Goal: Task Accomplishment & Management: Manage account settings

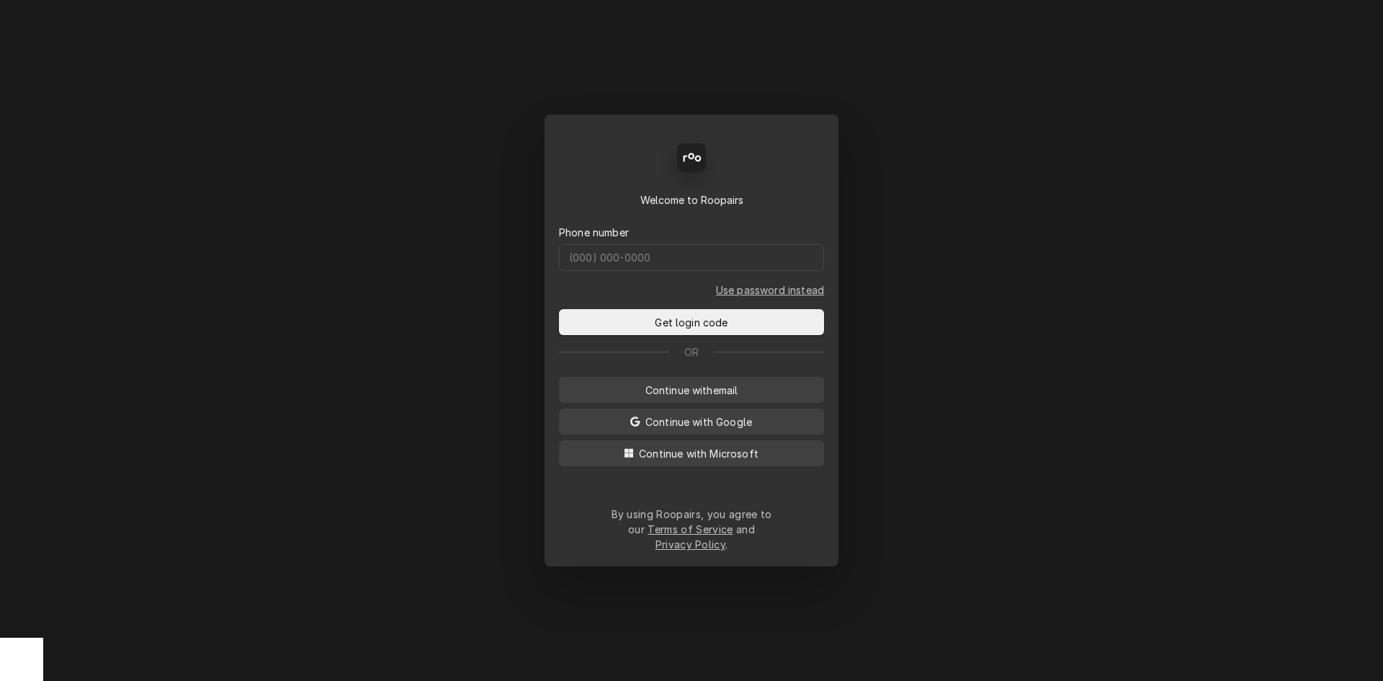
click at [251, 301] on div "Back Enter code Welcome to Roopairs Phone number Use password instead Get login…" at bounding box center [691, 340] width 1383 height 681
click at [1094, 238] on div "Back Enter code Welcome to Roopairs Phone number Use password instead Get login…" at bounding box center [691, 340] width 1383 height 681
click at [716, 459] on span "Continue with Microsoft" at bounding box center [698, 453] width 125 height 15
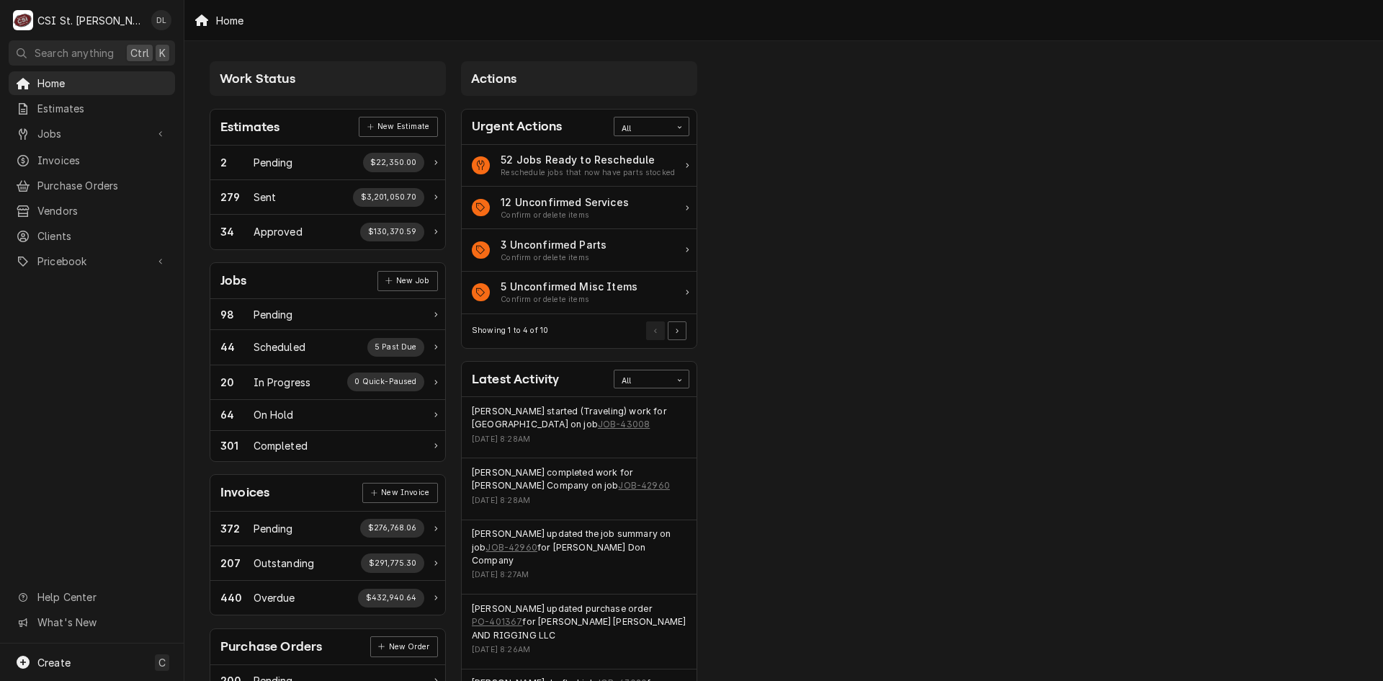
click at [135, 389] on div "Home Estimates Jobs Jobs Job Series Invoices Purchase Orders Vendors Clients Pr…" at bounding box center [92, 357] width 184 height 572
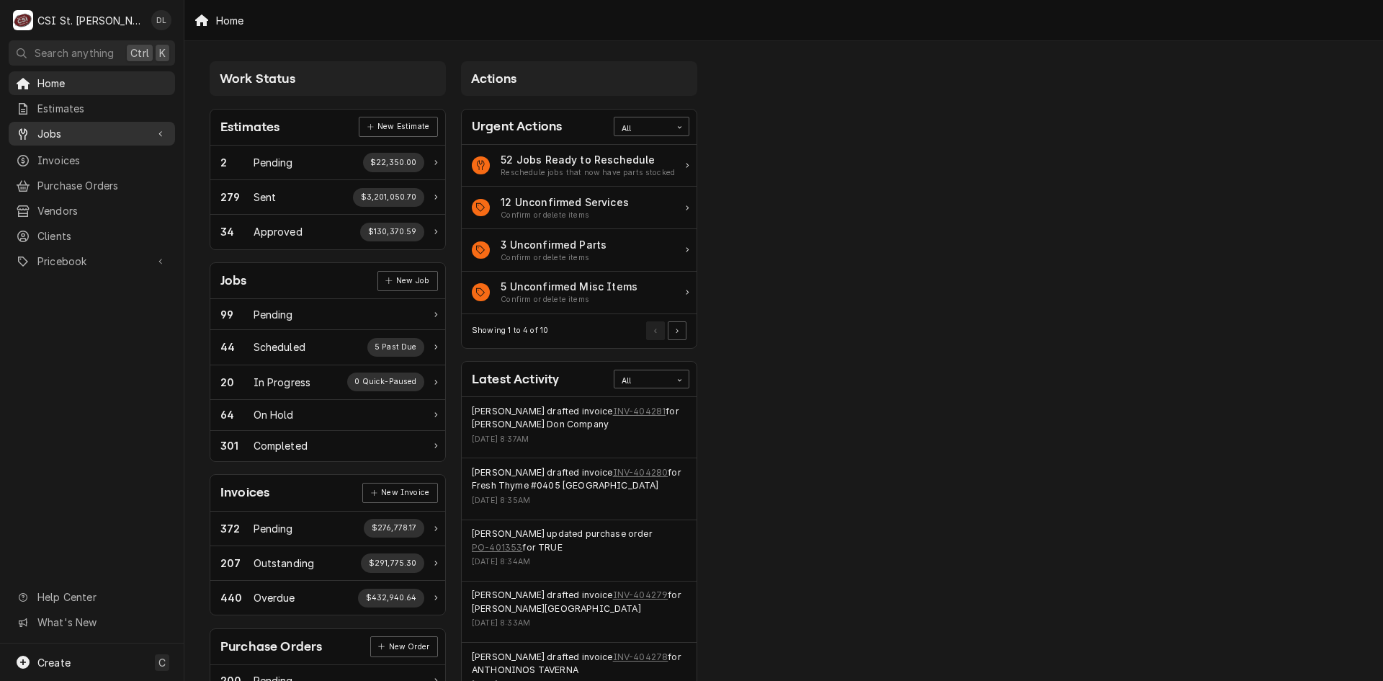
click at [78, 138] on div "Jobs" at bounding box center [92, 134] width 161 height 18
click at [57, 151] on span "Jobs" at bounding box center [102, 158] width 130 height 15
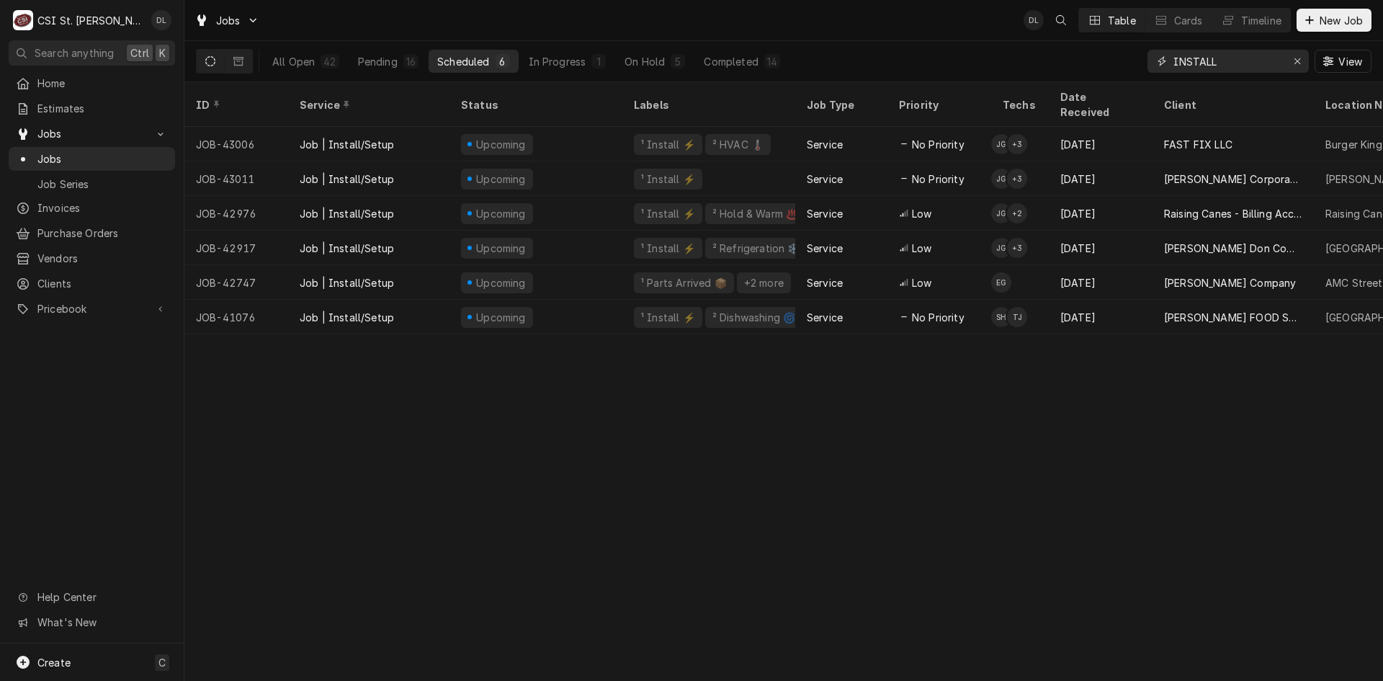
click at [1298, 64] on icon "Erase input" at bounding box center [1297, 61] width 8 height 10
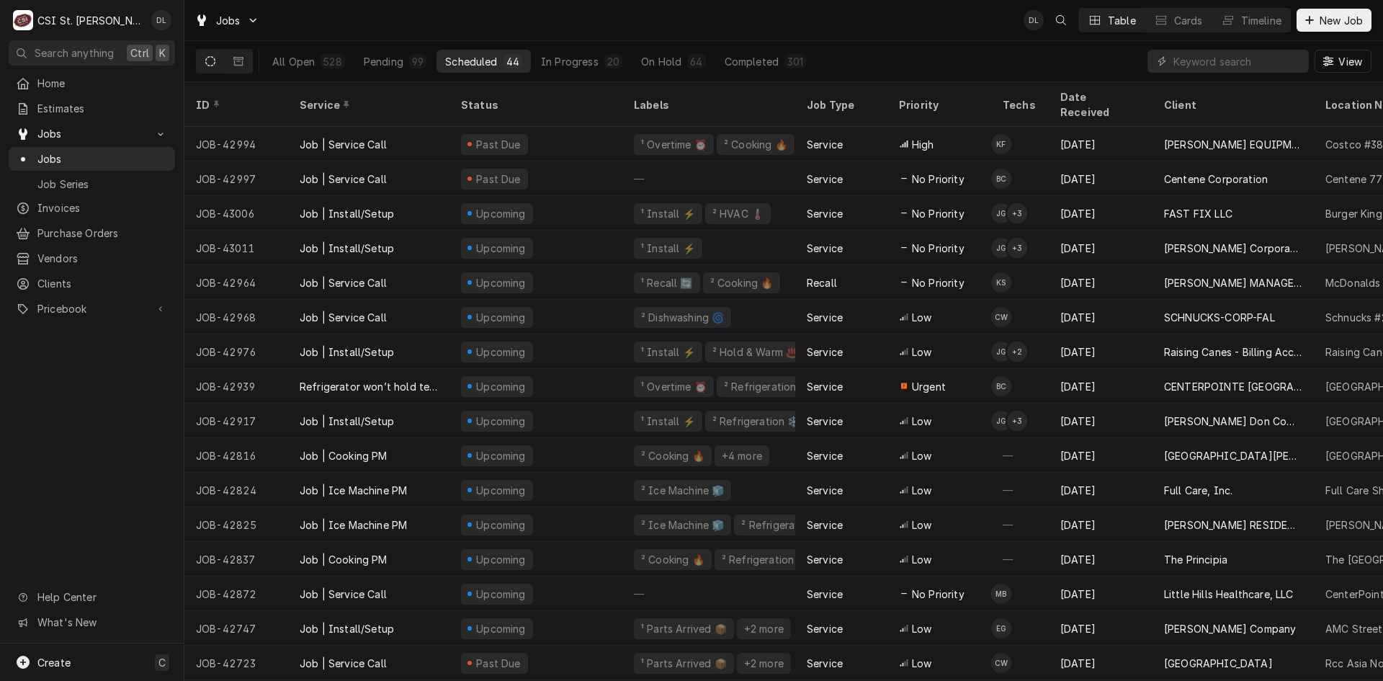
click at [500, 58] on button "Scheduled 44" at bounding box center [483, 61] width 94 height 23
click at [66, 104] on span "Estimates" at bounding box center [102, 108] width 130 height 15
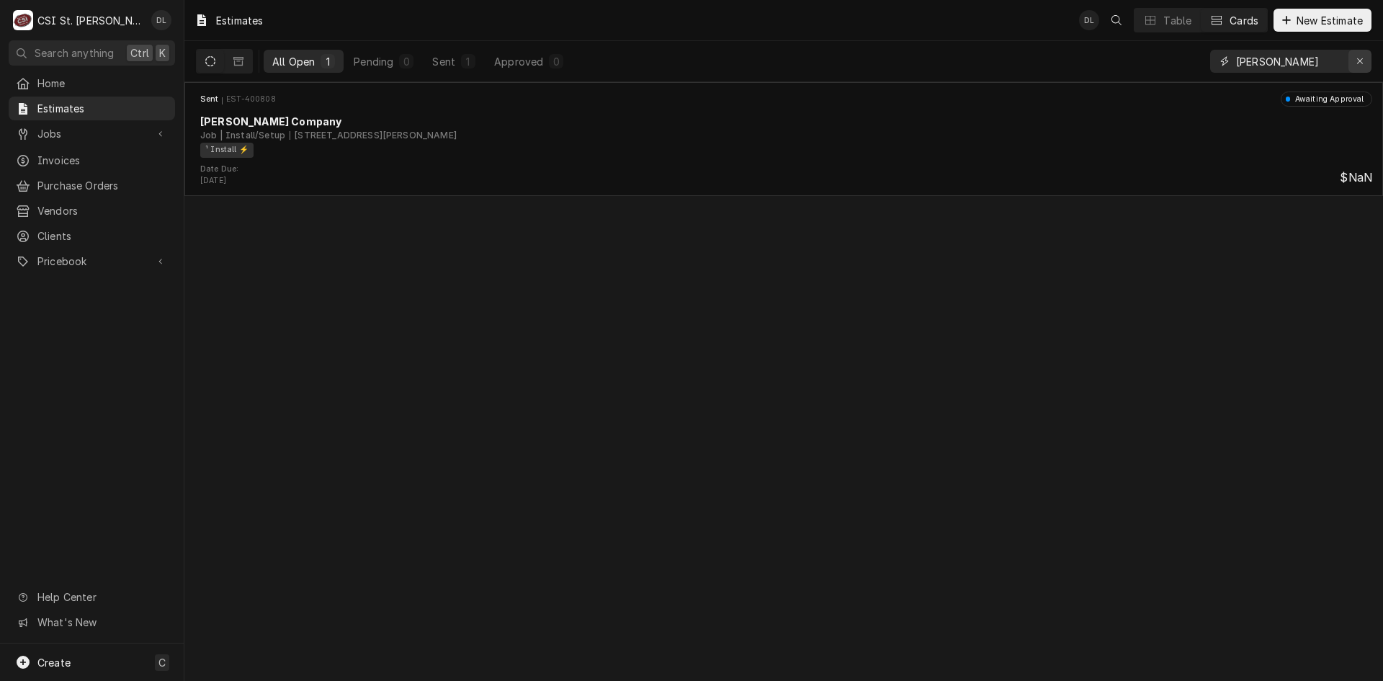
click at [1363, 60] on icon "Erase input" at bounding box center [1360, 61] width 8 height 10
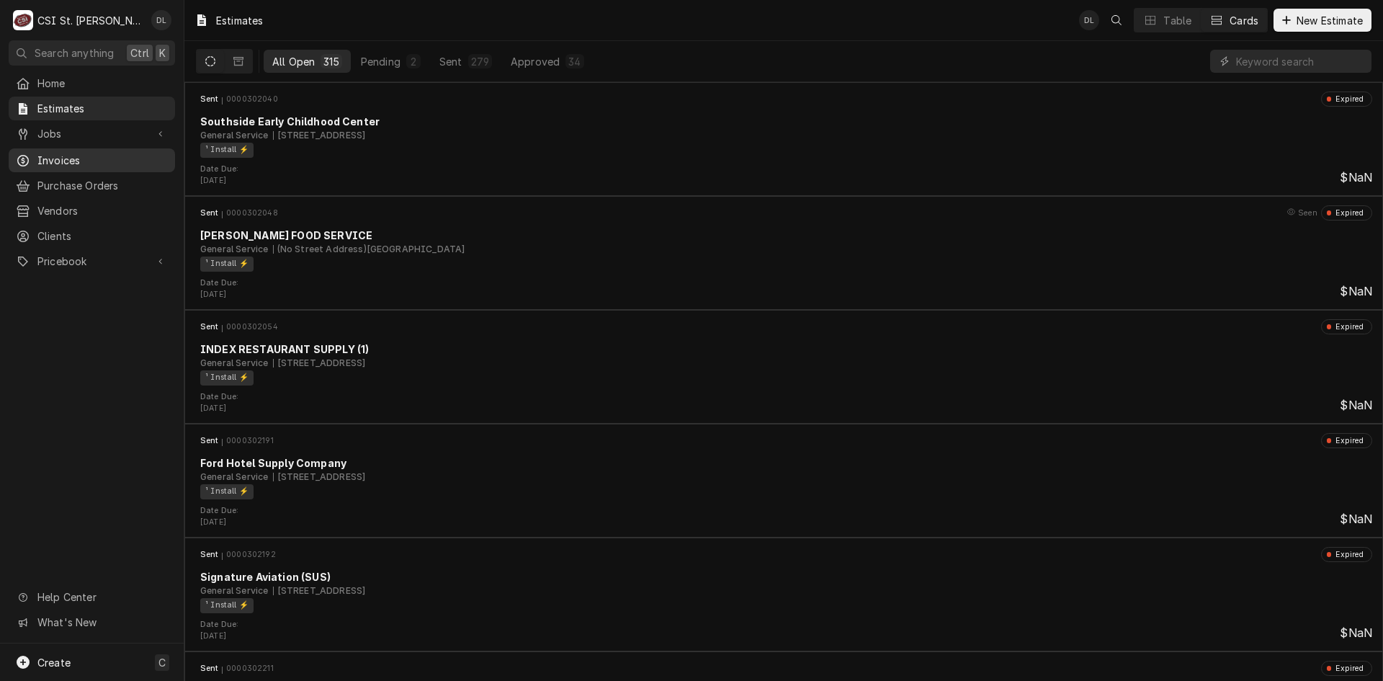
click at [84, 156] on span "Invoices" at bounding box center [102, 160] width 130 height 15
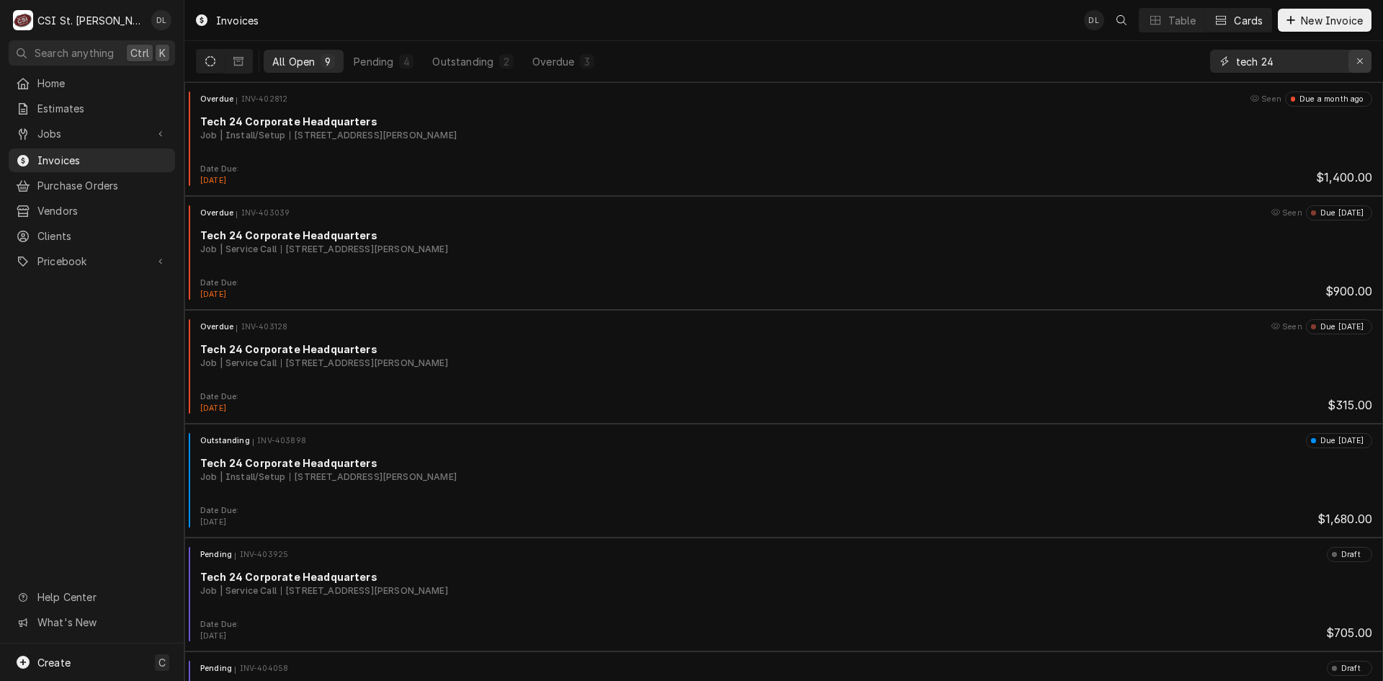
click at [1358, 64] on icon "Erase input" at bounding box center [1360, 61] width 8 height 10
click at [1315, 60] on input "Dynamic Content Wrapper" at bounding box center [1303, 61] width 135 height 23
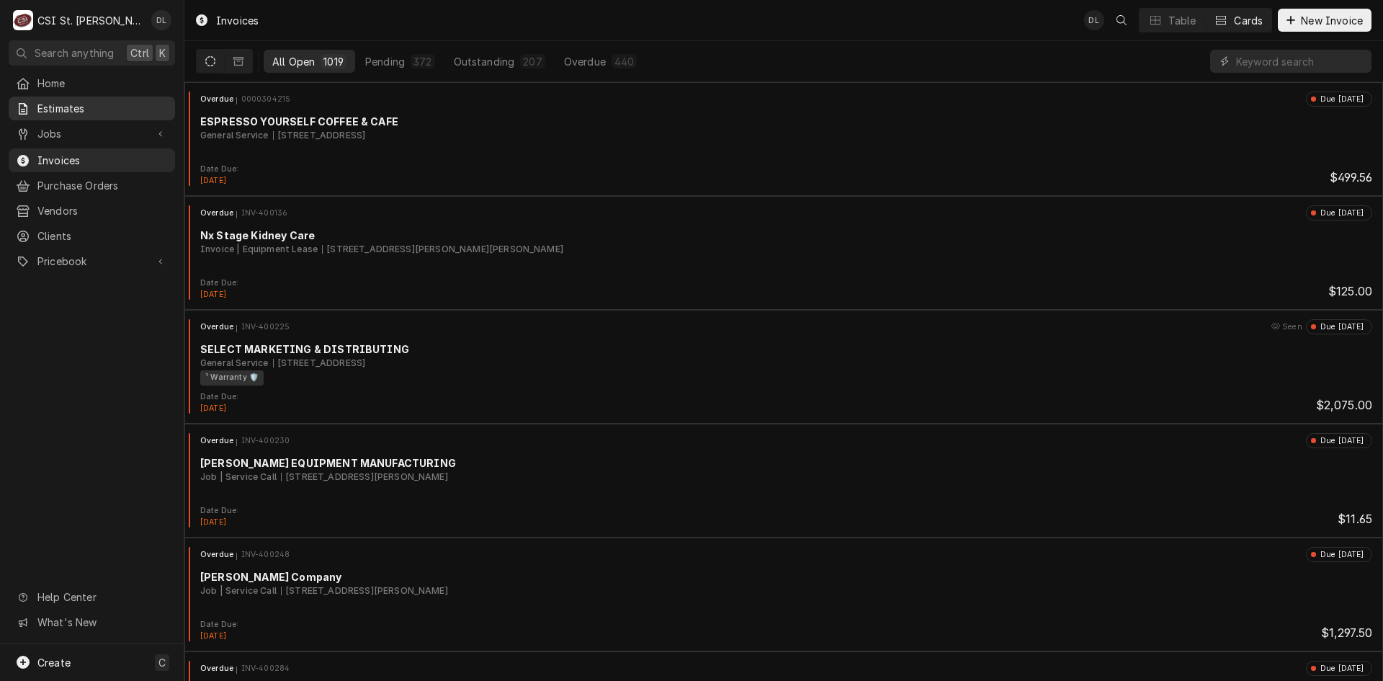
click at [65, 106] on span "Estimates" at bounding box center [102, 108] width 130 height 15
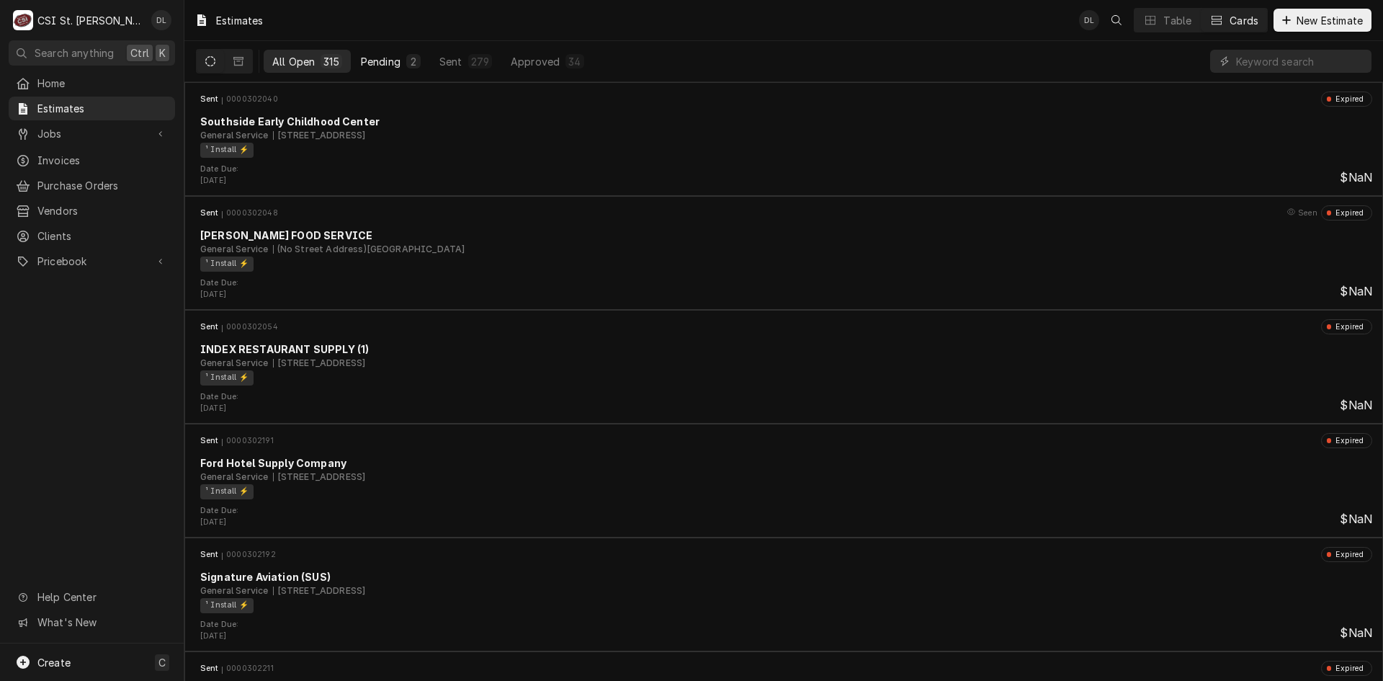
click at [405, 66] on button "Pending 2" at bounding box center [390, 61] width 77 height 23
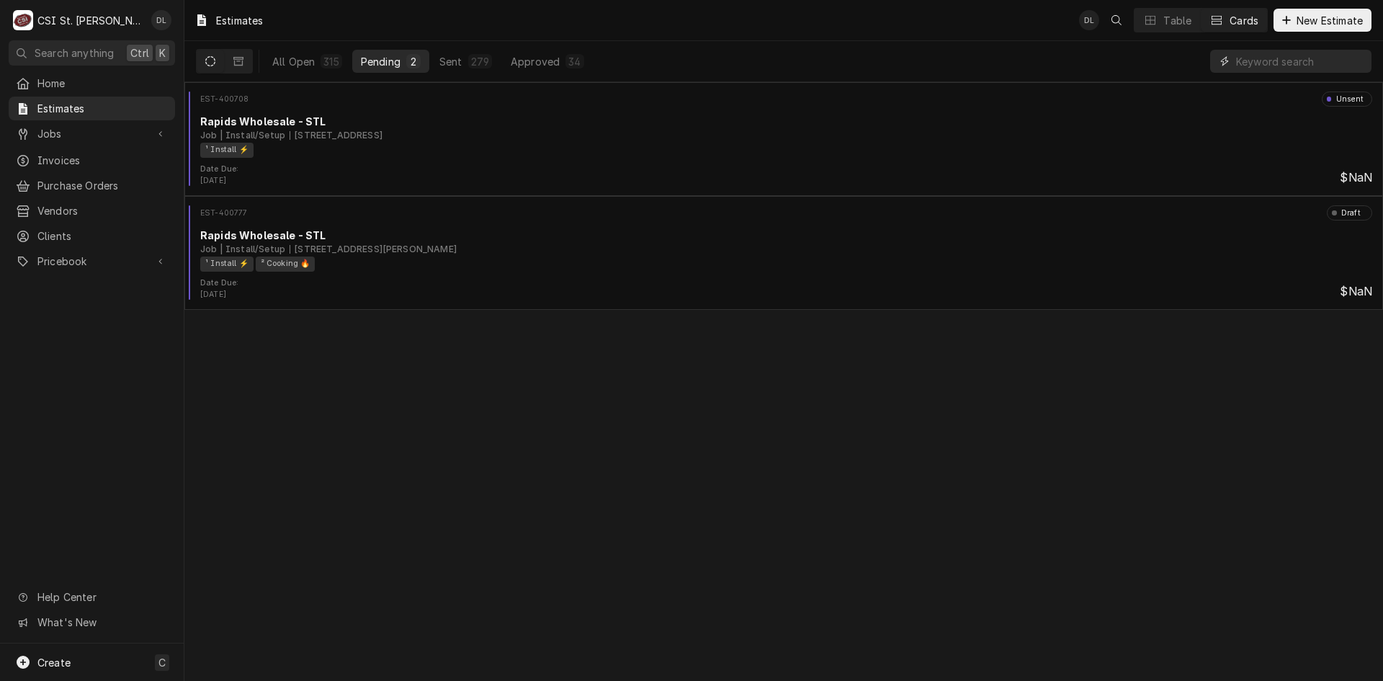
click at [1277, 62] on input "Dynamic Content Wrapper" at bounding box center [1300, 61] width 128 height 23
type input "install"
click at [66, 106] on span "Estimates" at bounding box center [102, 108] width 130 height 15
click at [230, 60] on button "Dynamic Content Wrapper" at bounding box center [238, 61] width 27 height 23
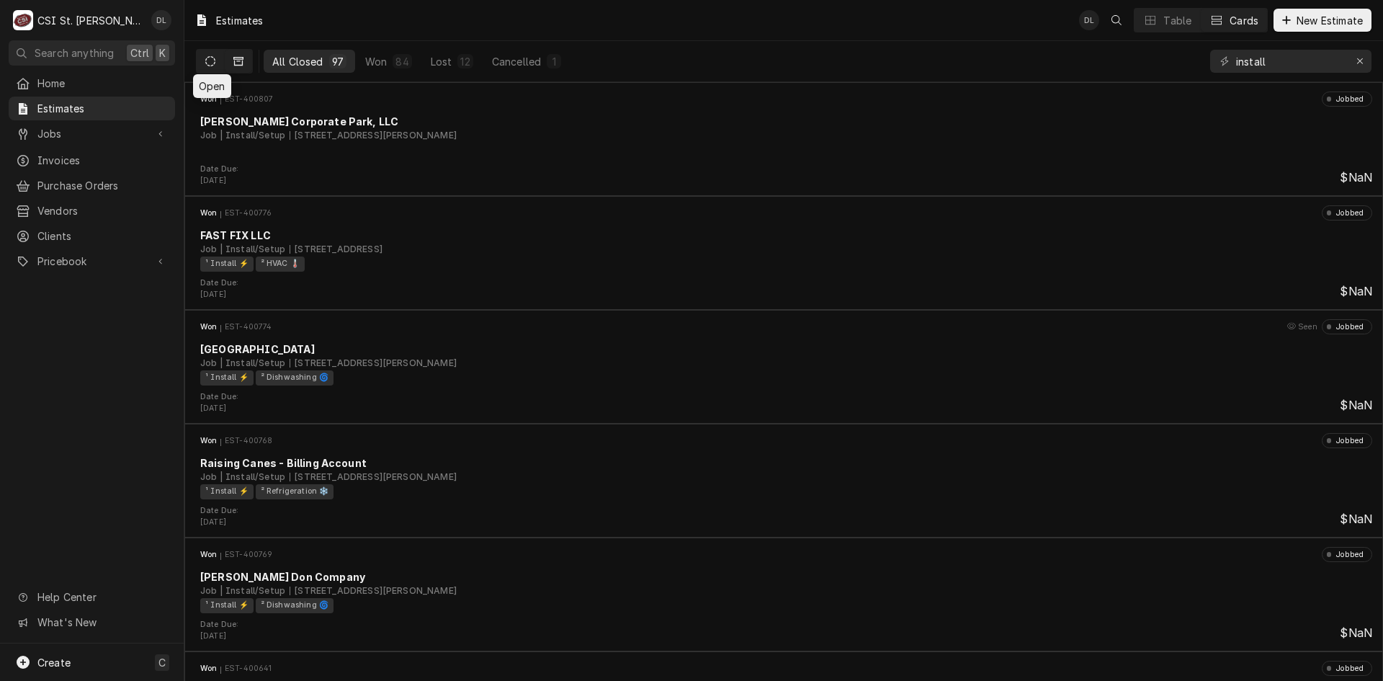
click at [211, 59] on icon "Dynamic Content Wrapper" at bounding box center [210, 61] width 10 height 10
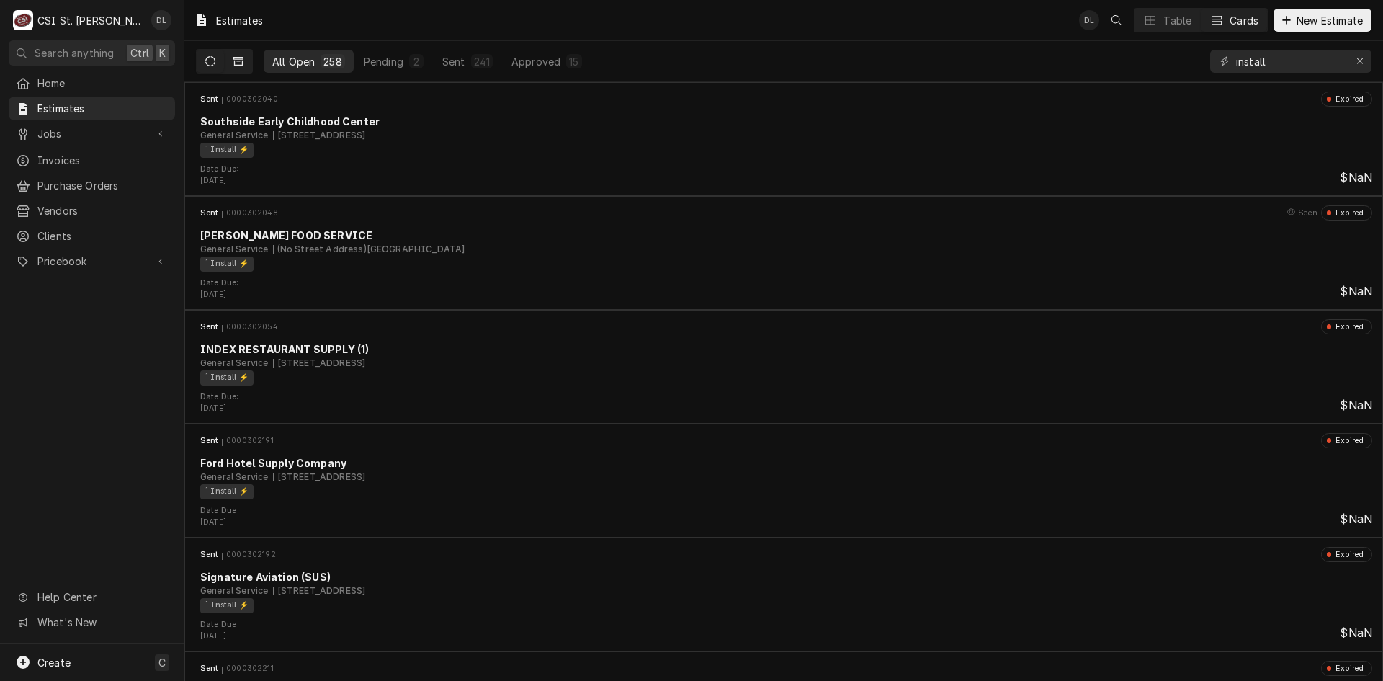
click at [237, 64] on icon "Dynamic Content Wrapper" at bounding box center [238, 61] width 10 height 10
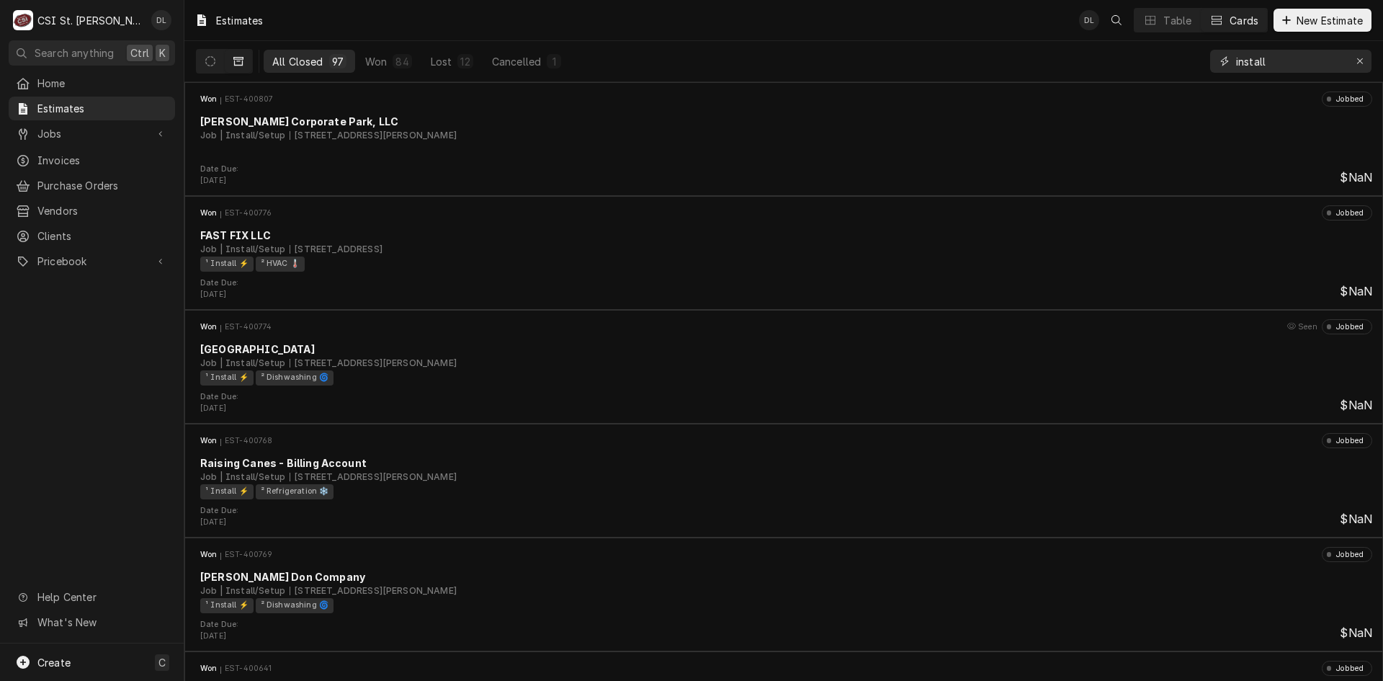
click at [1300, 68] on input "install" at bounding box center [1290, 61] width 108 height 23
type input "install burger"
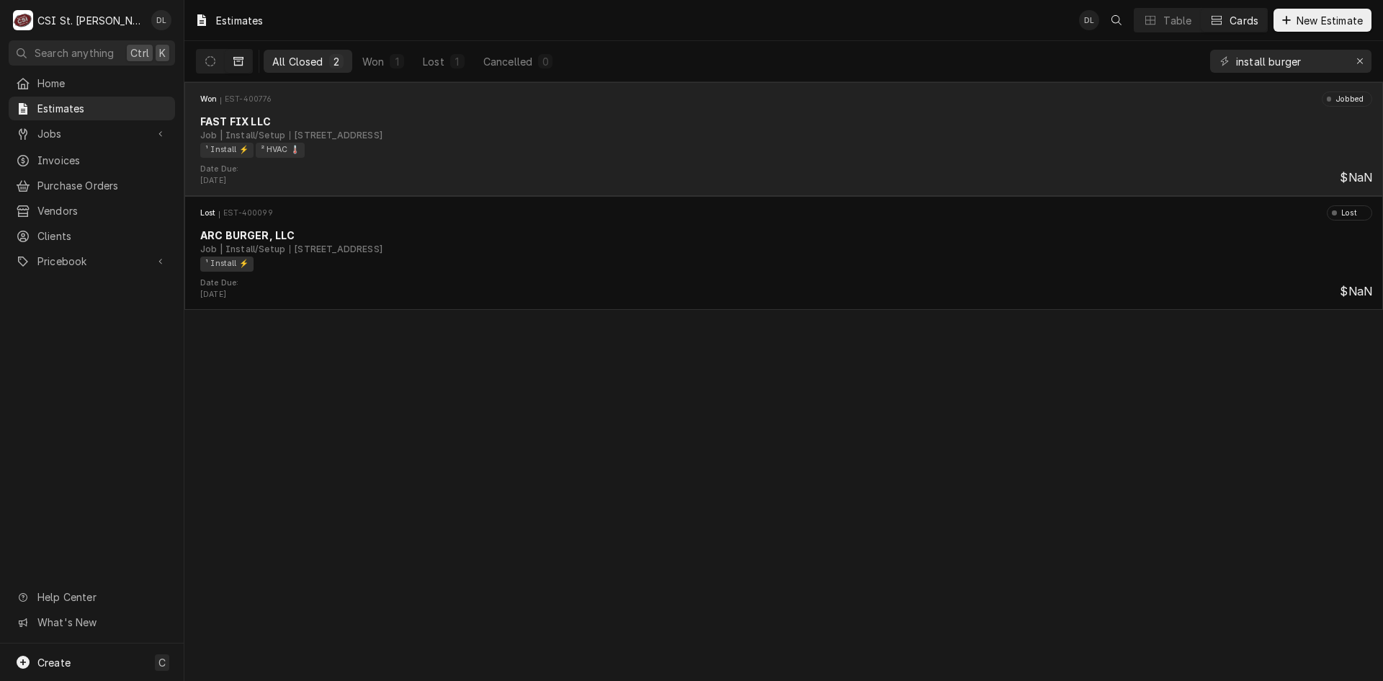
click at [498, 148] on div "¹ Install ⚡️ ² HVAC 🌡️" at bounding box center [781, 150] width 1162 height 15
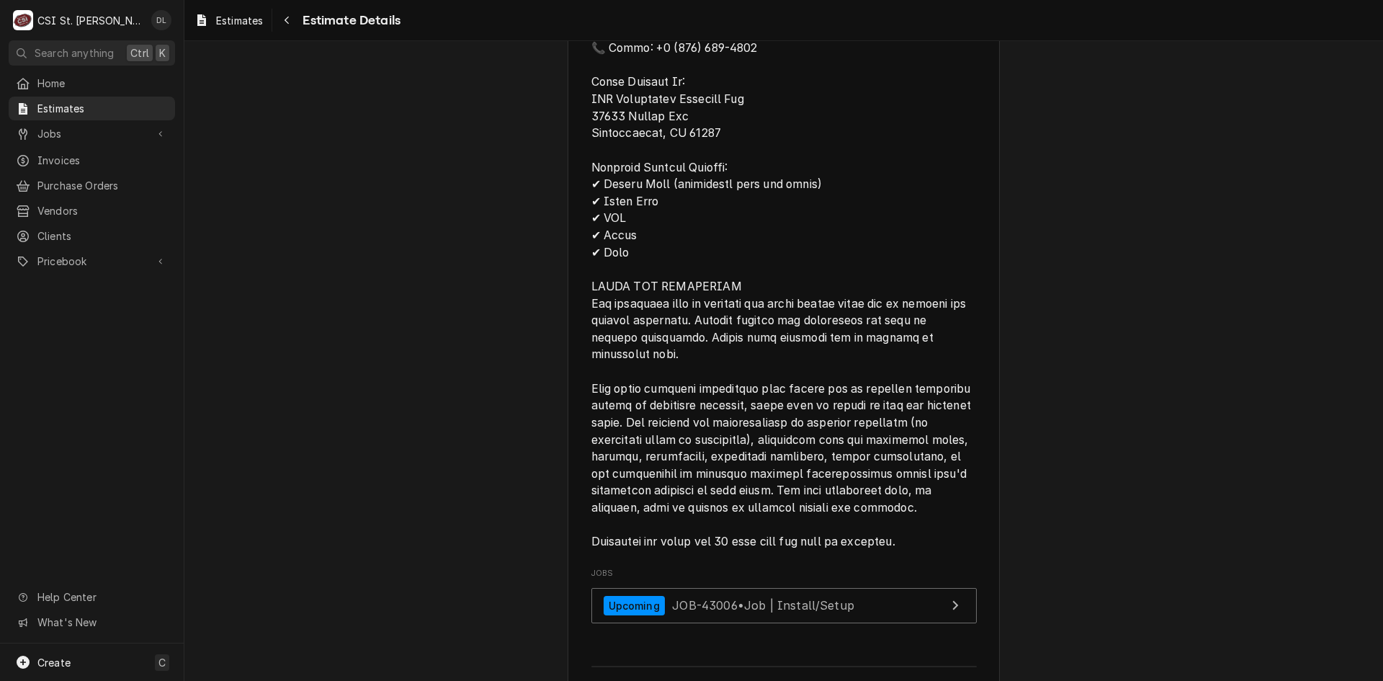
scroll to position [2363, 0]
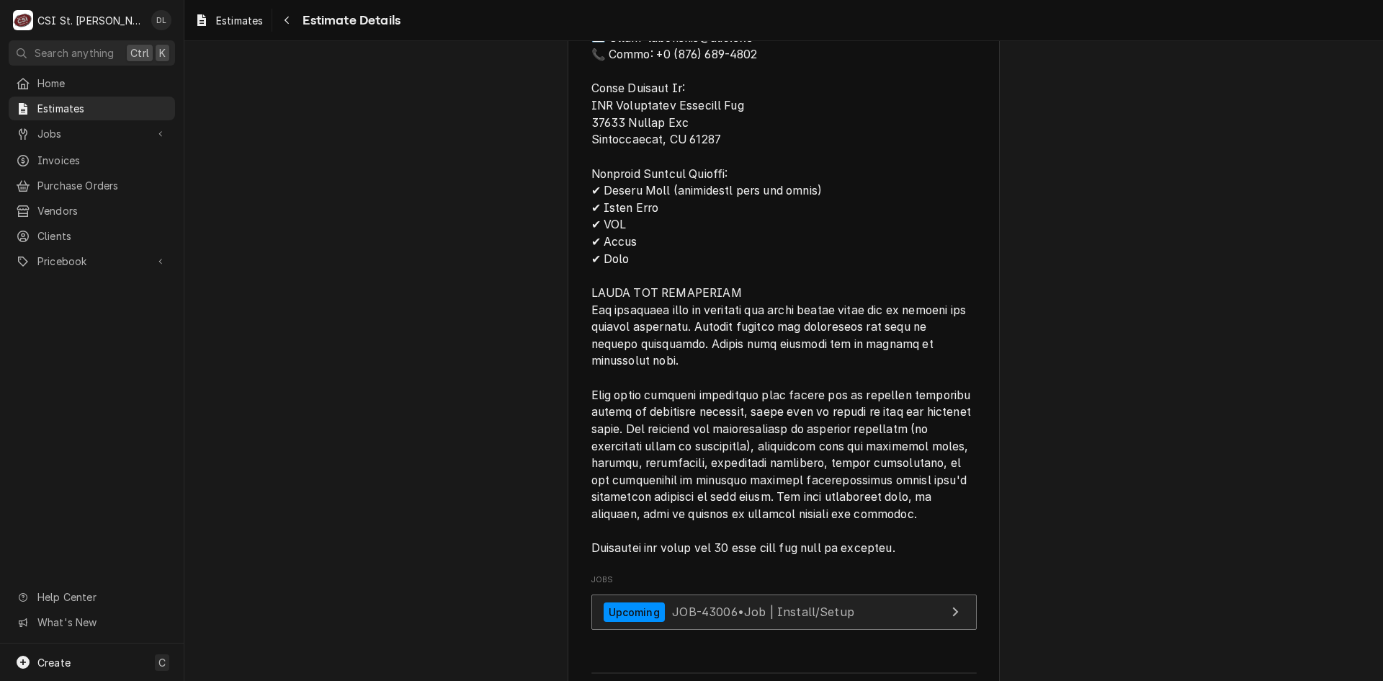
click at [910, 629] on link "Upcoming JOB-43006 • Job | Install/Setup" at bounding box center [783, 611] width 385 height 35
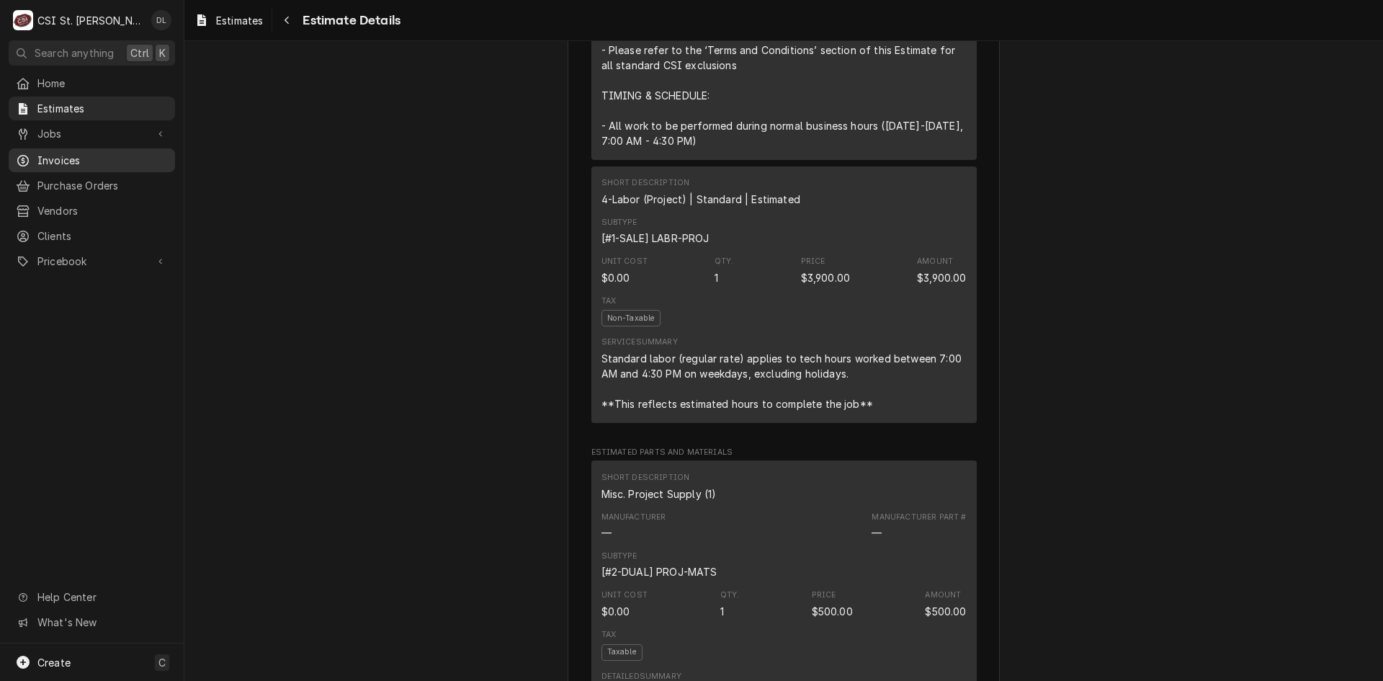
scroll to position [1139, 0]
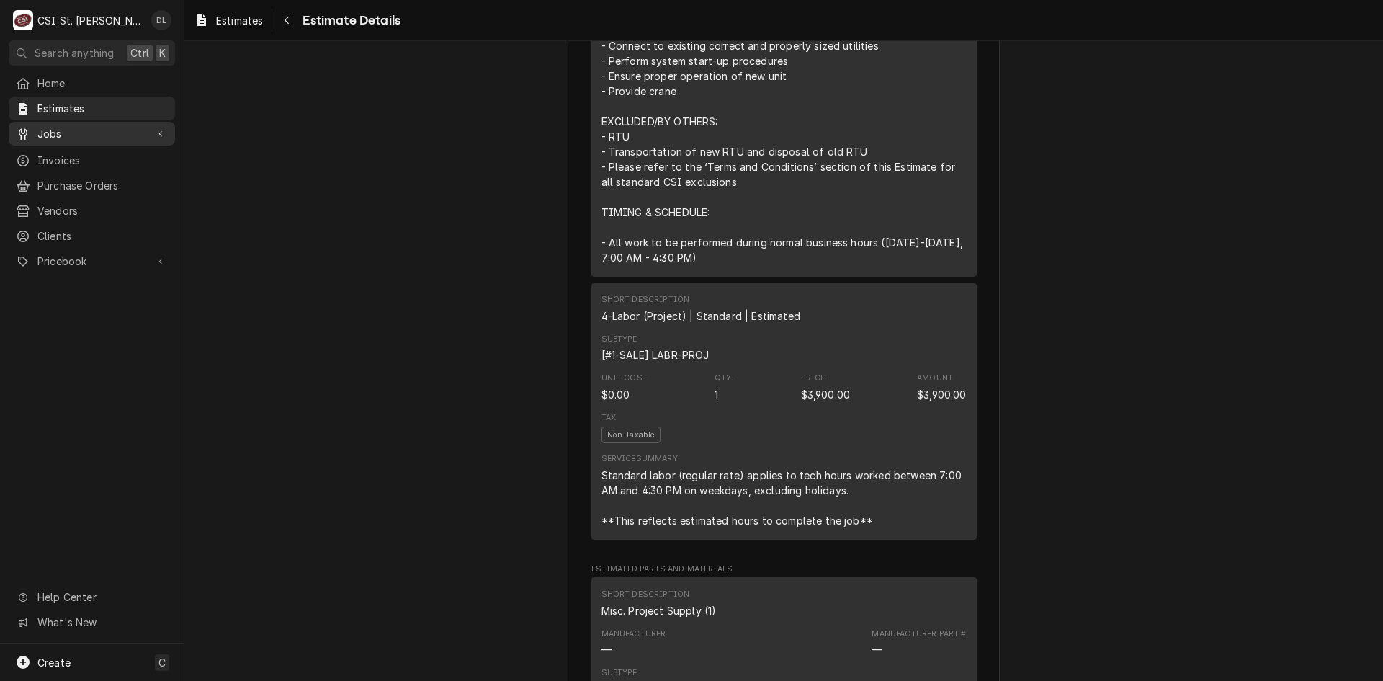
click at [71, 122] on link "Jobs" at bounding box center [92, 134] width 166 height 24
click at [53, 154] on span "Jobs" at bounding box center [102, 158] width 130 height 15
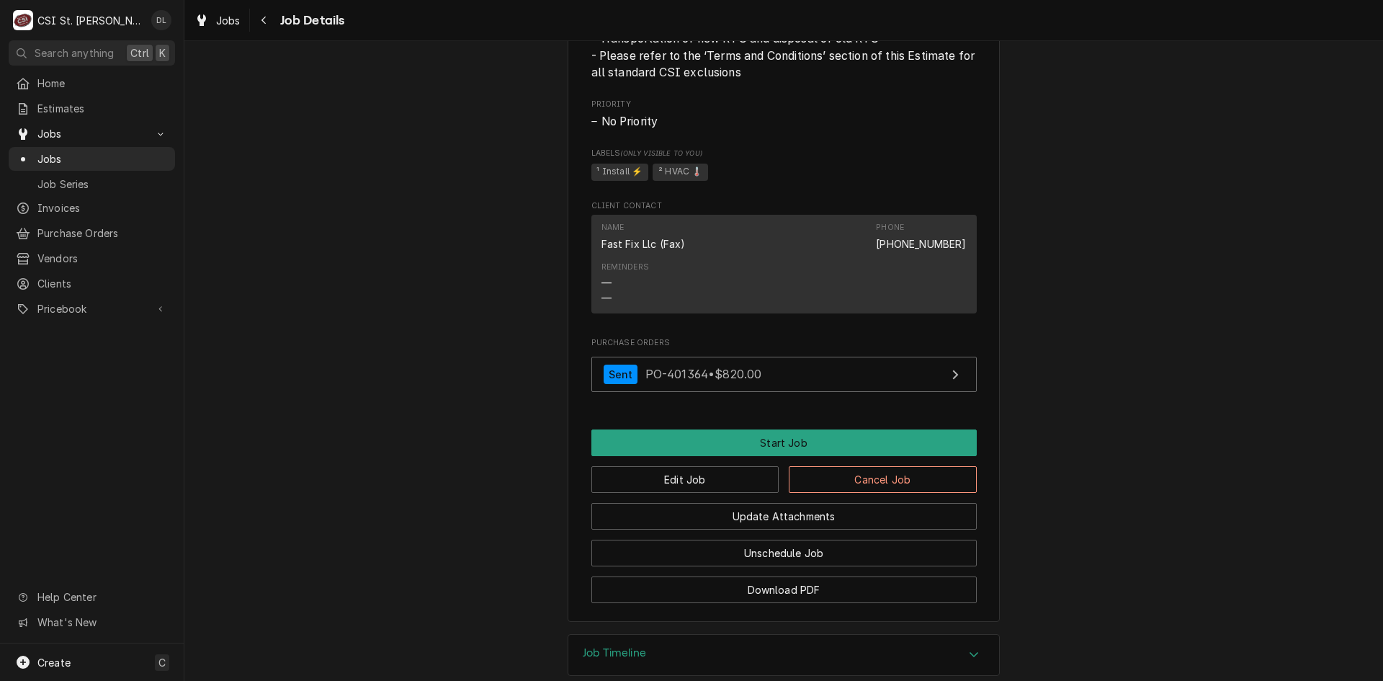
scroll to position [1170, 0]
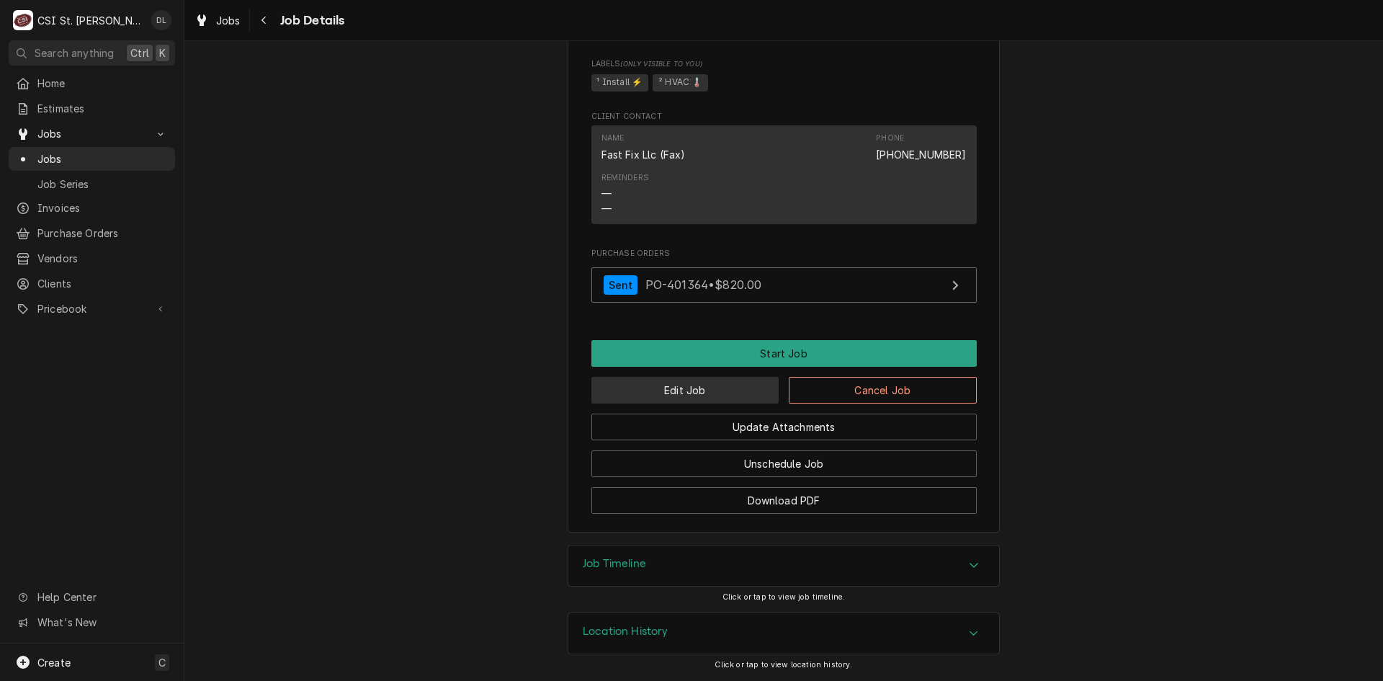
click at [714, 397] on button "Edit Job" at bounding box center [685, 390] width 188 height 27
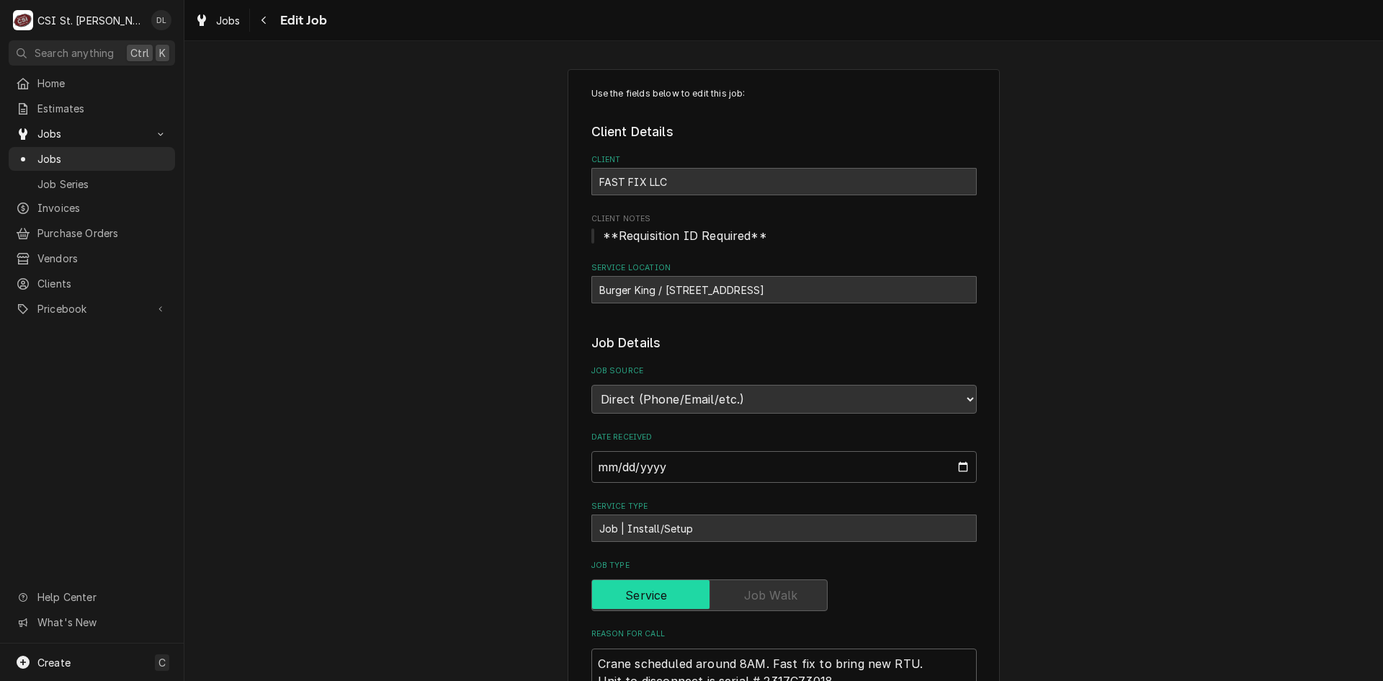
type textarea "x"
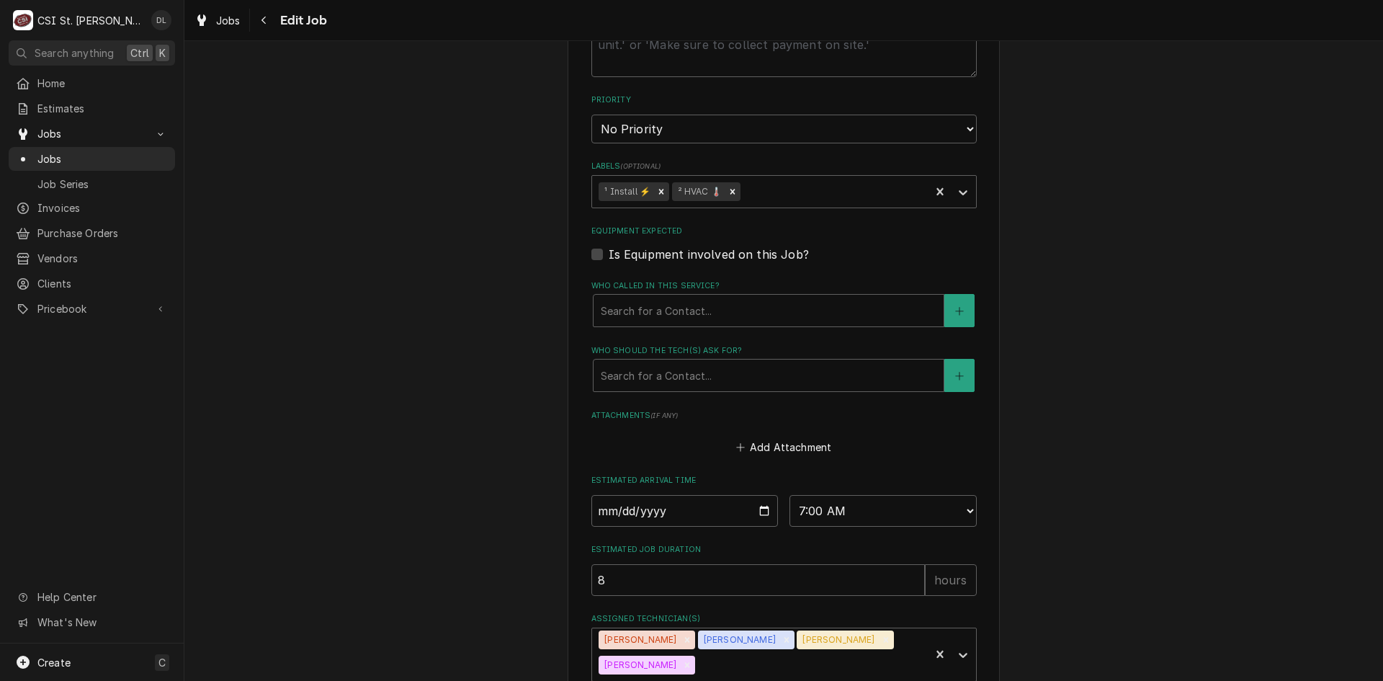
scroll to position [1034, 0]
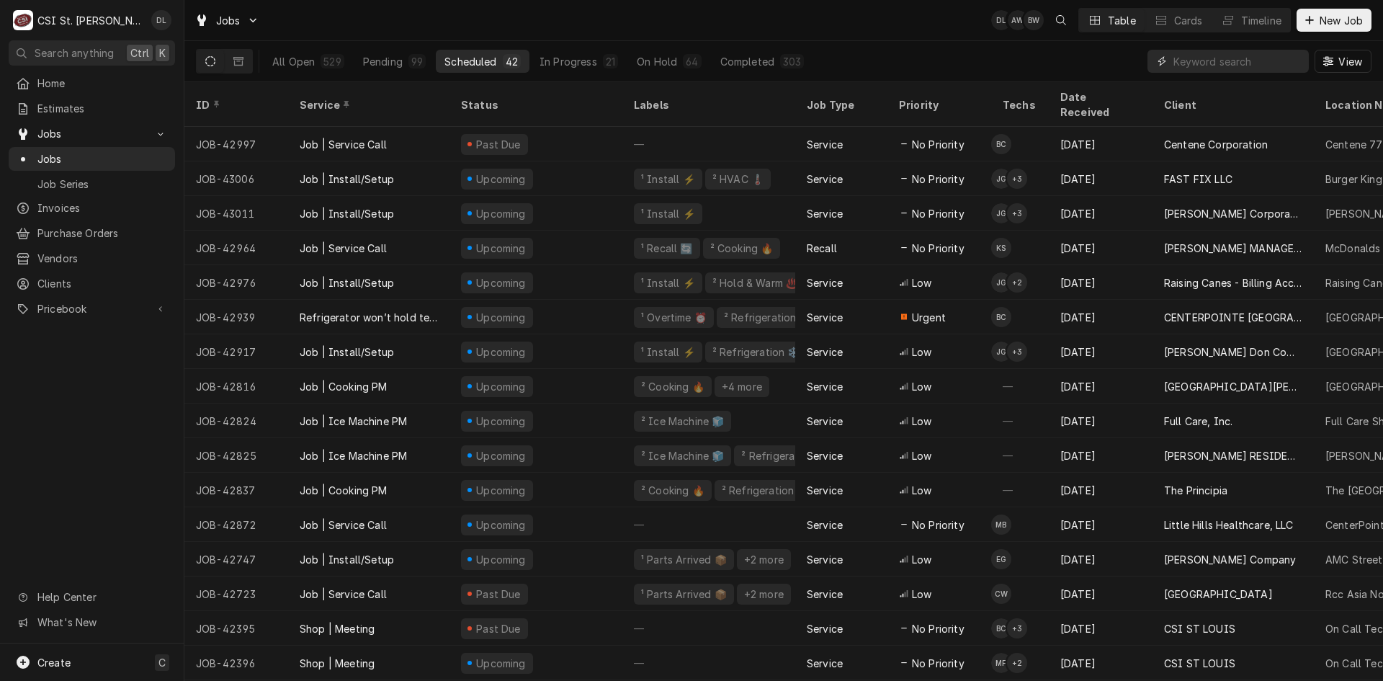
click at [1190, 66] on input "Dynamic Content Wrapper" at bounding box center [1237, 61] width 128 height 23
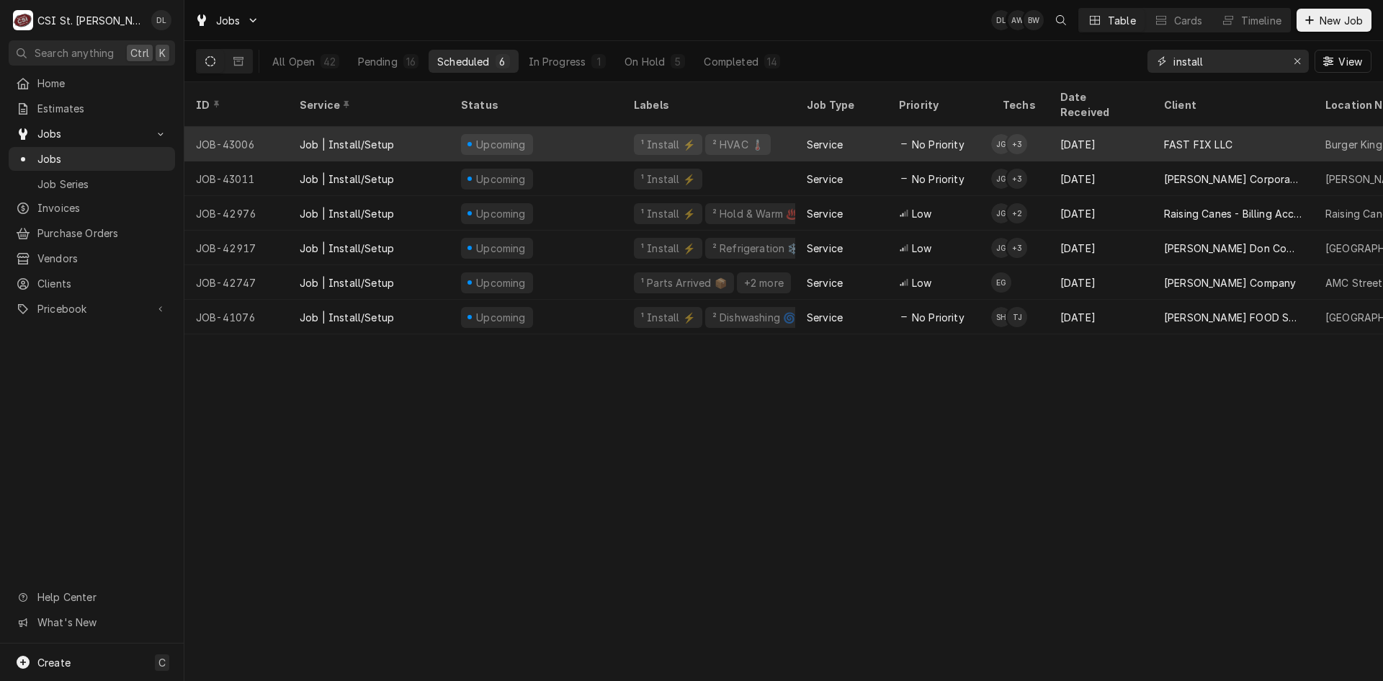
type input "install"
click at [718, 137] on div "² HVAC 🌡️" at bounding box center [738, 144] width 54 height 15
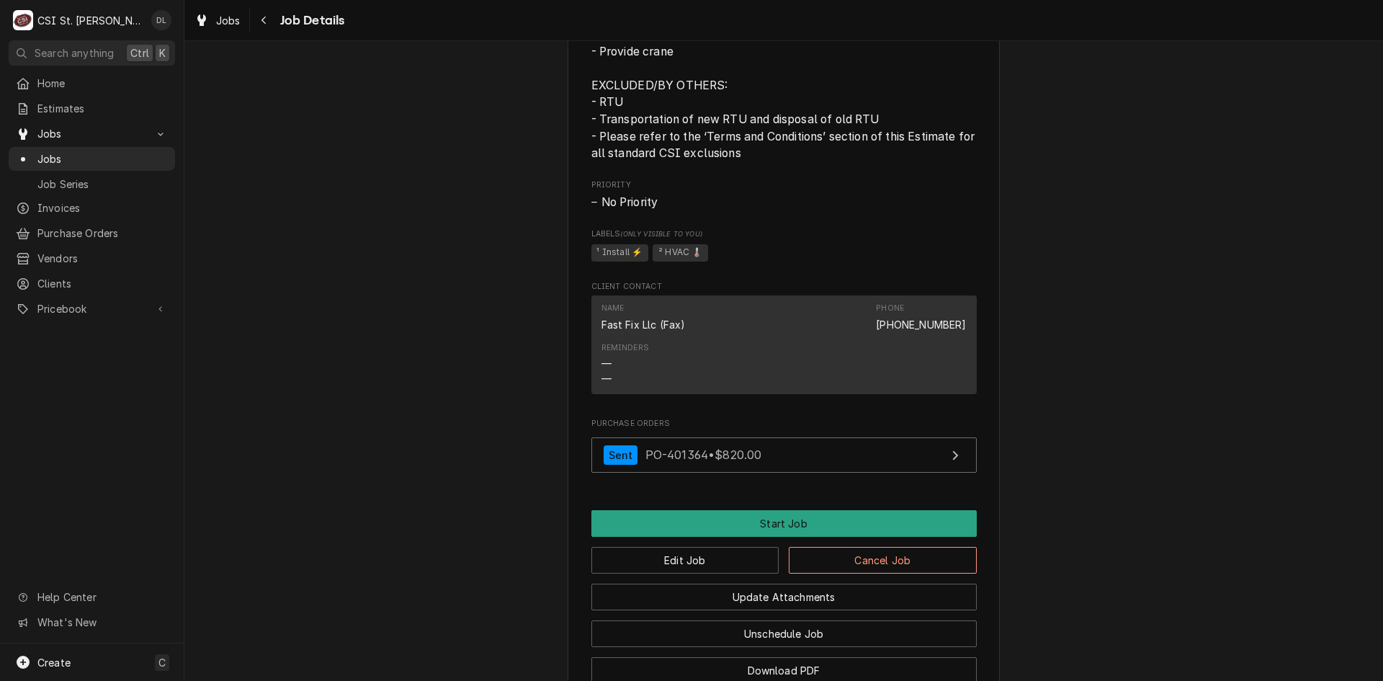
scroll to position [1152, 0]
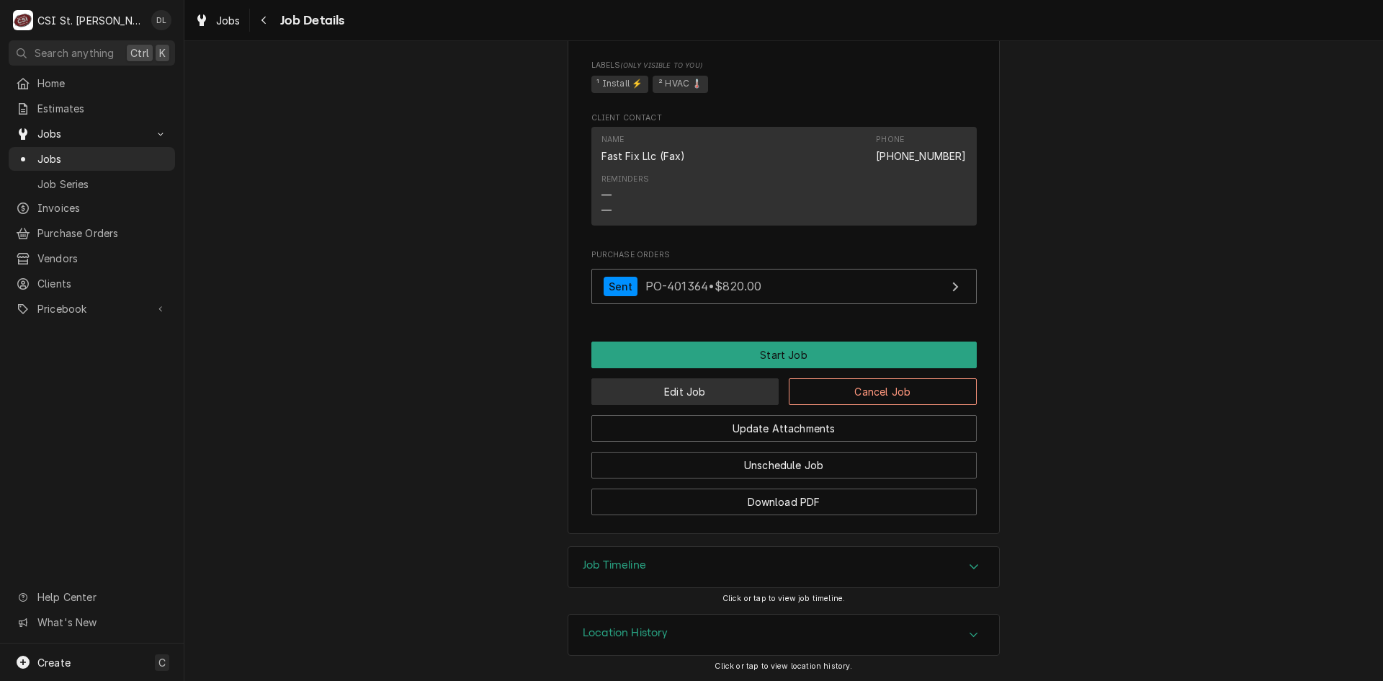
click at [688, 405] on button "Edit Job" at bounding box center [685, 391] width 188 height 27
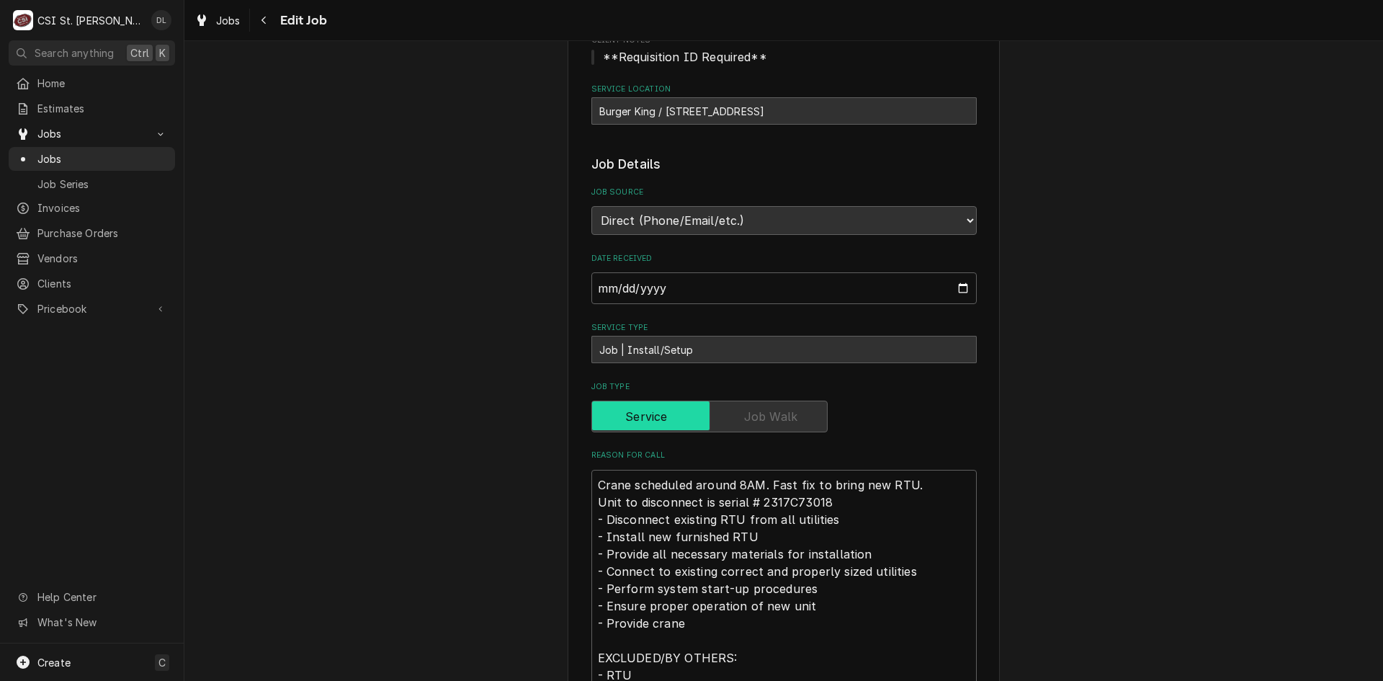
scroll to position [432, 0]
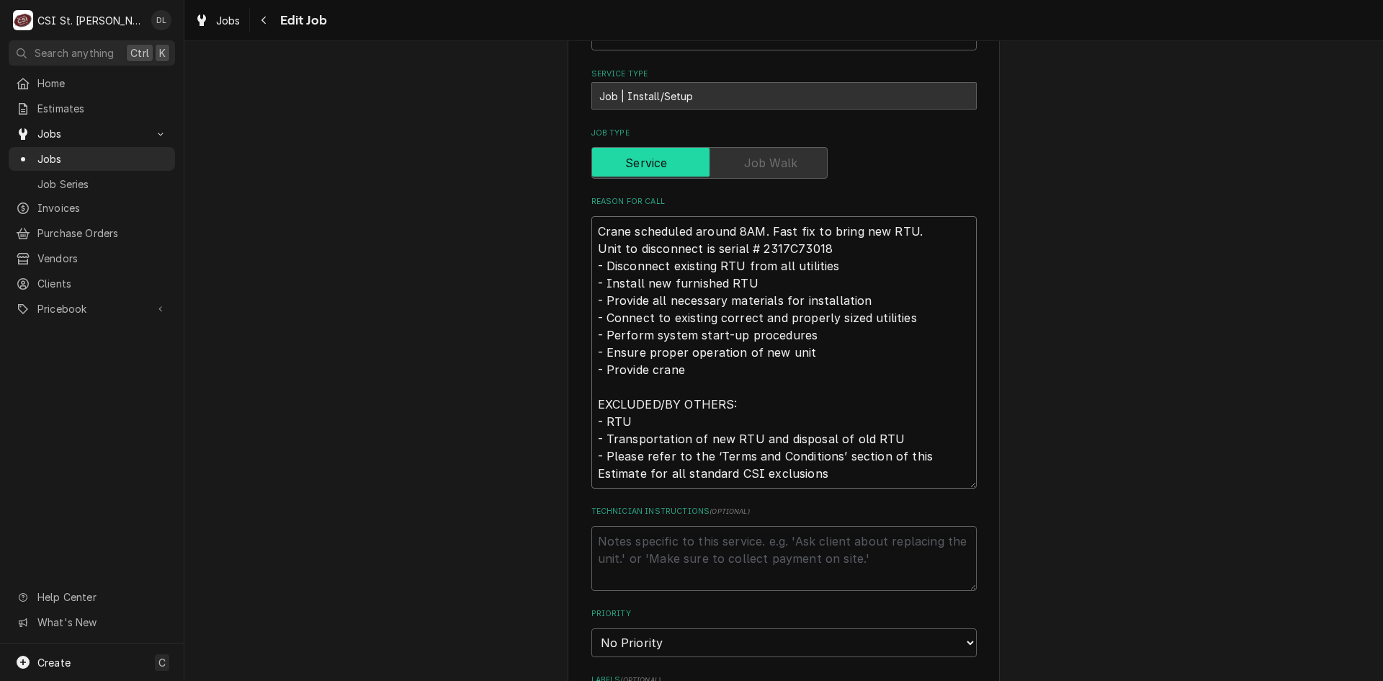
click at [916, 231] on textarea "Crane scheduled around 8AM. Fast fix to bring new RTU. Unit to disconnect is se…" at bounding box center [783, 352] width 385 height 272
type textarea "x"
type textarea "Crane scheduled around 8AM. Fast fix to bring new RTU.\ Unit to disconnect is s…"
type textarea "x"
type textarea "Crane scheduled around 8AM. Fast fix to bring new RTU. Unit to disconnect is se…"
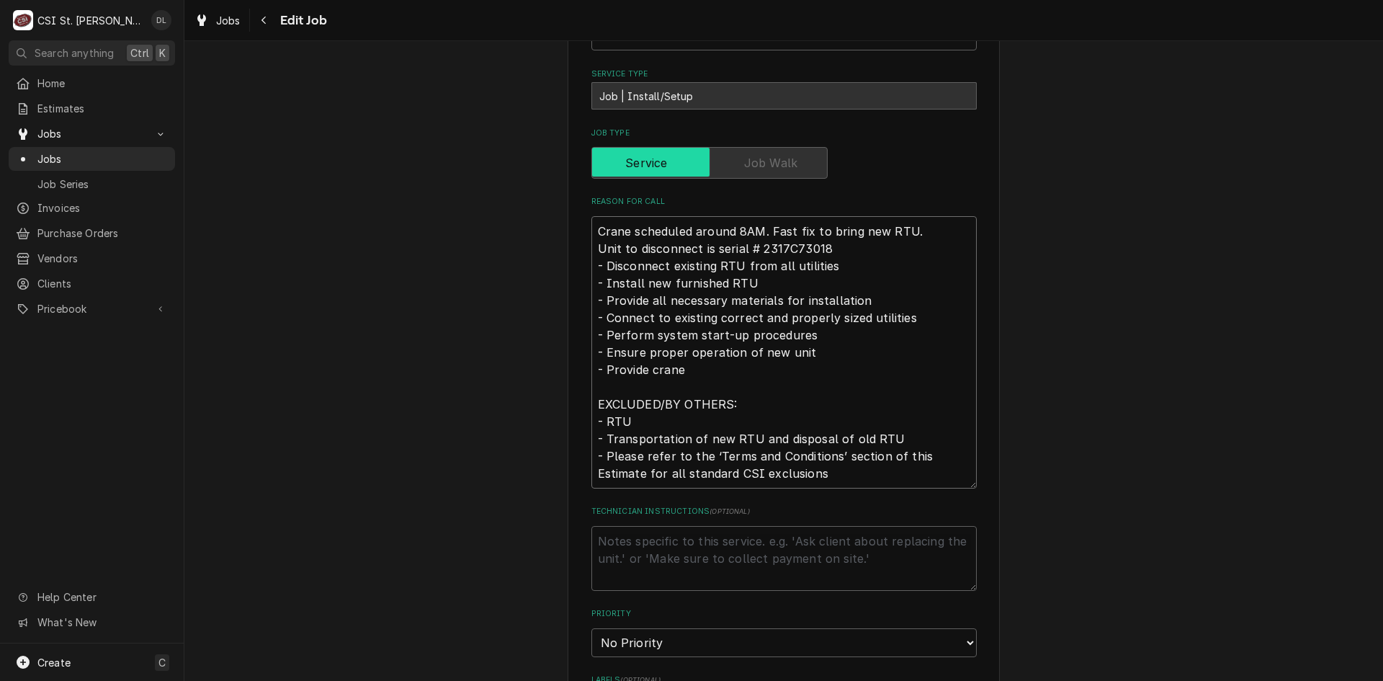
type textarea "x"
type textarea "Crane scheduled around 8AM. Fast fix to bring new RTU. Unit to disconnect is se…"
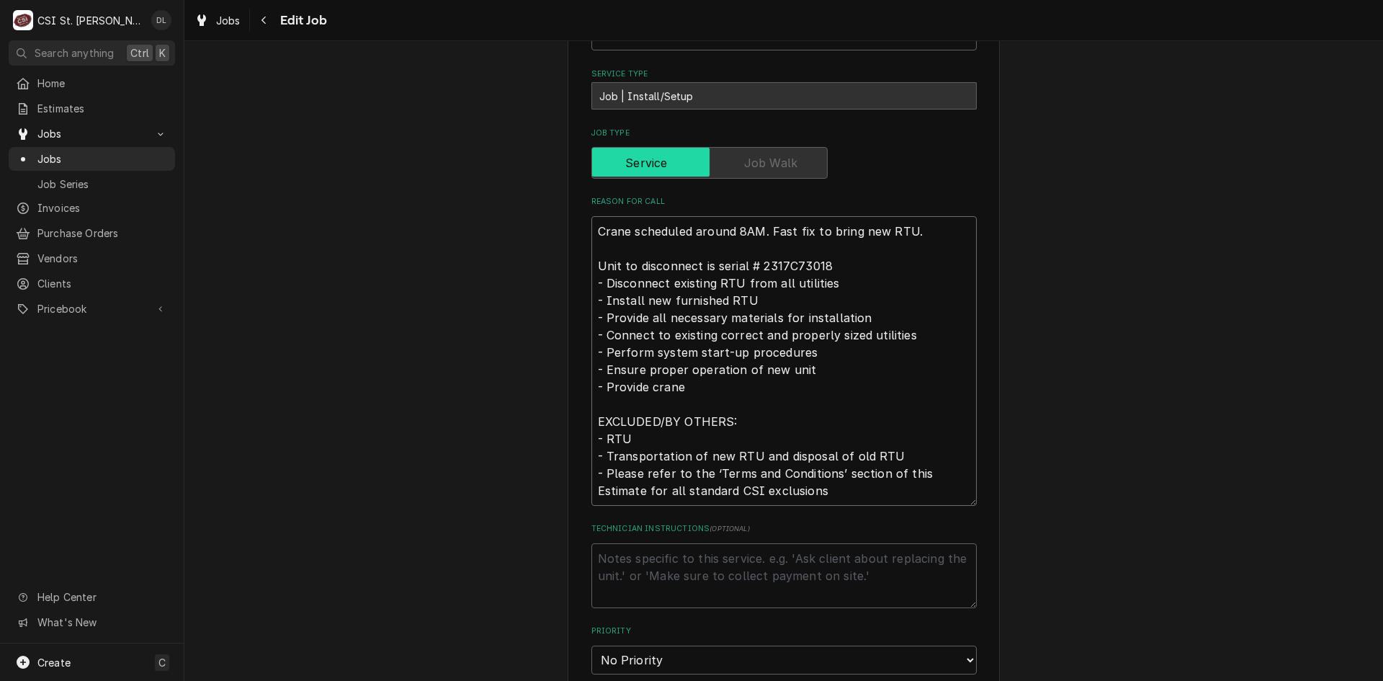
type textarea "x"
type textarea "Crane scheduled around 8AM. Fast fix to bring new RTU. L Unit to disconnect is …"
type textarea "x"
type textarea "Crane scheduled around 8AM. Fast fix to bring new RTU. La Unit to disconnect is…"
type textarea "x"
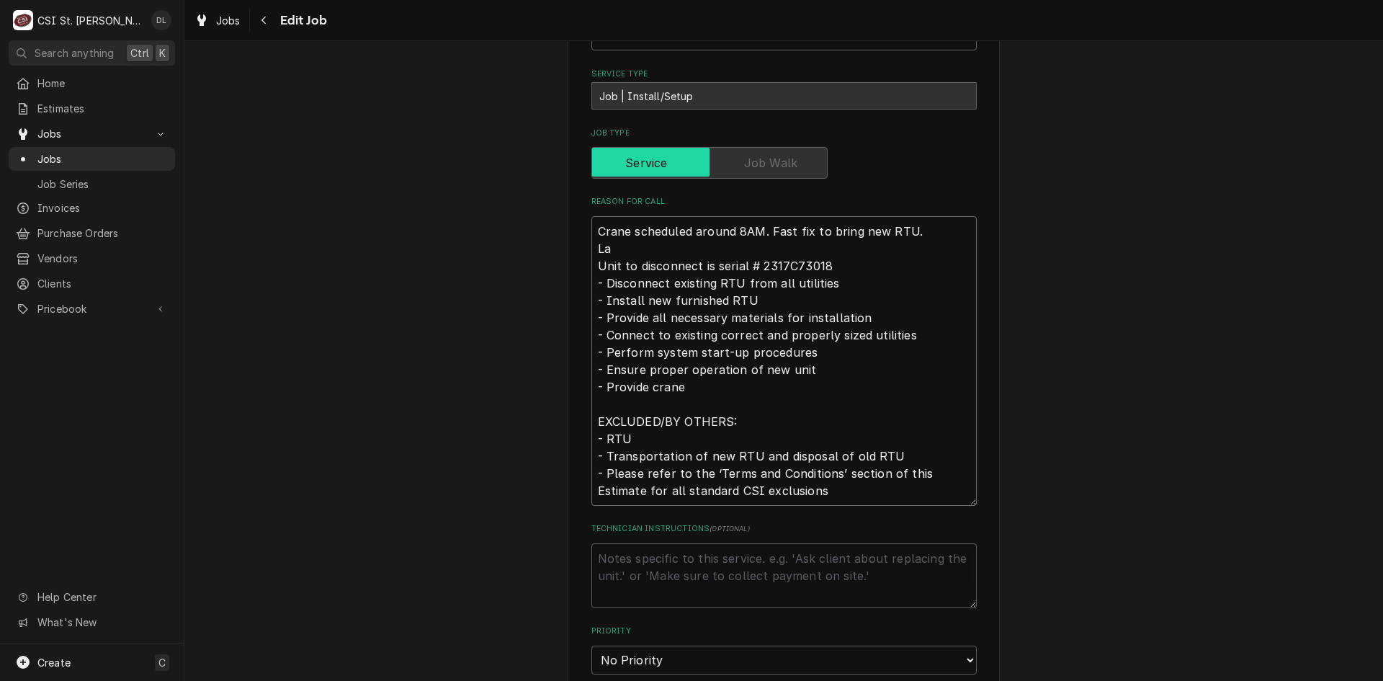
type textarea "Crane scheduled around 8AM. Fast fix to bring new RTU. Lab Unit to disconnect i…"
type textarea "x"
type textarea "Crane scheduled around 8AM. Fast fix to bring new RTU. Labo Unit to disconnect …"
type textarea "x"
type textarea "Crane scheduled around 8AM. Fast fix to bring new RTU. Labor Unit to disconnect…"
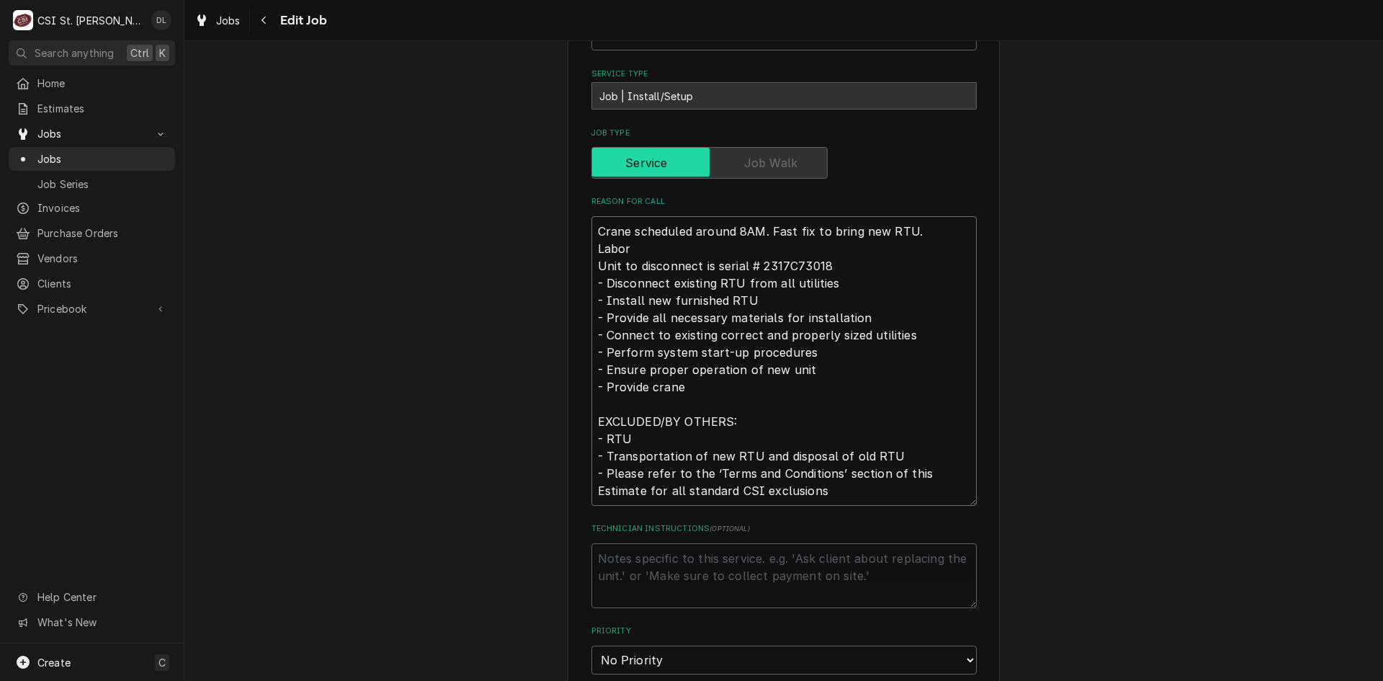
type textarea "x"
type textarea "Crane scheduled around 8AM. Fast fix to bring new RTU. Labor Unit to disconnect…"
type textarea "x"
type textarea "Crane scheduled around 8AM. Fast fix to bring new RTU. Labor o Unit to disconne…"
type textarea "x"
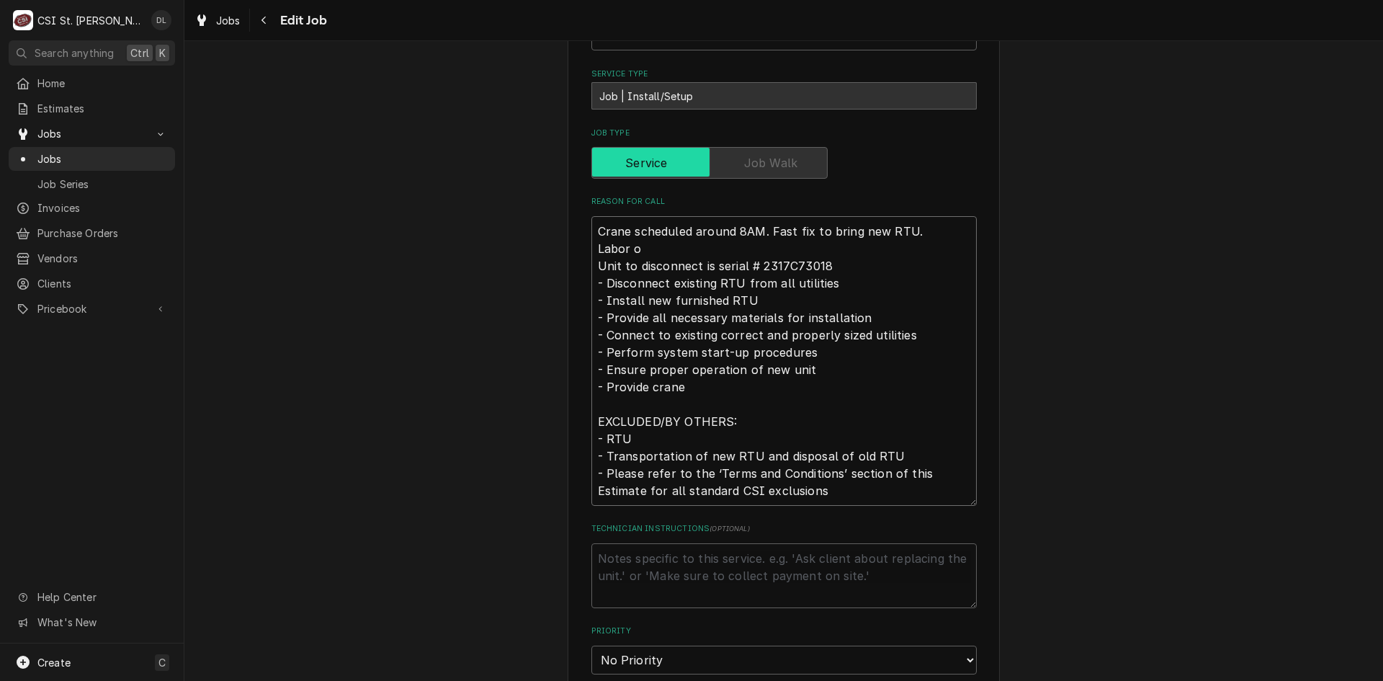
type textarea "Crane scheduled around 8AM. Fast fix to bring new RTU. Labor of Unit to disconn…"
type textarea "x"
type textarea "Crane scheduled around 8AM. Fast fix to bring new RTU. Labor of Unit to disconn…"
type textarea "x"
type textarea "Crane scheduled around 8AM. Fast fix to bring new RTU. Labor of i Unit to disco…"
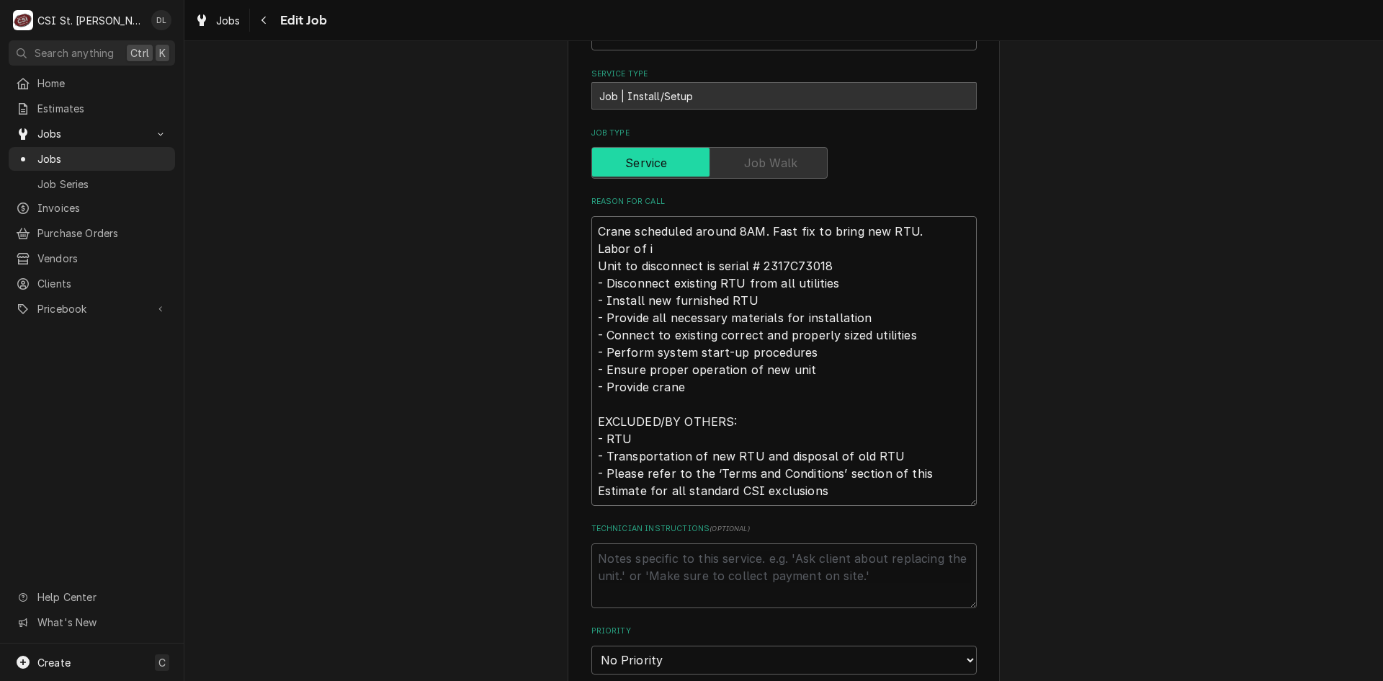
type textarea "x"
type textarea "Crane scheduled around 8AM. Fast fix to bring new RTU. Labor of ins Unit to dis…"
type textarea "x"
type textarea "Crane scheduled around 8AM. Fast fix to bring new RTU. Labor of inst Unit to di…"
type textarea "x"
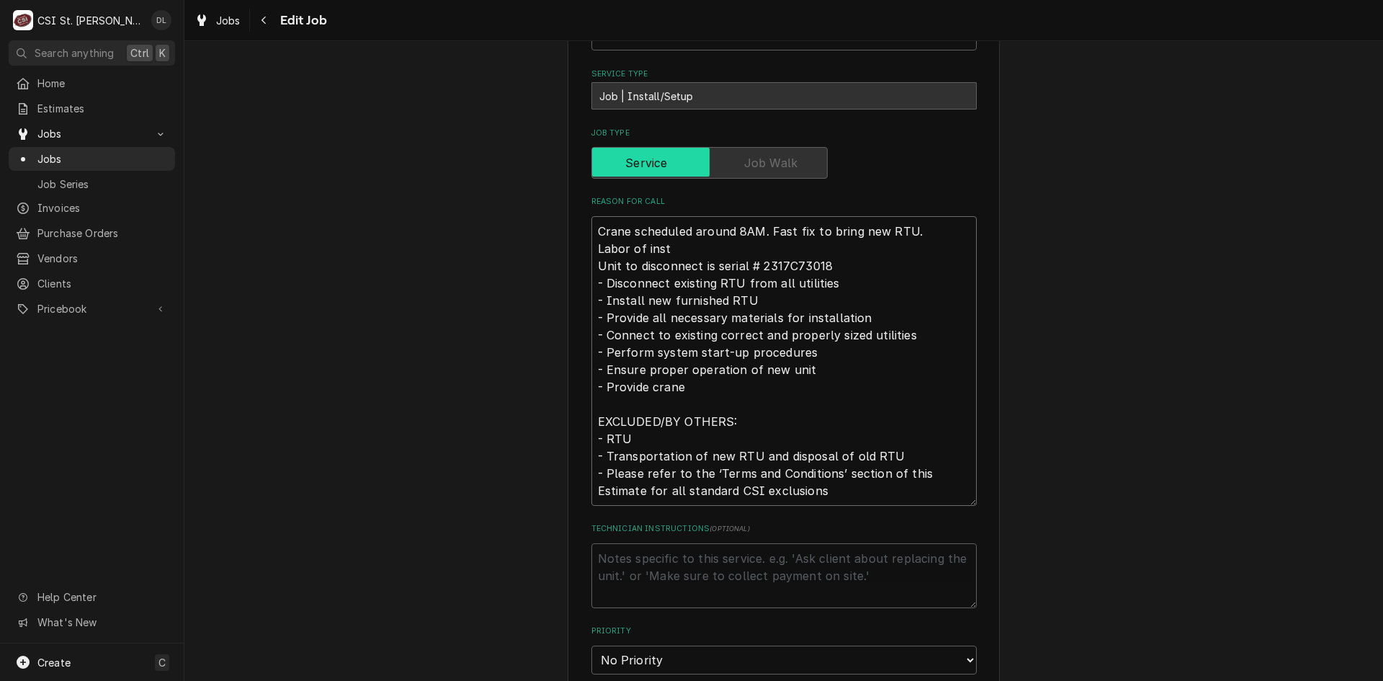
type textarea "Crane scheduled around 8AM. Fast fix to bring new RTU. Labor of insta Unit to d…"
type textarea "x"
type textarea "Crane scheduled around 8AM. Fast fix to bring new RTU. Labor of instal Unit to …"
type textarea "x"
type textarea "Crane scheduled around 8AM. Fast fix to bring new RTU. Labor of install Unit to…"
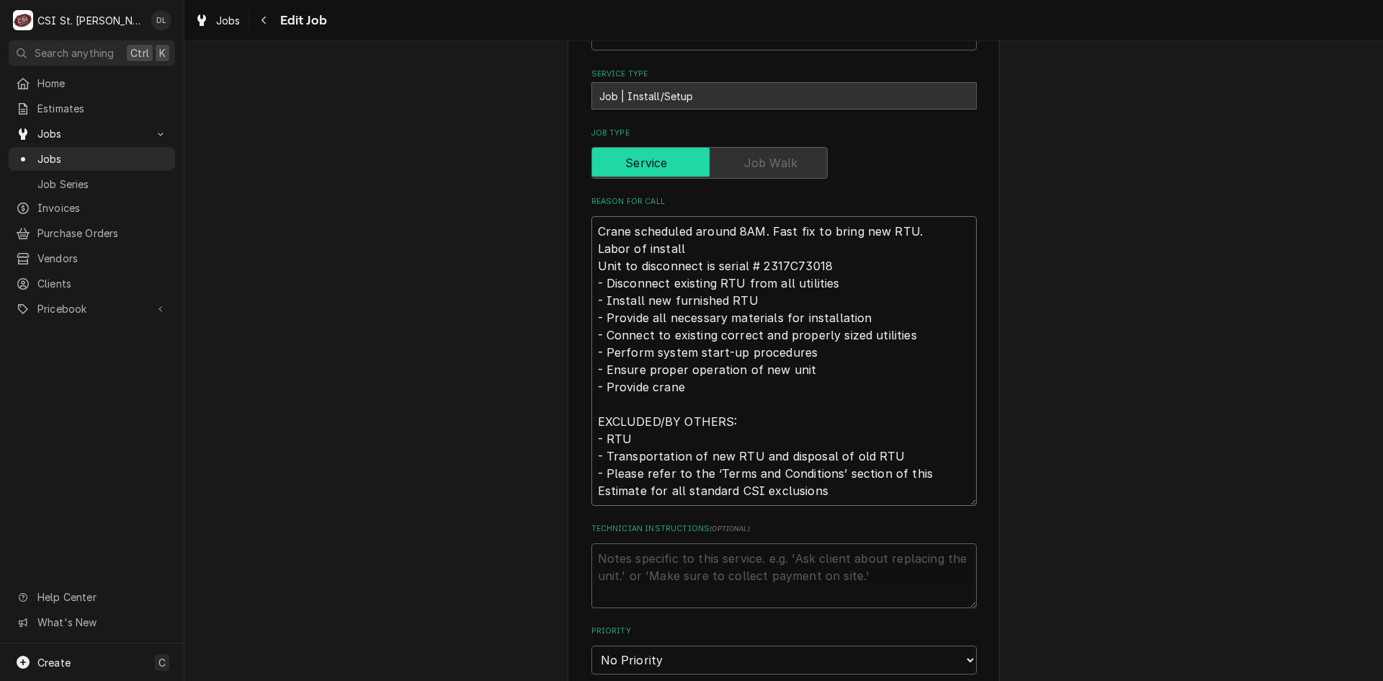
type textarea "x"
type textarea "Crane scheduled around 8AM. Fast fix to bring new RTU. Labor of installe Unit t…"
type textarea "x"
type textarea "Crane scheduled around 8AM. Fast fix to bring new RTU. Labor of install Unit to…"
type textarea "x"
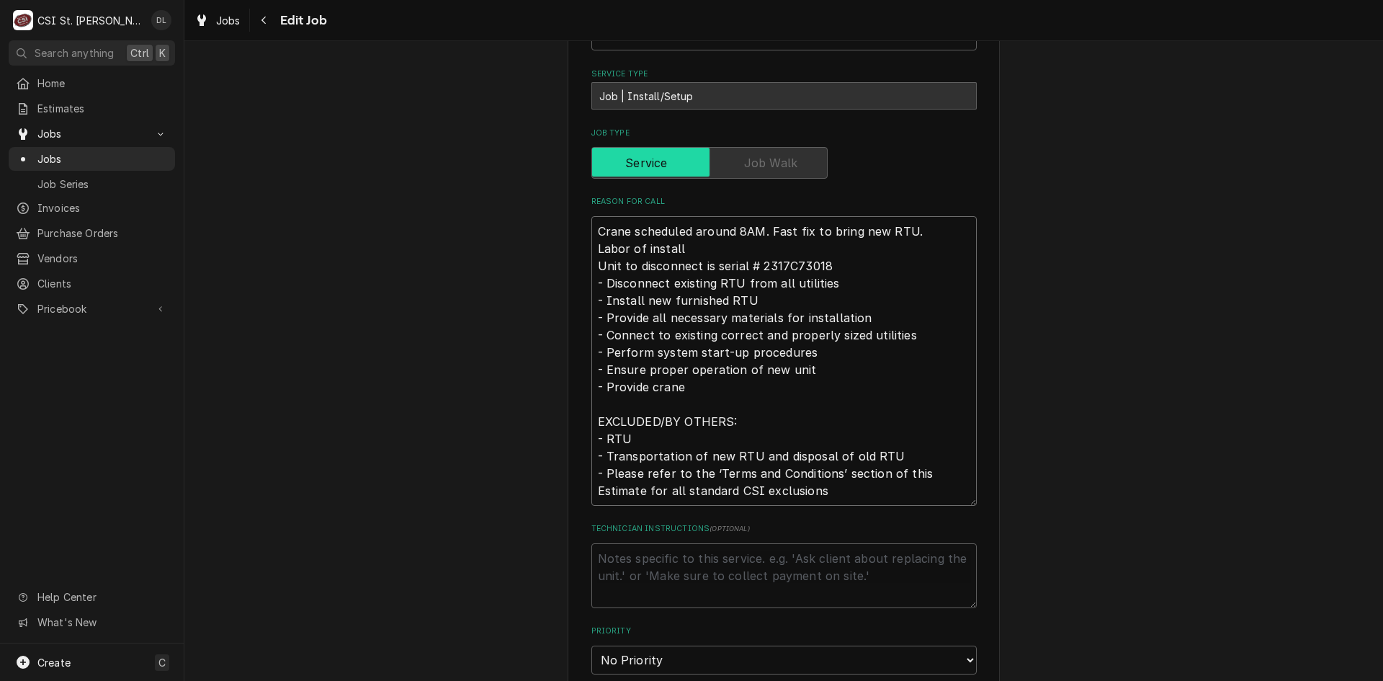
type textarea "Crane scheduled around 8AM. Fast fix to bring new RTU. Labor of install Unit to…"
type textarea "x"
type textarea "Crane scheduled around 8AM. Fast fix to bring new RTU. Labor of install h Unit …"
type textarea "x"
type textarea "Crane scheduled around 8AM. Fast fix to bring new RTU. Labor of install ha Unit…"
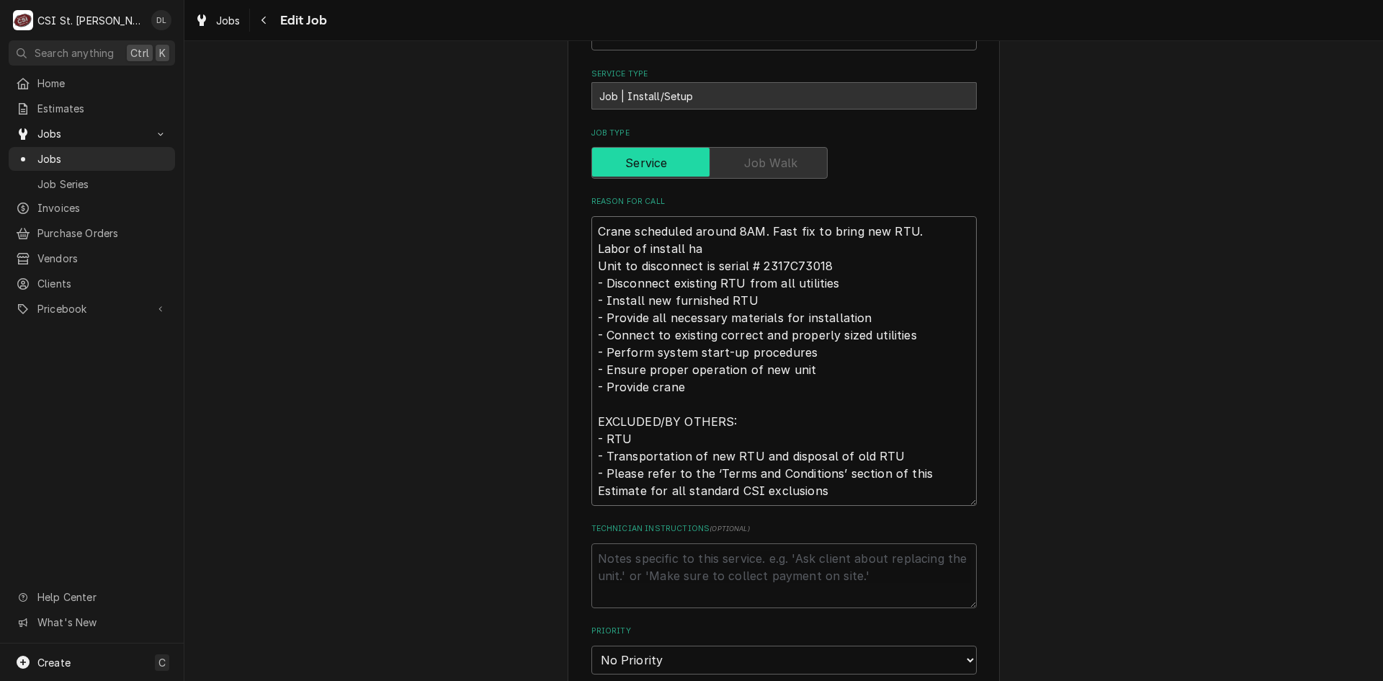
type textarea "x"
type textarea "Crane scheduled around 8AM. Fast fix to bring new RTU. Labor of install h Unit …"
type textarea "x"
type textarea "Crane scheduled around 8AM. Fast fix to bring new RTU. Labor of install Unit to…"
type textarea "x"
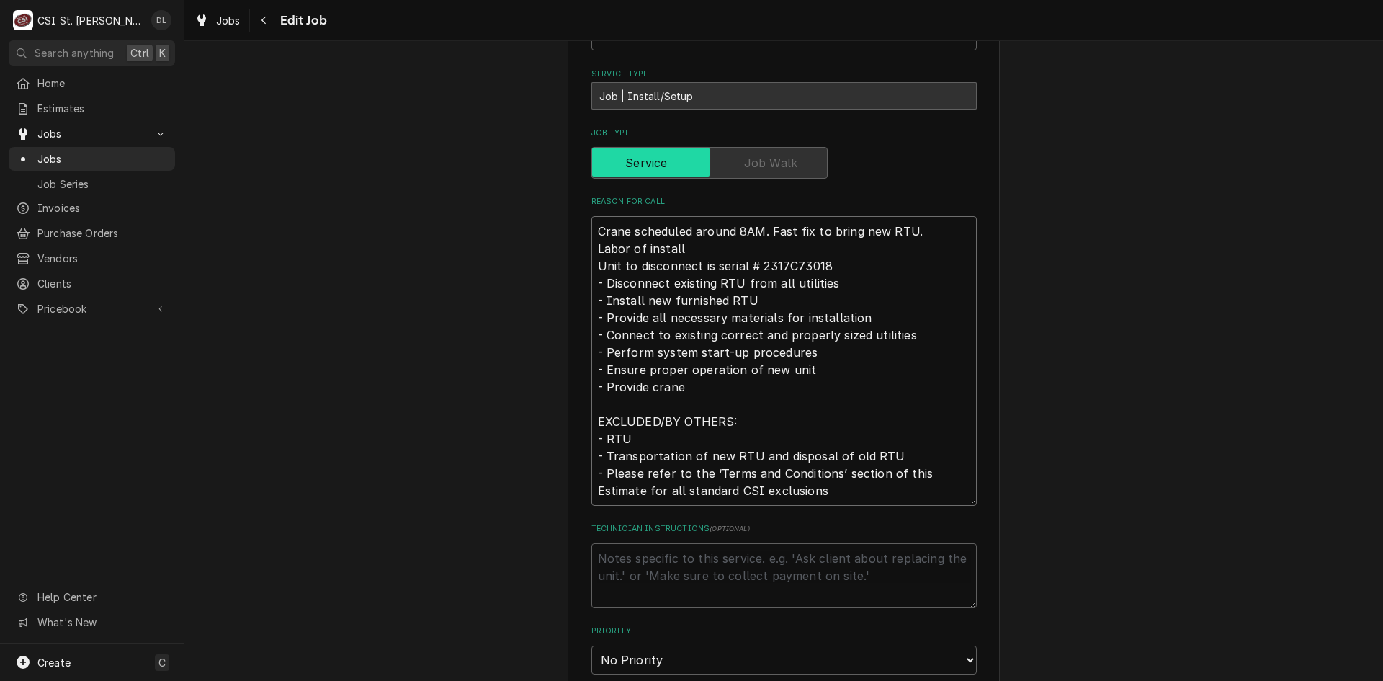
type textarea "Crane scheduled around 8AM. Fast fix to bring new RTU. Labor of install c Unit …"
type textarea "x"
type textarea "Crane scheduled around 8AM. Fast fix to bring new RTU. Labor of install ch Unit…"
type textarea "x"
type textarea "Crane scheduled around 8AM. Fast fix to bring new RTU. Labor of install cha Uni…"
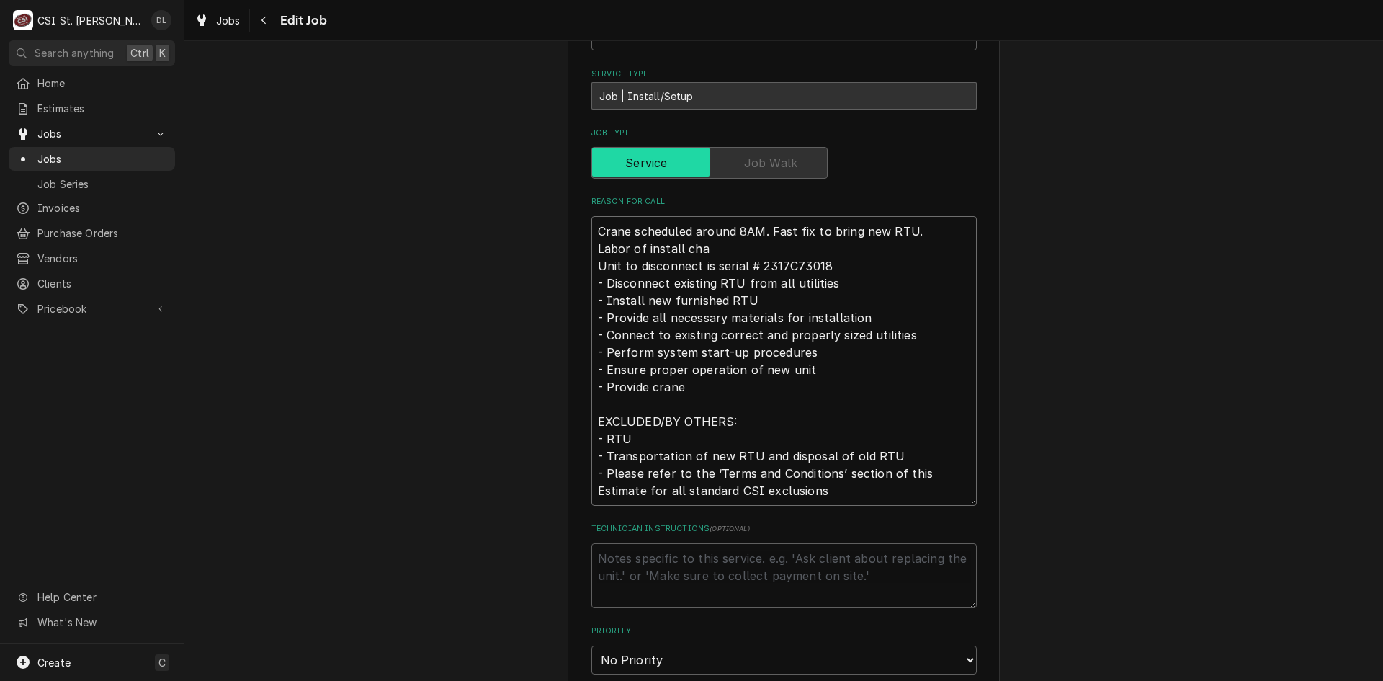
type textarea "x"
type textarea "Crane scheduled around 8AM. Fast fix to bring new RTU. Labor of install chang U…"
type textarea "x"
type textarea "Crane scheduled around 8AM. Fast fix to bring new RTU. Labor of install change …"
type textarea "x"
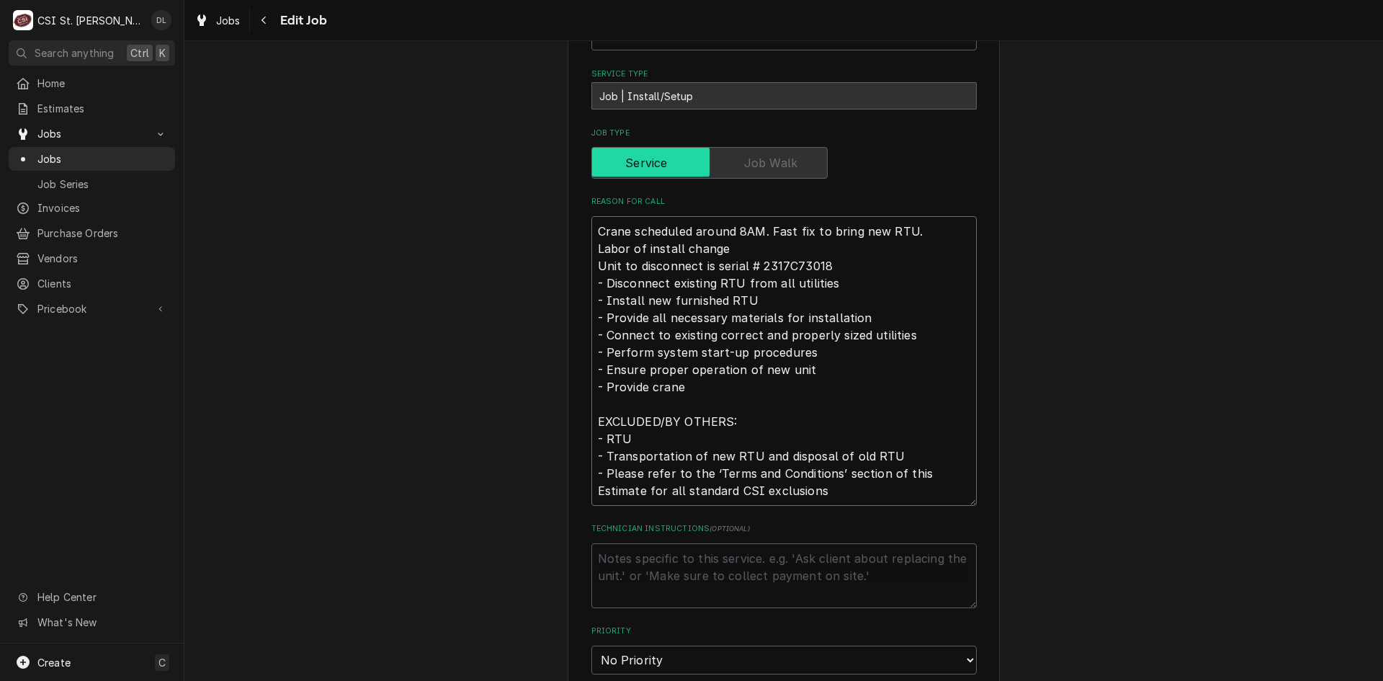
type textarea "Crane scheduled around 8AM. Fast fix to bring new RTU. Labor of install changed…"
type textarea "x"
type textarea "Crane scheduled around 8AM. Fast fix to bring new RTU. Labor of install changed…"
type textarea "x"
type textarea "Crane scheduled around 8AM. Fast fix to bring new RTU. Labor of install changed…"
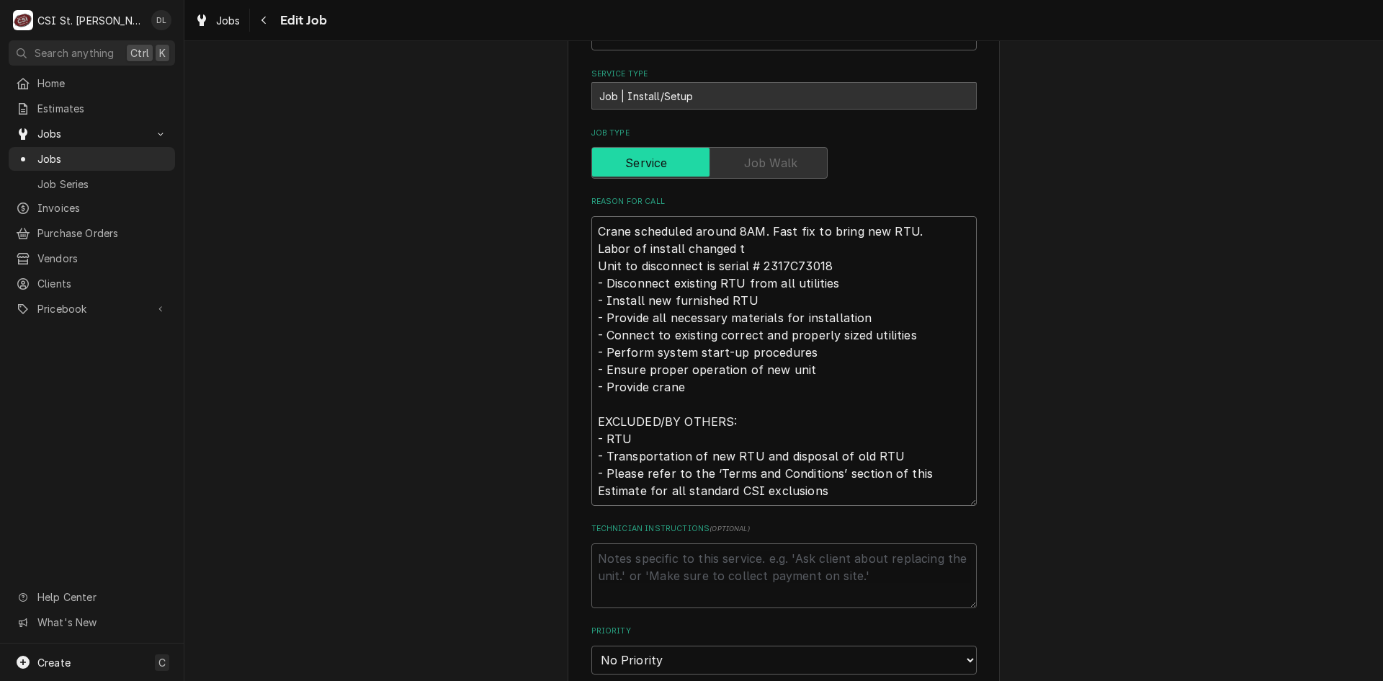
type textarea "x"
type textarea "Crane scheduled around 8AM. Fast fix to bring new RTU. Labor of install changed…"
type textarea "x"
type textarea "Crane scheduled around 8AM. Fast fix to bring new RTU. Labor of install changed…"
type textarea "x"
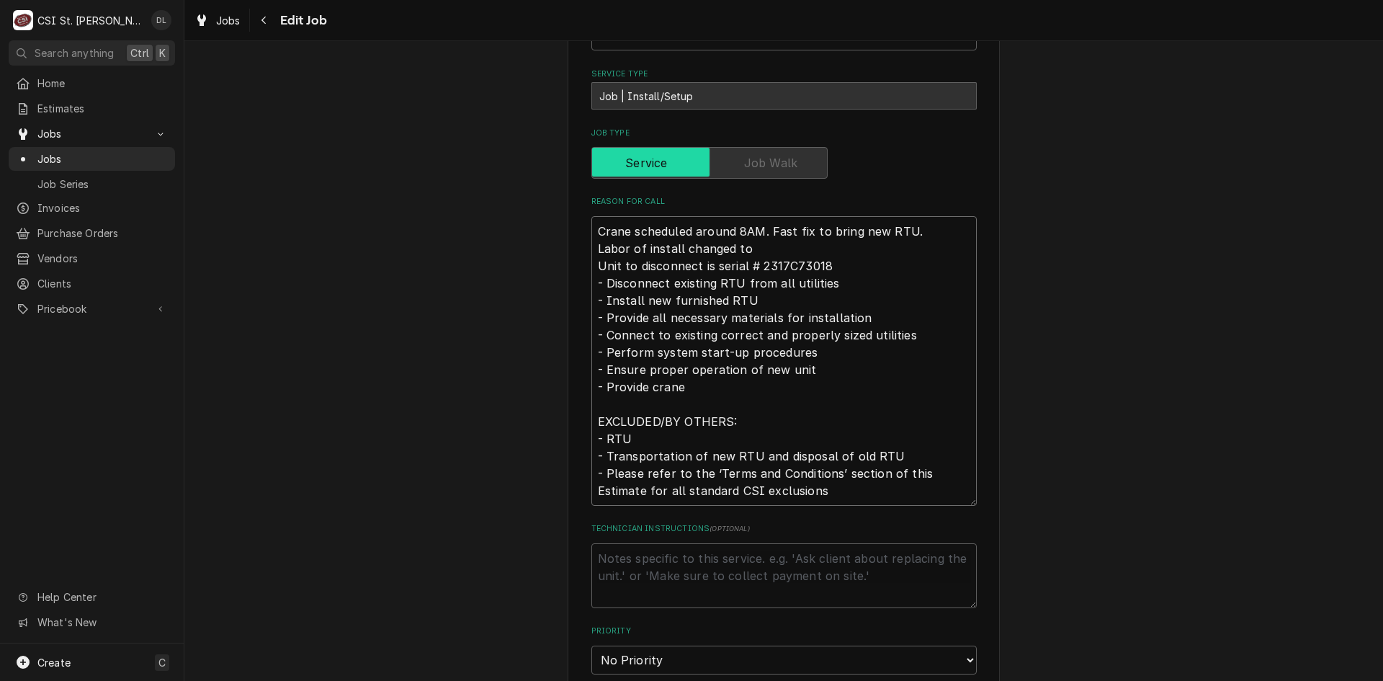
type textarea "Crane scheduled around 8AM. Fast fix to bring new RTU. Labor of install changed…"
type textarea "x"
type textarea "Crane scheduled around 8AM. Fast fix to bring new RTU. Labor of install changed…"
type textarea "x"
type textarea "Crane scheduled around 8AM. Fast fix to bring new RTU. Labor of install changed…"
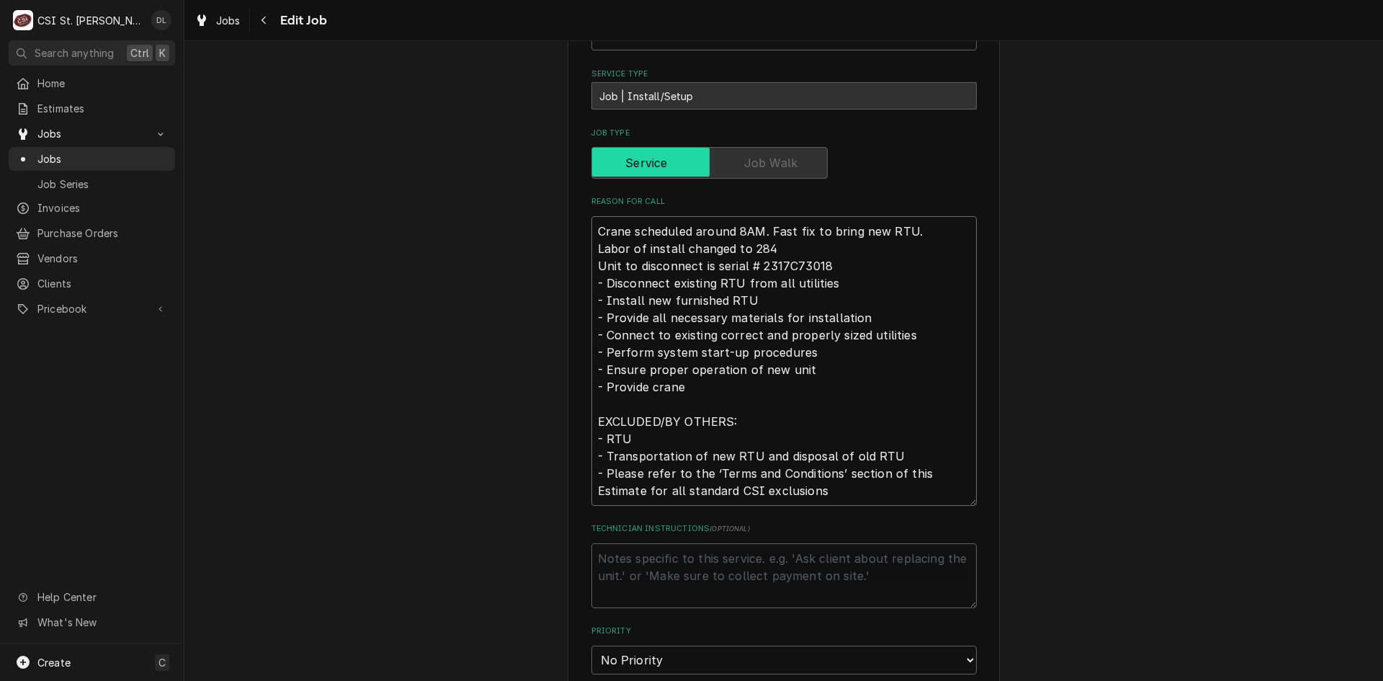
type textarea "x"
type textarea "Crane scheduled around 8AM. Fast fix to bring new RTU. Labor of install changed…"
type textarea "x"
type textarea "Crane scheduled around 8AM. Fast fix to bring new RTU. Labor of install changed…"
type textarea "x"
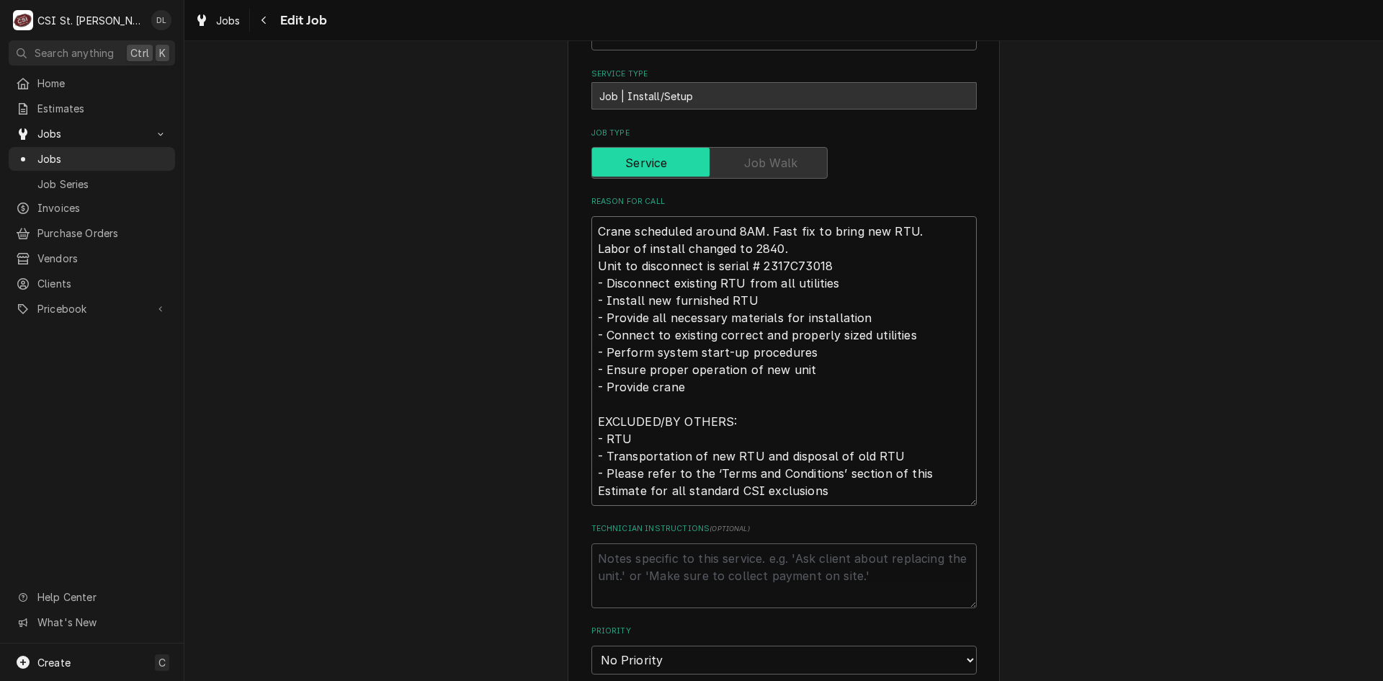
type textarea "Crane scheduled around 8AM. Fast fix to bring new RTU. Labor of install changed…"
type textarea "x"
type textarea "Crane scheduled around 8AM. Fast fix to bring new RTU. Labor of install changed…"
type textarea "x"
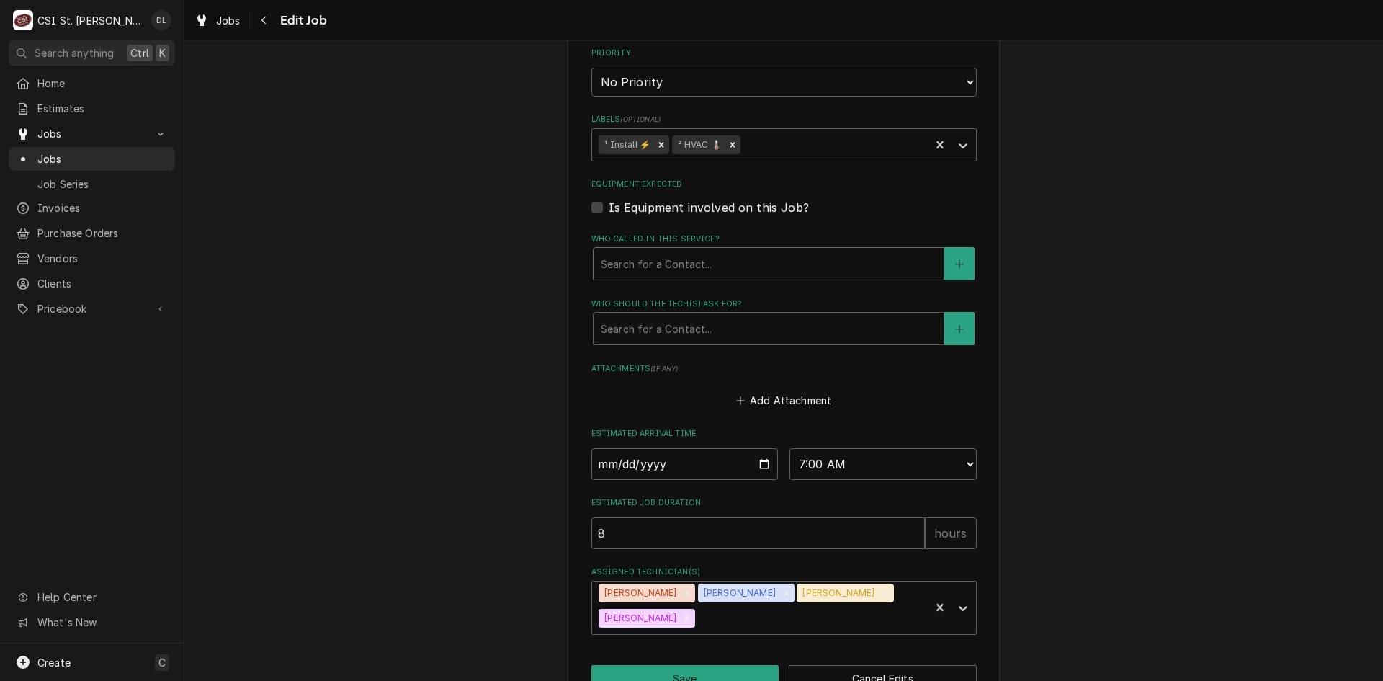
scroll to position [1051, 0]
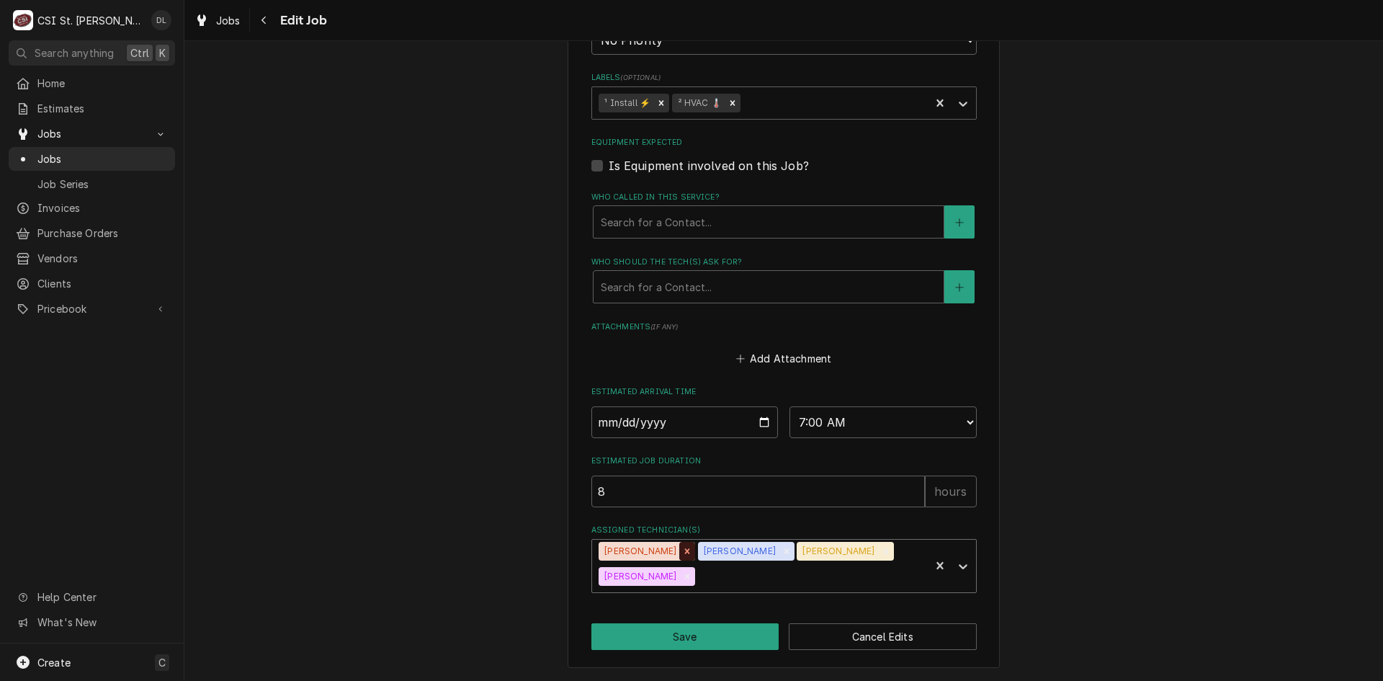
click at [679, 544] on div "Remove Jeff George" at bounding box center [687, 551] width 16 height 19
type textarea "Crane scheduled around 8AM. Fast fix to bring new RTU. Labor of install changed…"
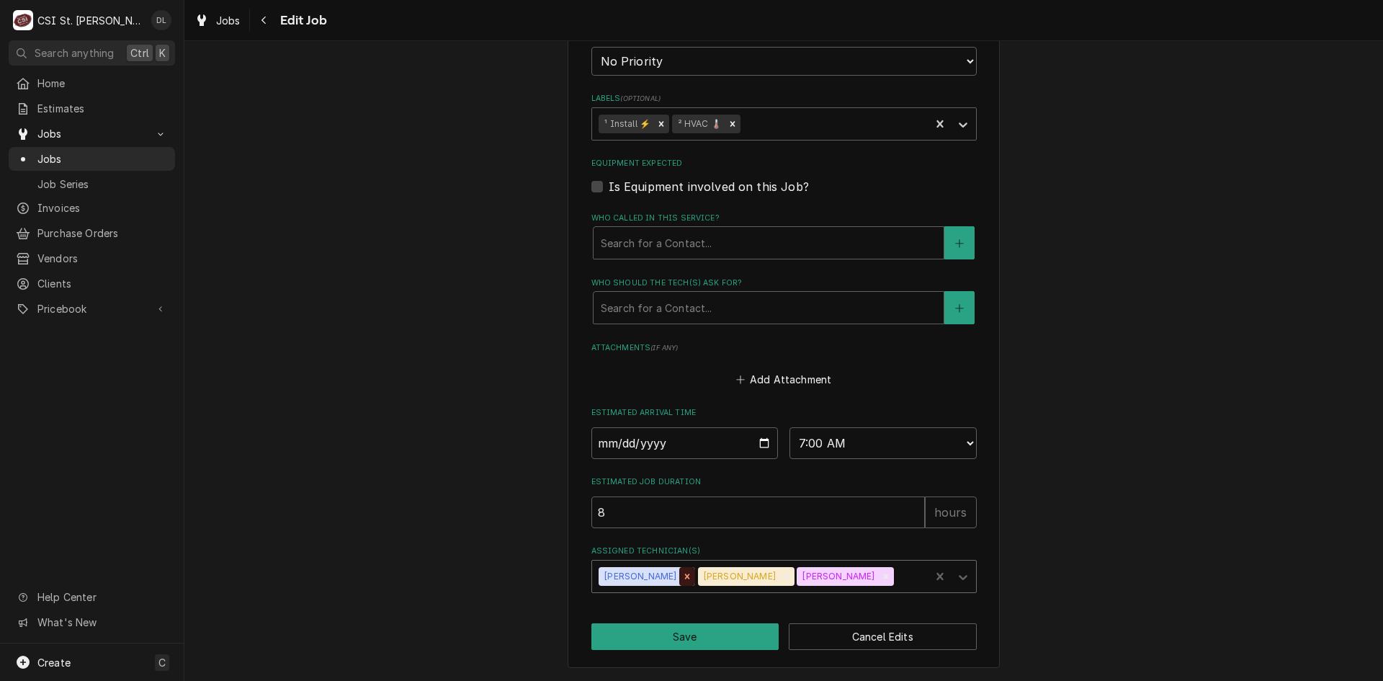
click at [682, 577] on icon "Remove Mike Barnett" at bounding box center [687, 576] width 10 height 10
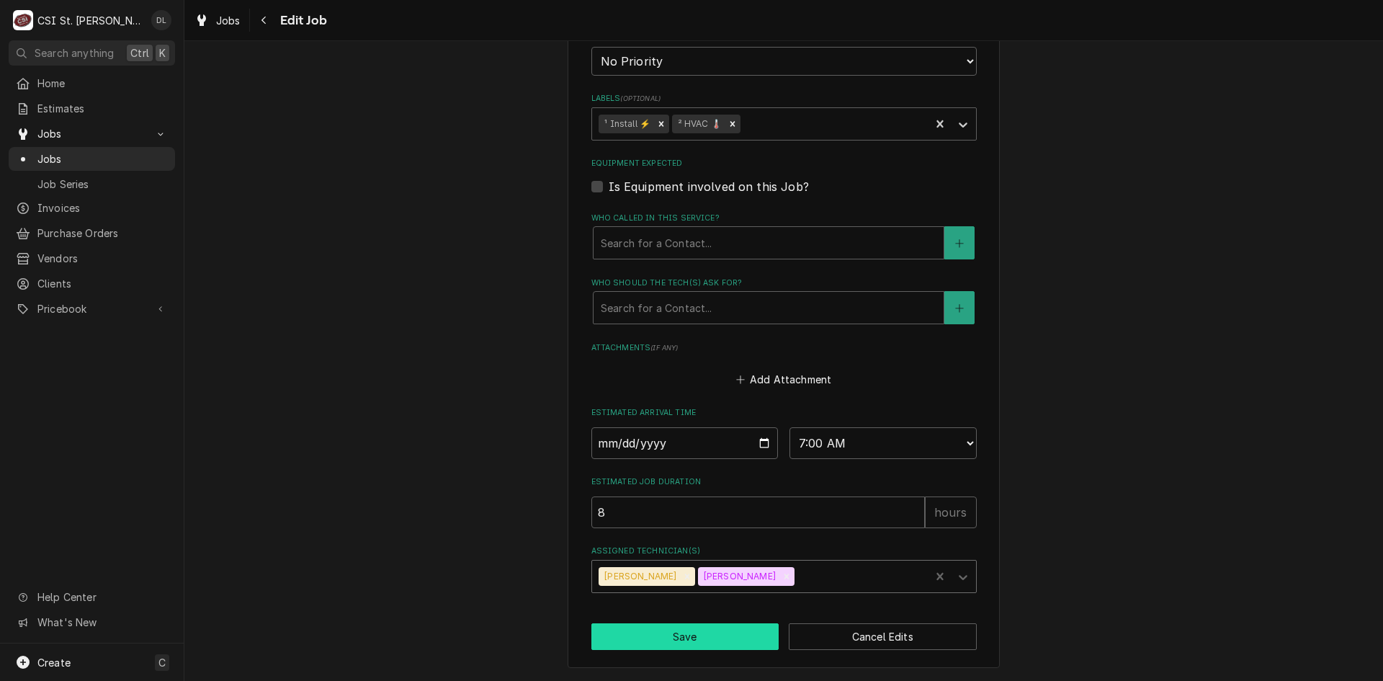
click at [674, 632] on button "Save" at bounding box center [685, 636] width 188 height 27
type textarea "x"
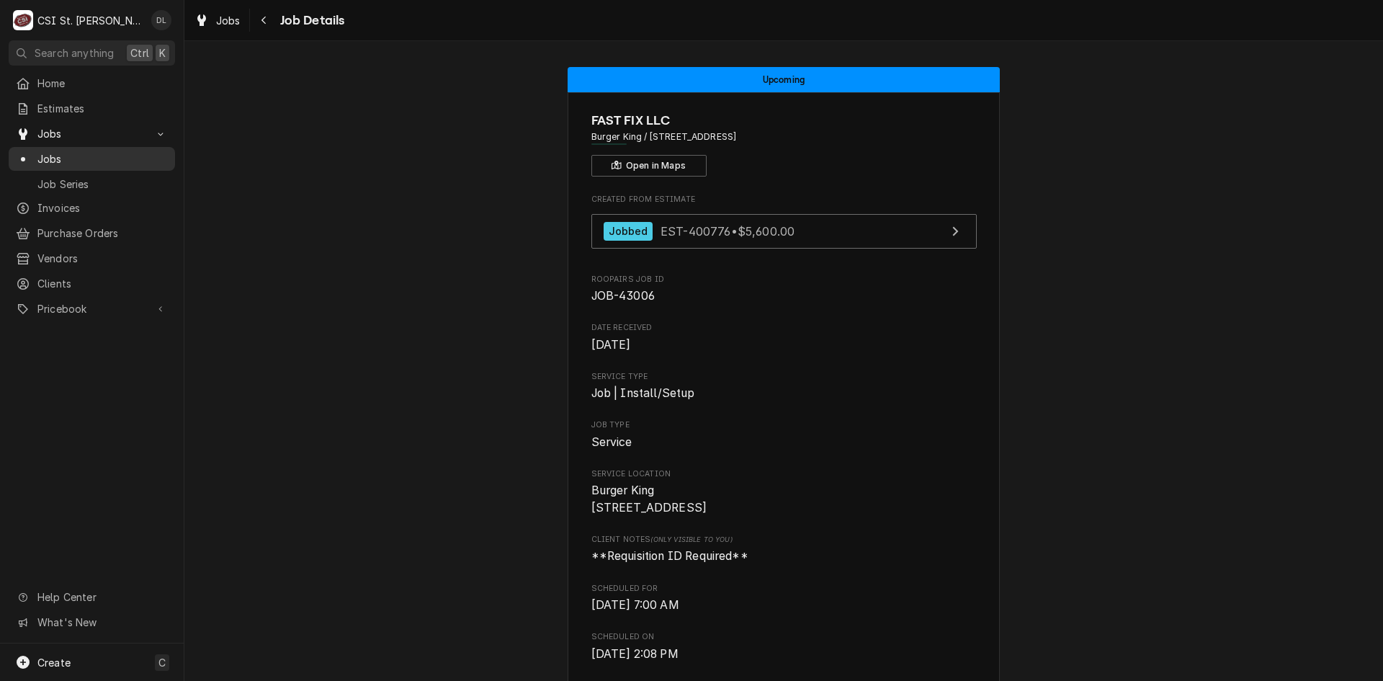
click at [60, 150] on div "Jobs" at bounding box center [92, 159] width 161 height 18
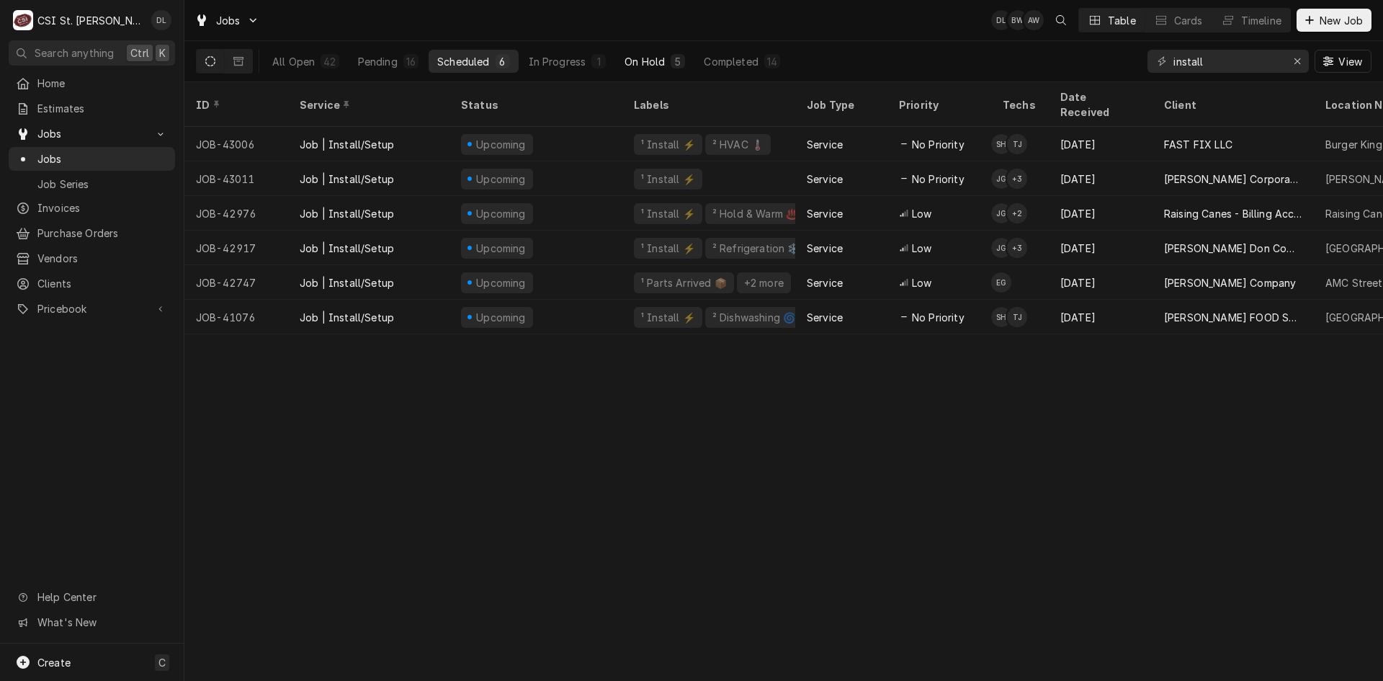
click at [640, 63] on div "On Hold" at bounding box center [644, 61] width 40 height 15
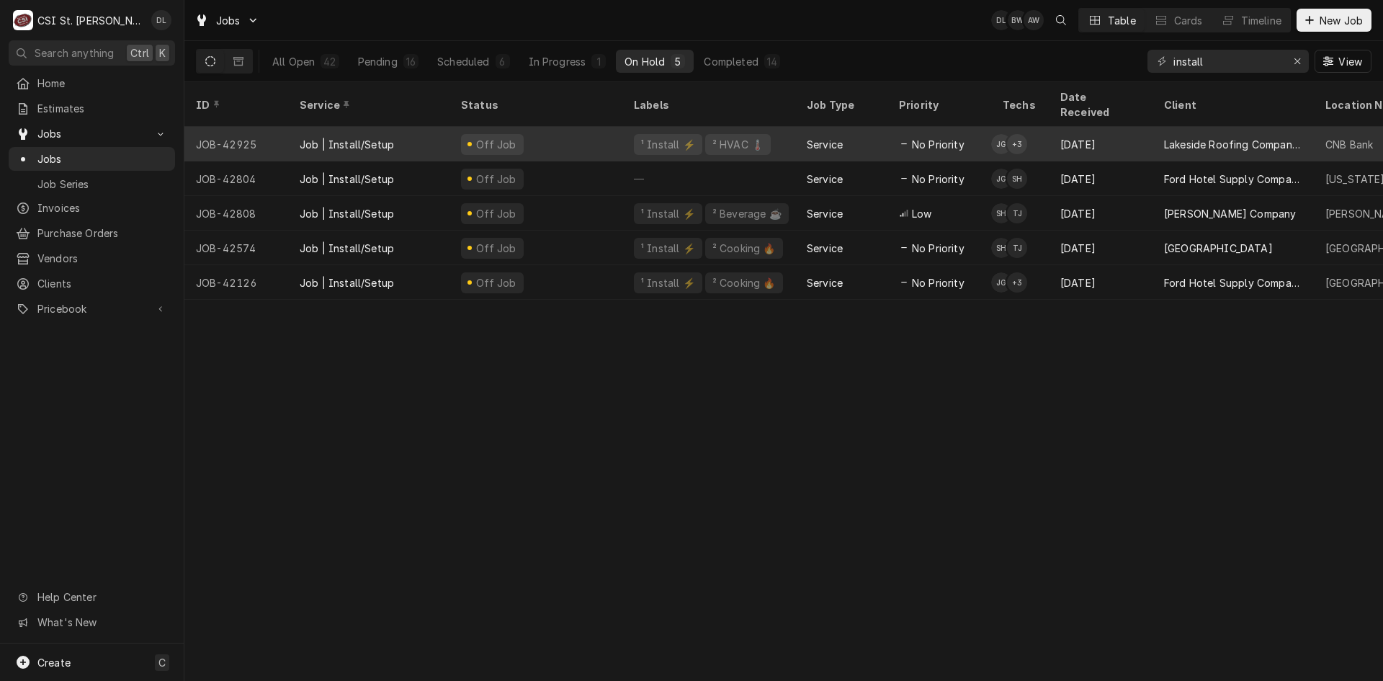
click at [786, 140] on div "¹ Install ⚡️ ² HVAC 🌡️" at bounding box center [708, 144] width 173 height 35
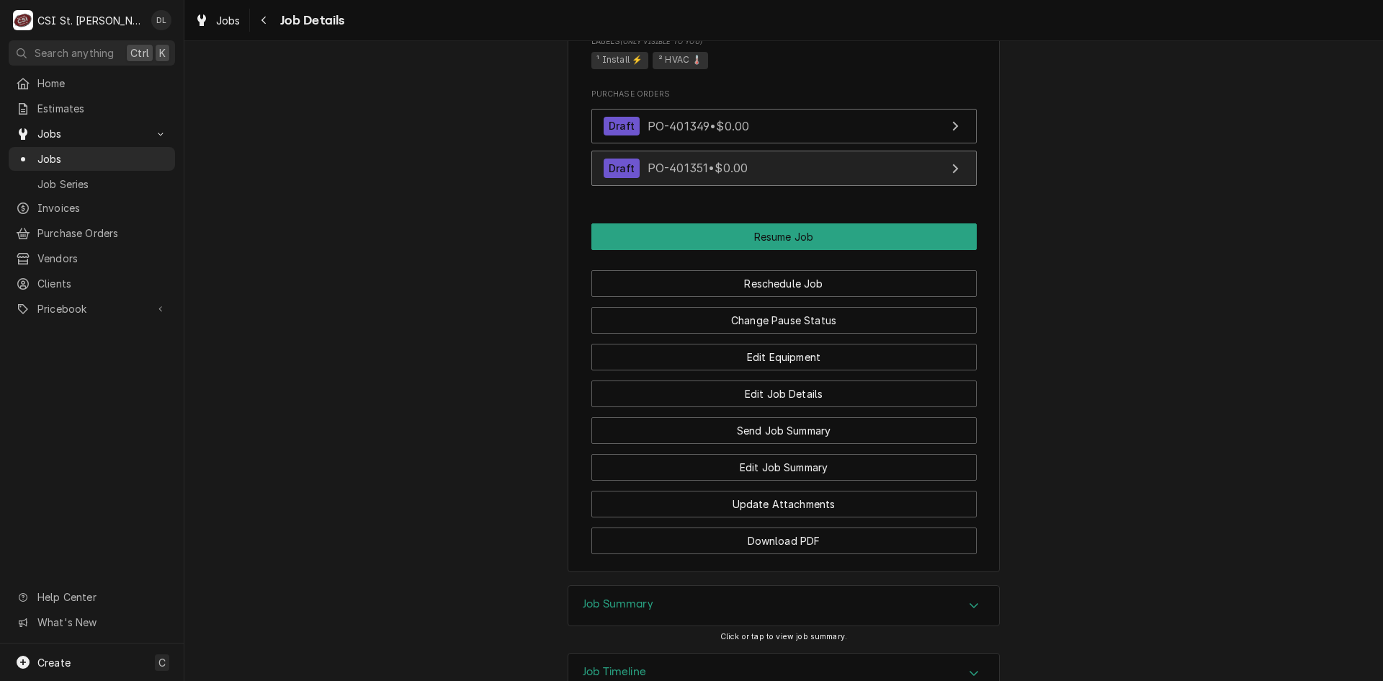
scroll to position [1018, 0]
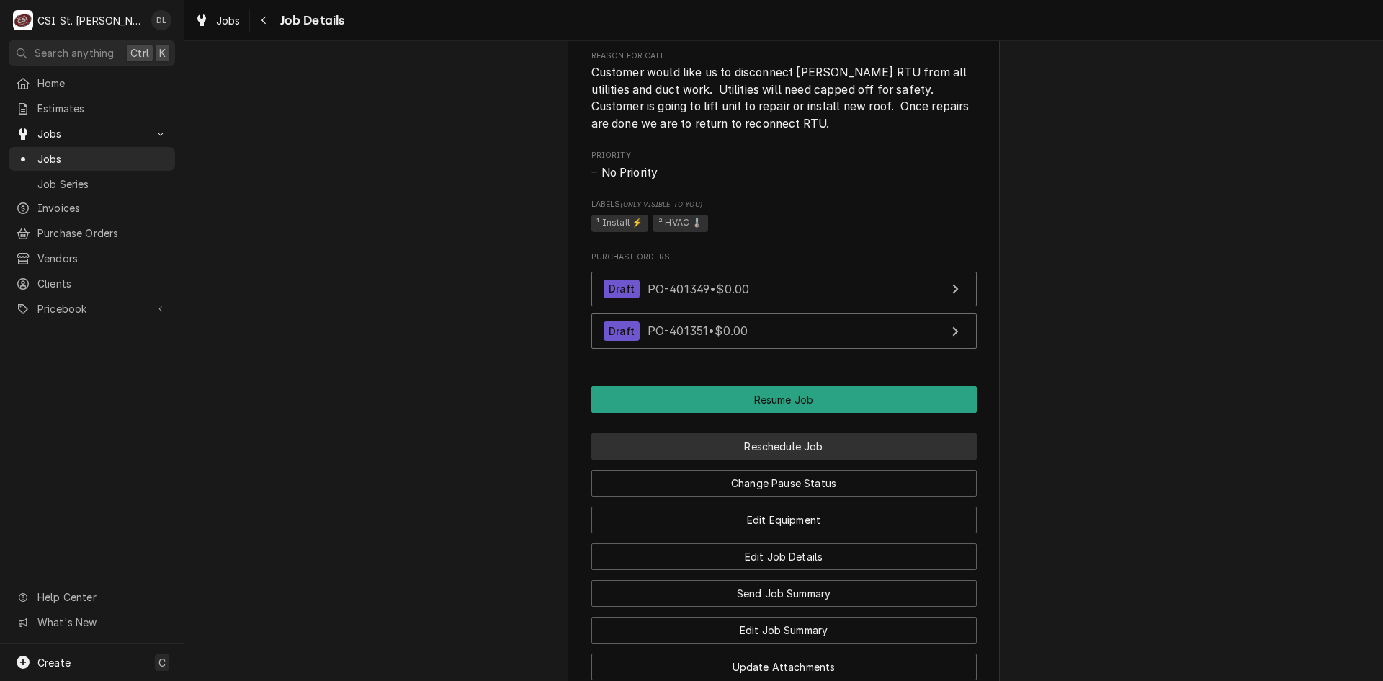
click at [811, 454] on button "Reschedule Job" at bounding box center [783, 446] width 385 height 27
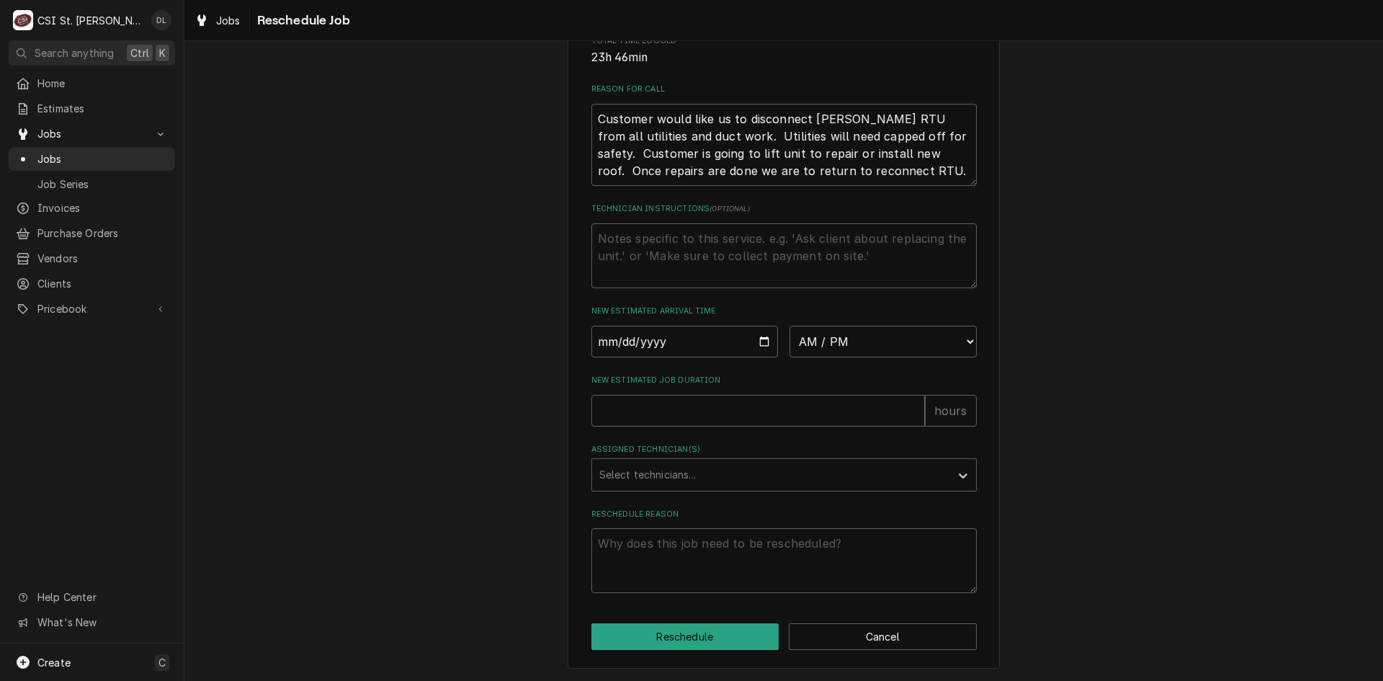
scroll to position [413, 0]
click at [752, 340] on input "Date" at bounding box center [684, 342] width 187 height 32
type input "[DATE]"
type textarea "x"
click at [950, 338] on select "AM / PM 6:00 AM 6:15 AM 6:30 AM 6:45 AM 7:00 AM 7:15 AM 7:30 AM 7:45 AM 8:00 AM…" at bounding box center [882, 342] width 187 height 32
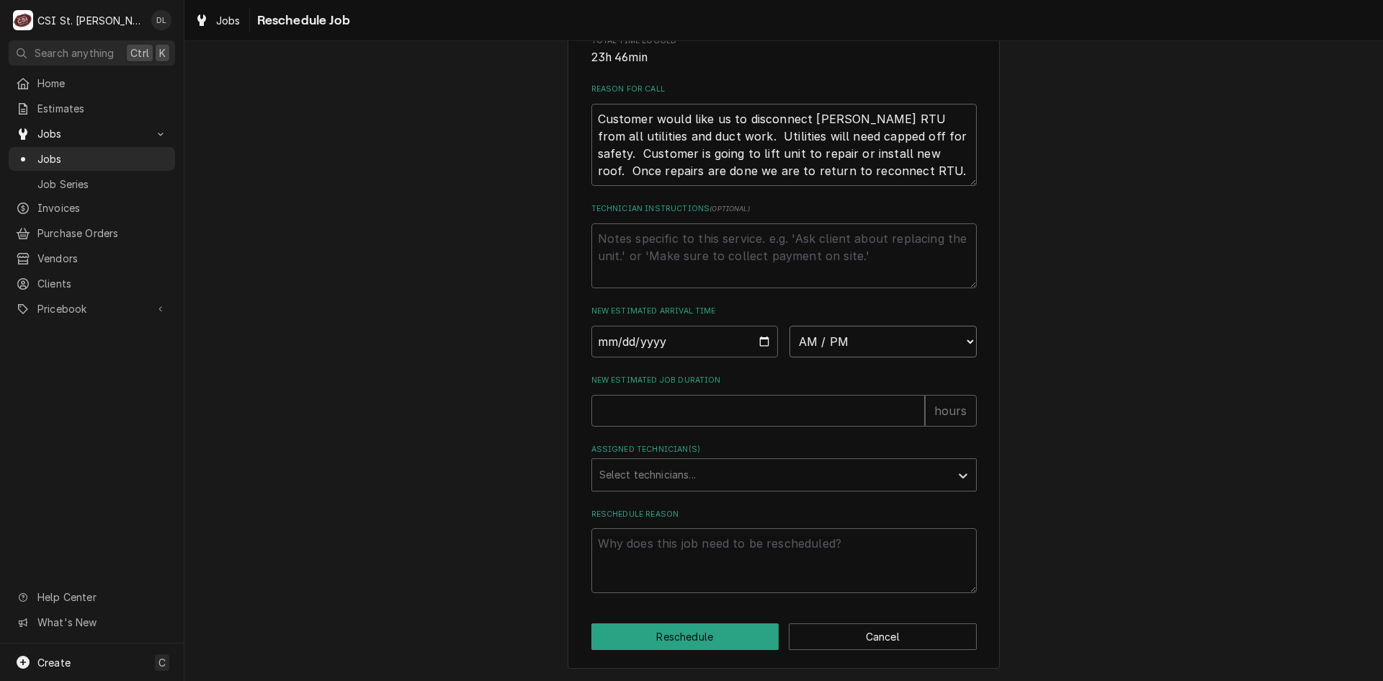
select select "07:00:00"
click at [789, 326] on select "AM / PM 6:00 AM 6:15 AM 6:30 AM 6:45 AM 7:00 AM 7:15 AM 7:30 AM 7:45 AM 8:00 AM…" at bounding box center [882, 342] width 187 height 32
type textarea "x"
click at [741, 476] on div "Assigned Technician(s)" at bounding box center [771, 475] width 344 height 26
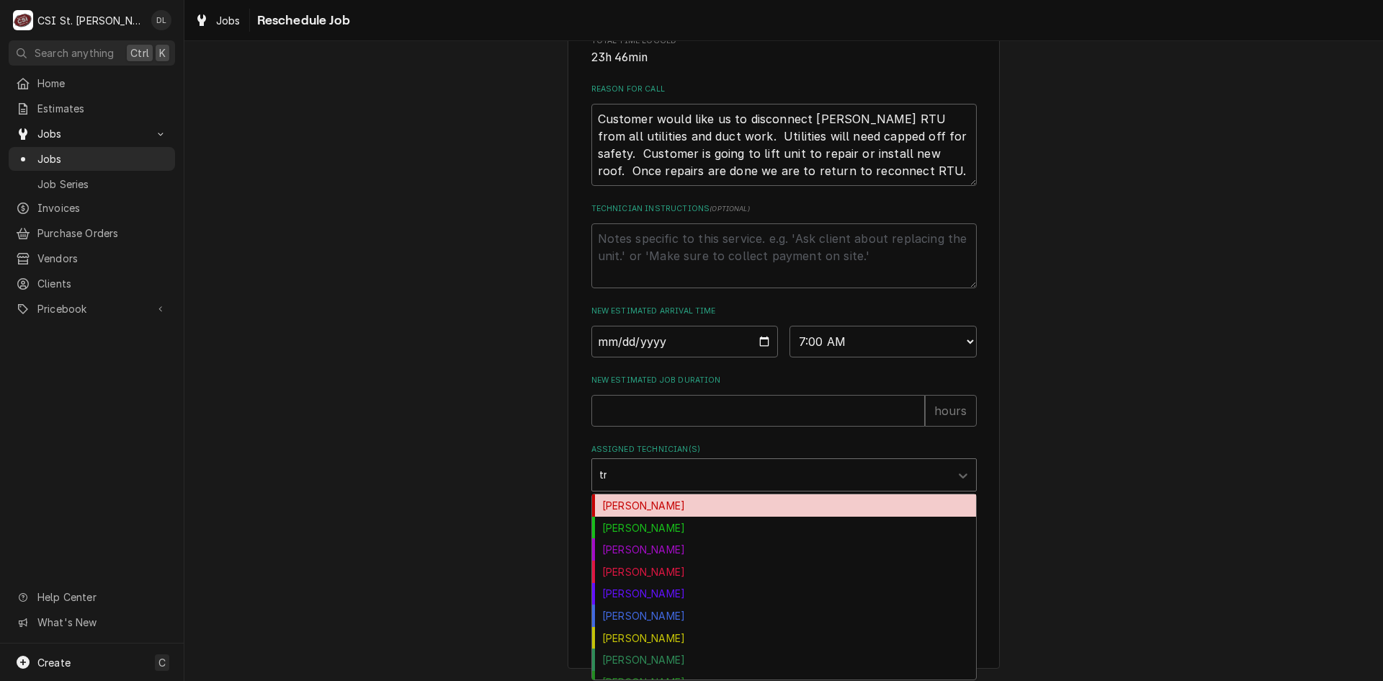
type input "tre"
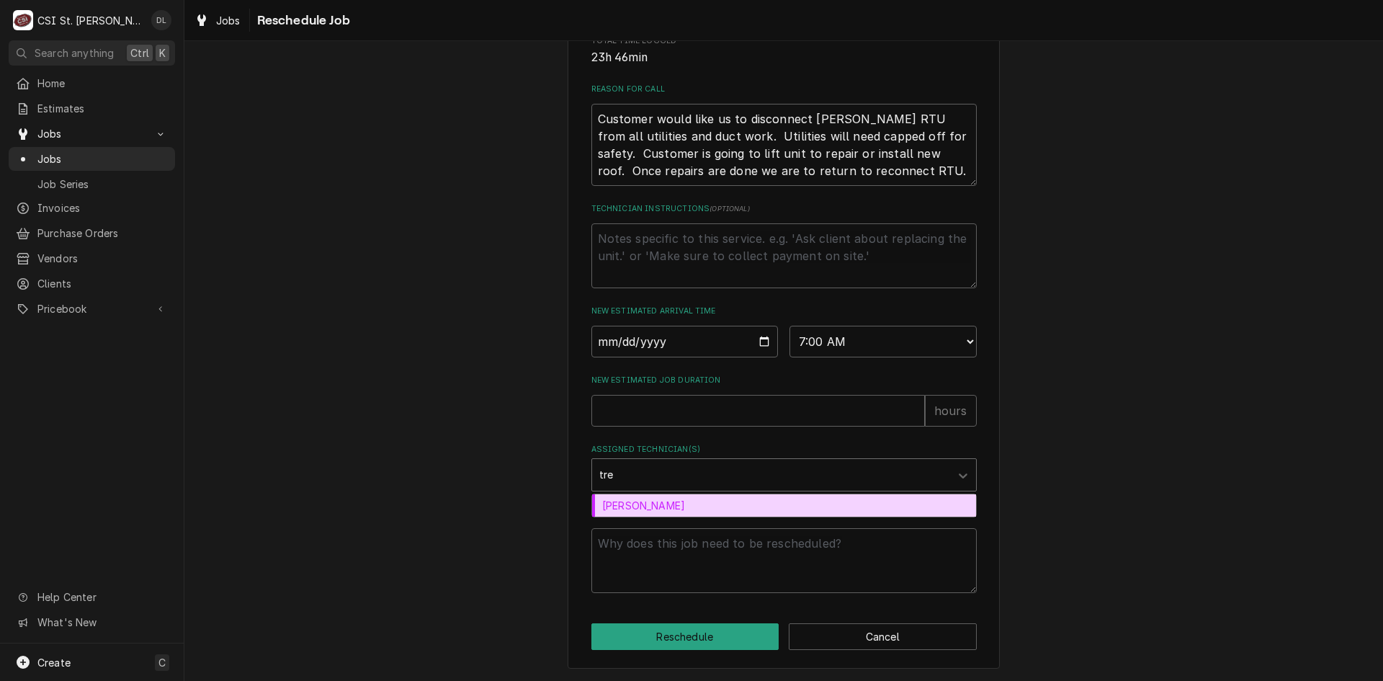
type textarea "x"
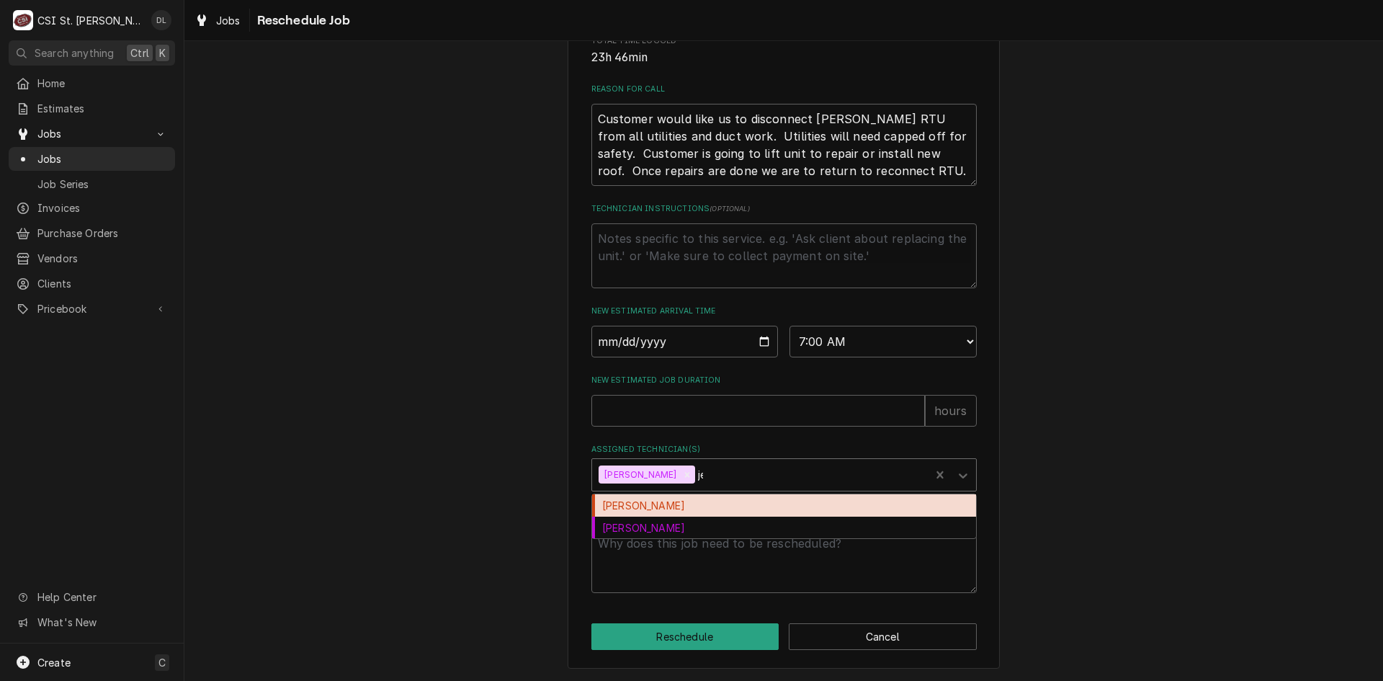
type input "jef"
type textarea "x"
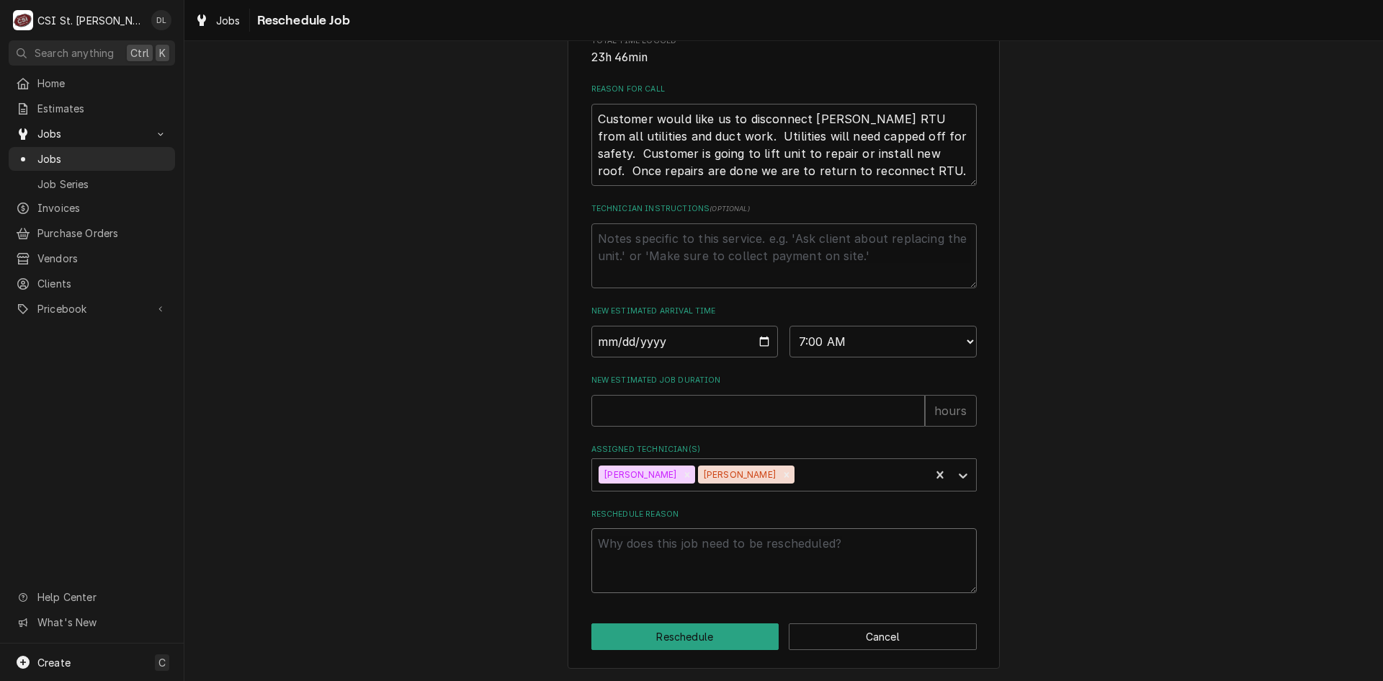
click at [660, 565] on textarea "Reschedule Reason" at bounding box center [783, 560] width 385 height 65
type textarea "x"
type textarea "R"
type textarea "x"
type textarea "RE"
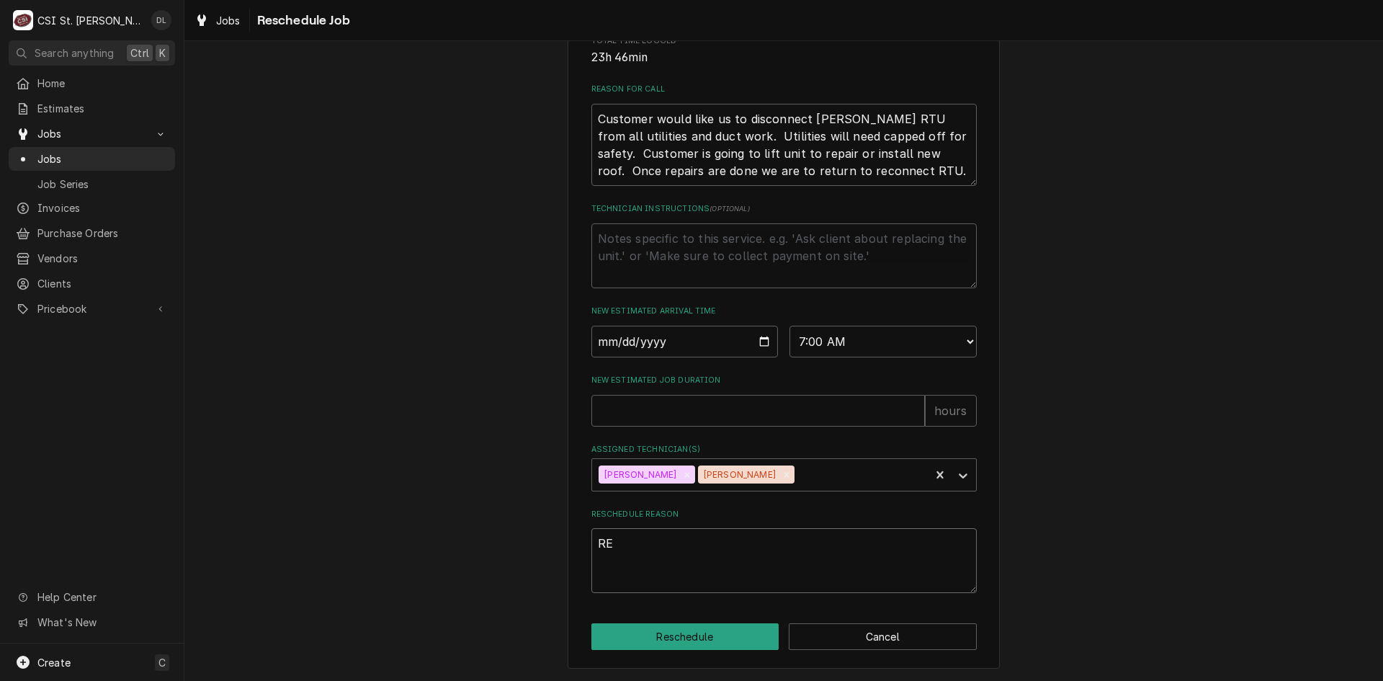
type textarea "x"
type textarea "REa"
type textarea "x"
type textarea "REad"
type textarea "x"
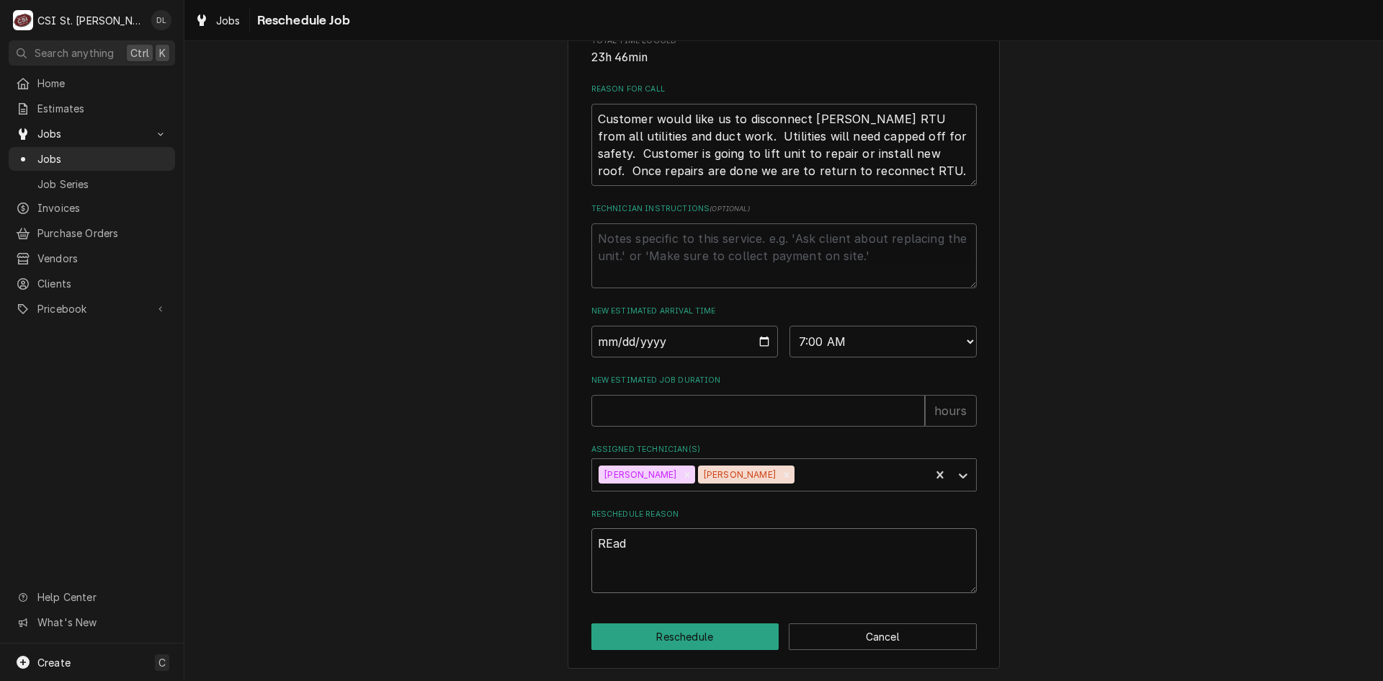
type textarea "REady"
type textarea "x"
type textarea "REad"
type textarea "x"
type textarea "REa"
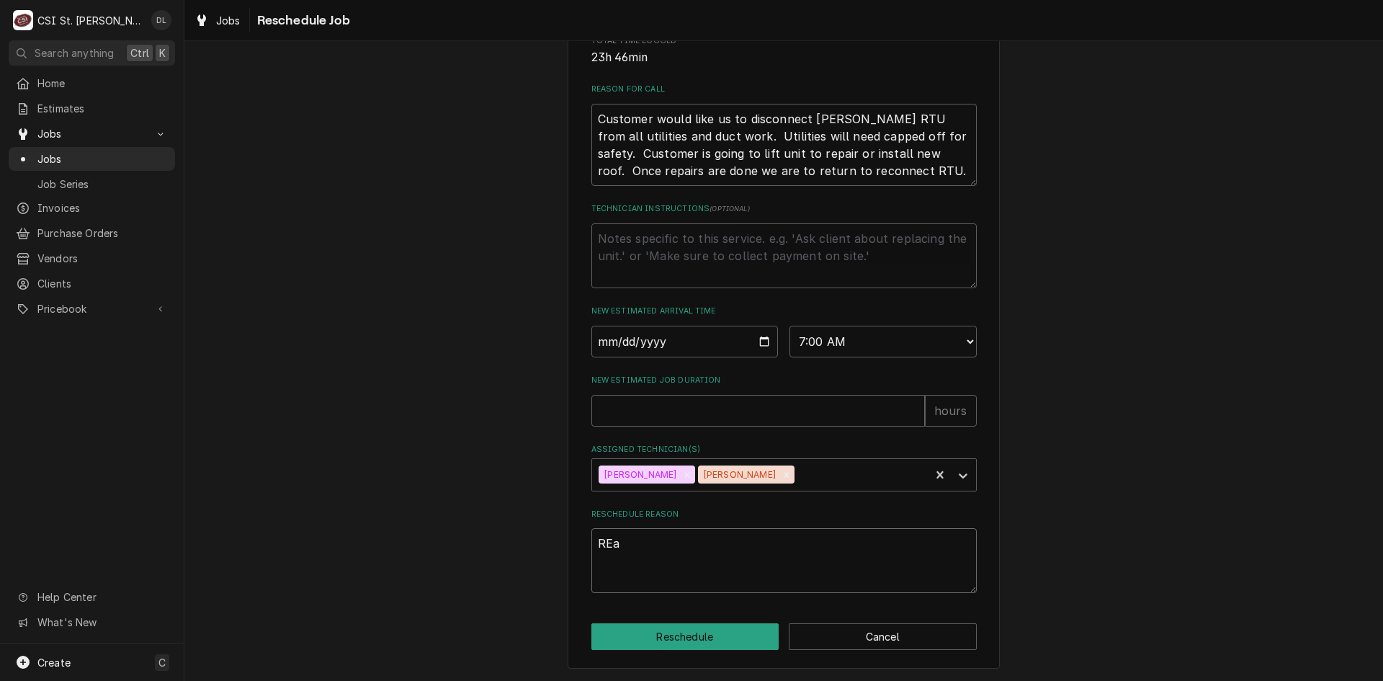
type textarea "x"
type textarea "RE"
type textarea "x"
type textarea "R"
type textarea "x"
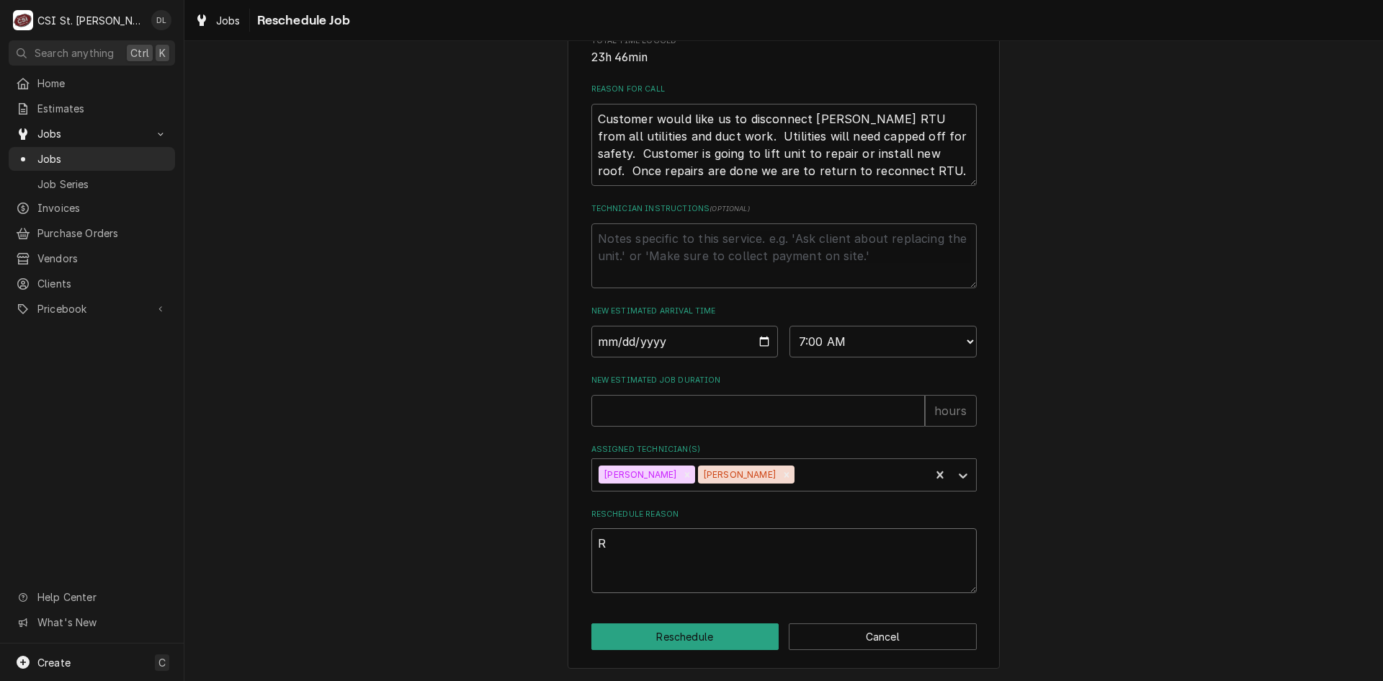
type textarea "Re"
type textarea "x"
type textarea "Rea"
type textarea "x"
type textarea "Read"
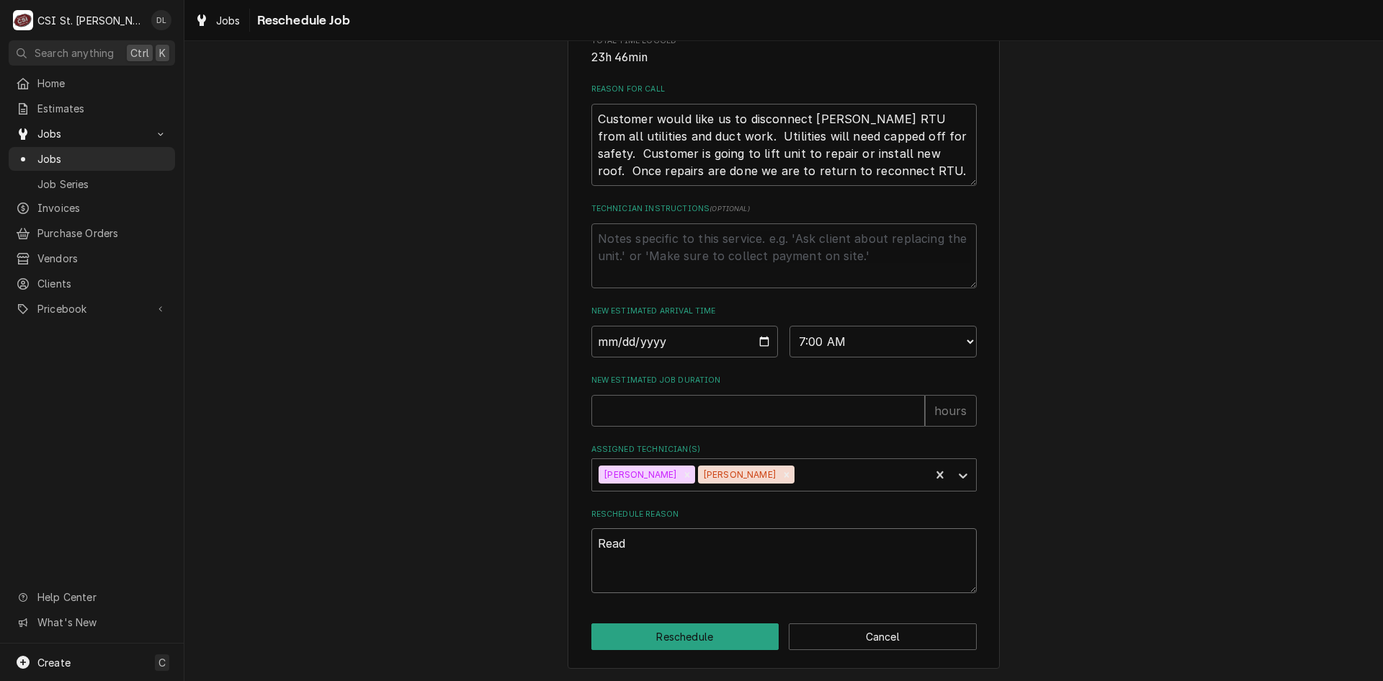
type textarea "x"
type textarea "Ready"
type textarea "x"
type textarea "Ready"
type textarea "x"
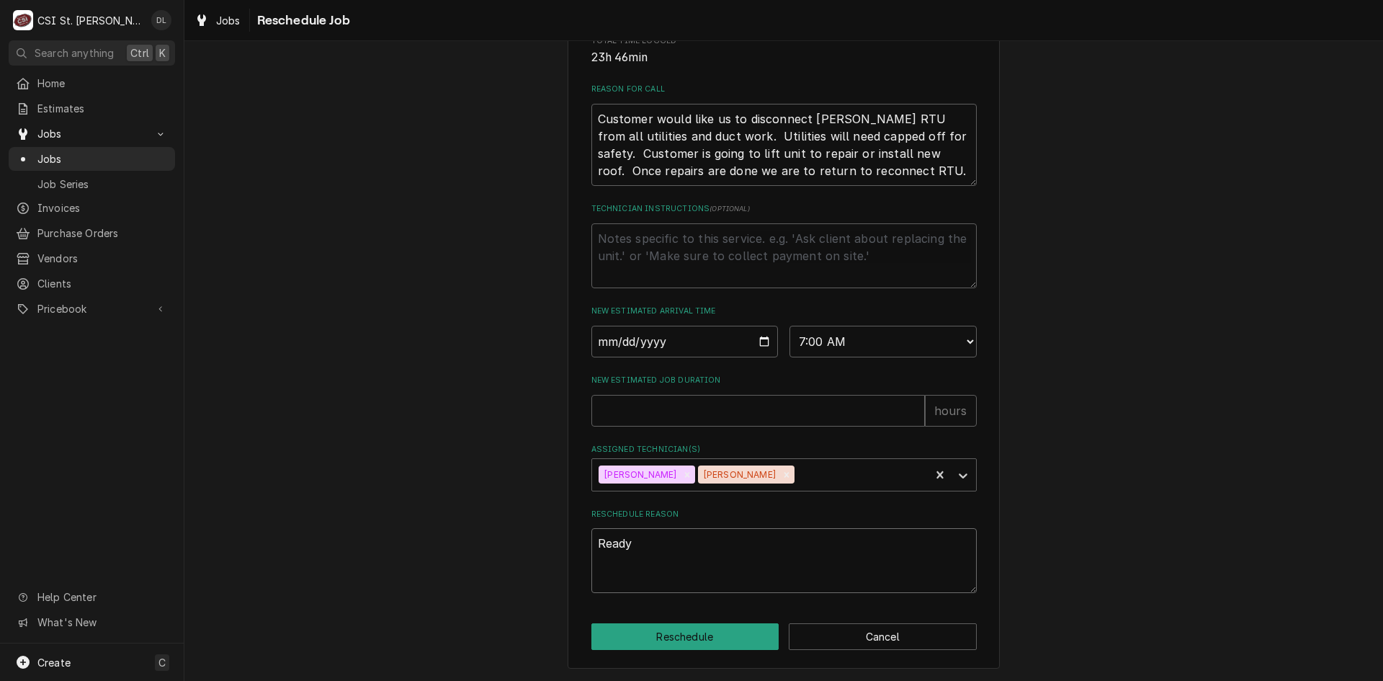
type textarea "Ready t"
type textarea "x"
type textarea "Ready to"
type textarea "x"
type textarea "Ready to"
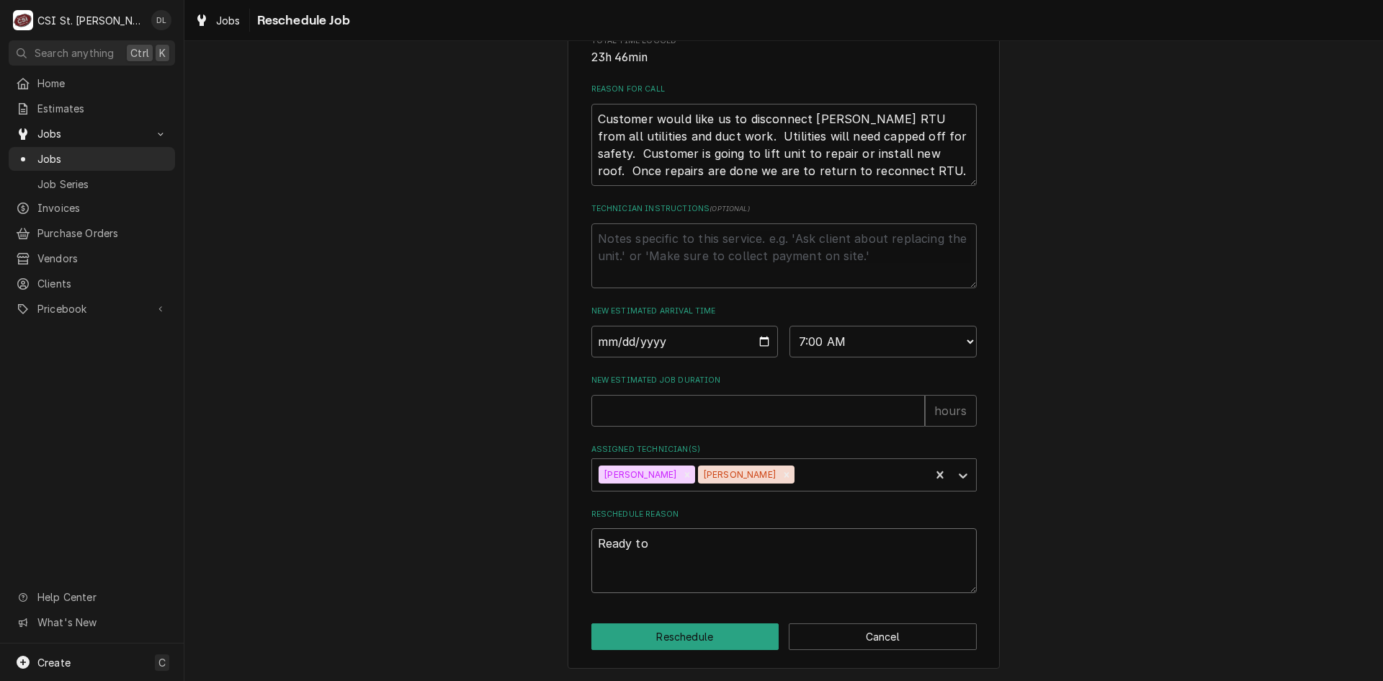
type textarea "x"
type textarea "Ready to s"
type textarea "x"
type textarea "Ready to se"
type textarea "x"
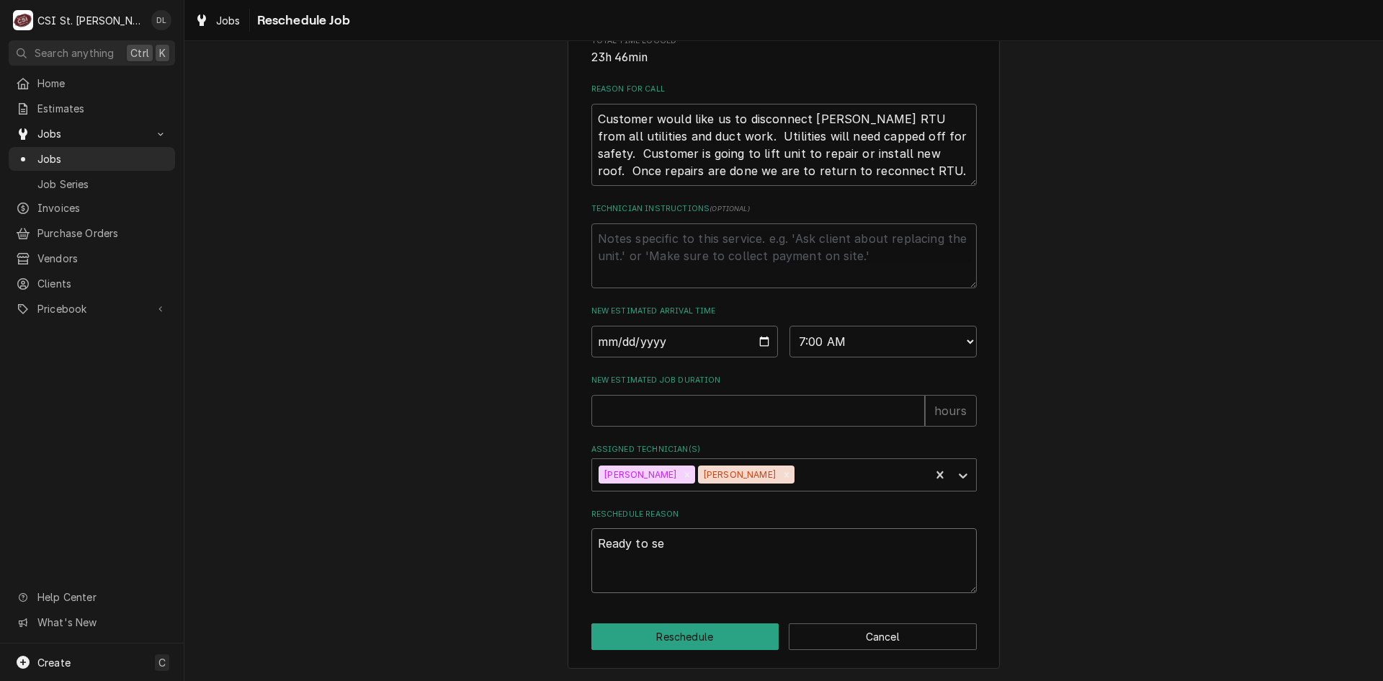
type textarea "Ready to set"
type textarea "x"
type textarea "Ready to set"
type textarea "x"
type textarea "Ready to set R"
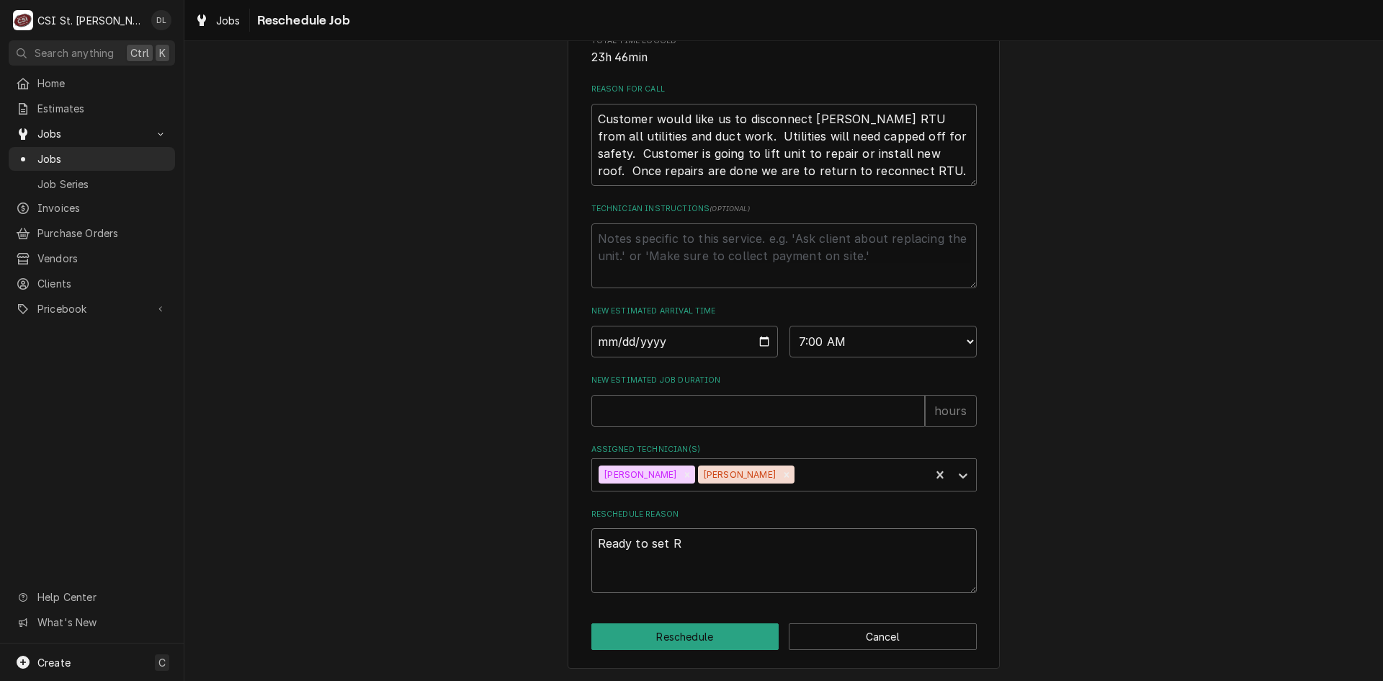
type textarea "x"
type textarea "Ready to set RT"
type textarea "x"
type textarea "Ready to set RTU"
type textarea "x"
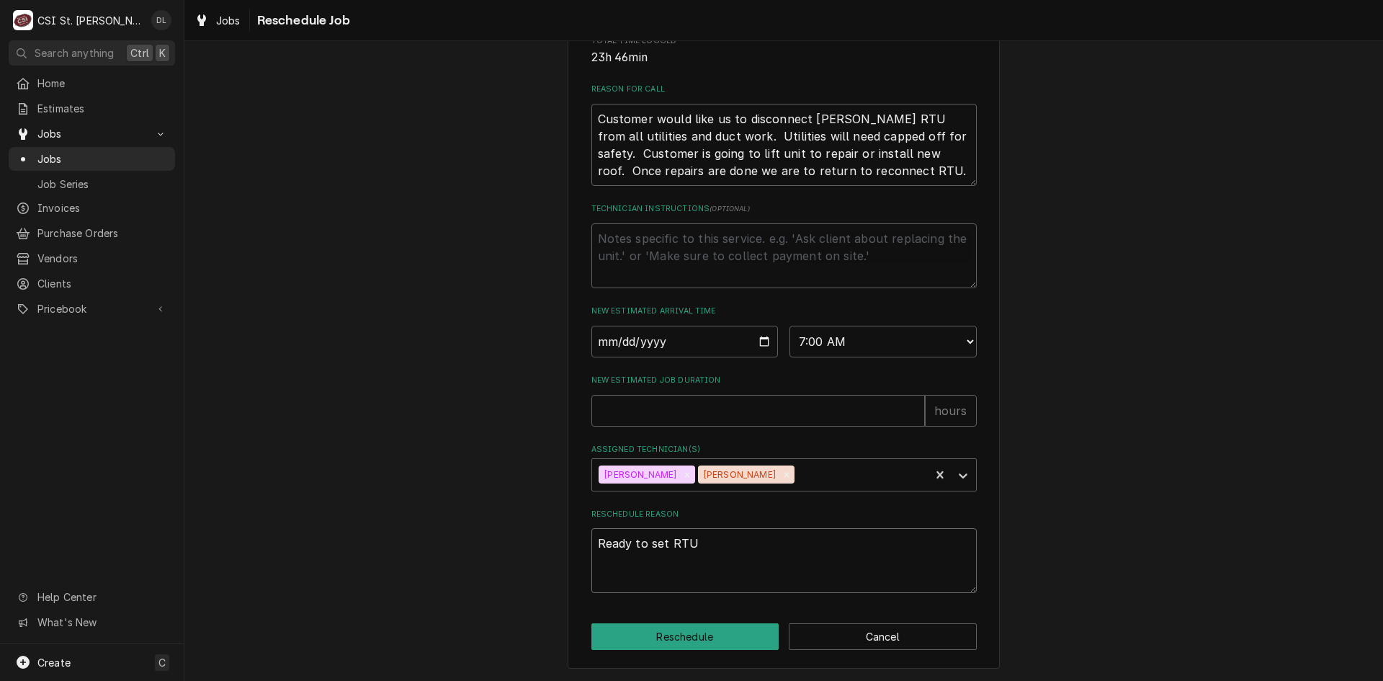
type textarea "Ready to set RTU"
type textarea "x"
type textarea "Ready to set RTU u"
type textarea "x"
type textarea "Ready to set RTU un"
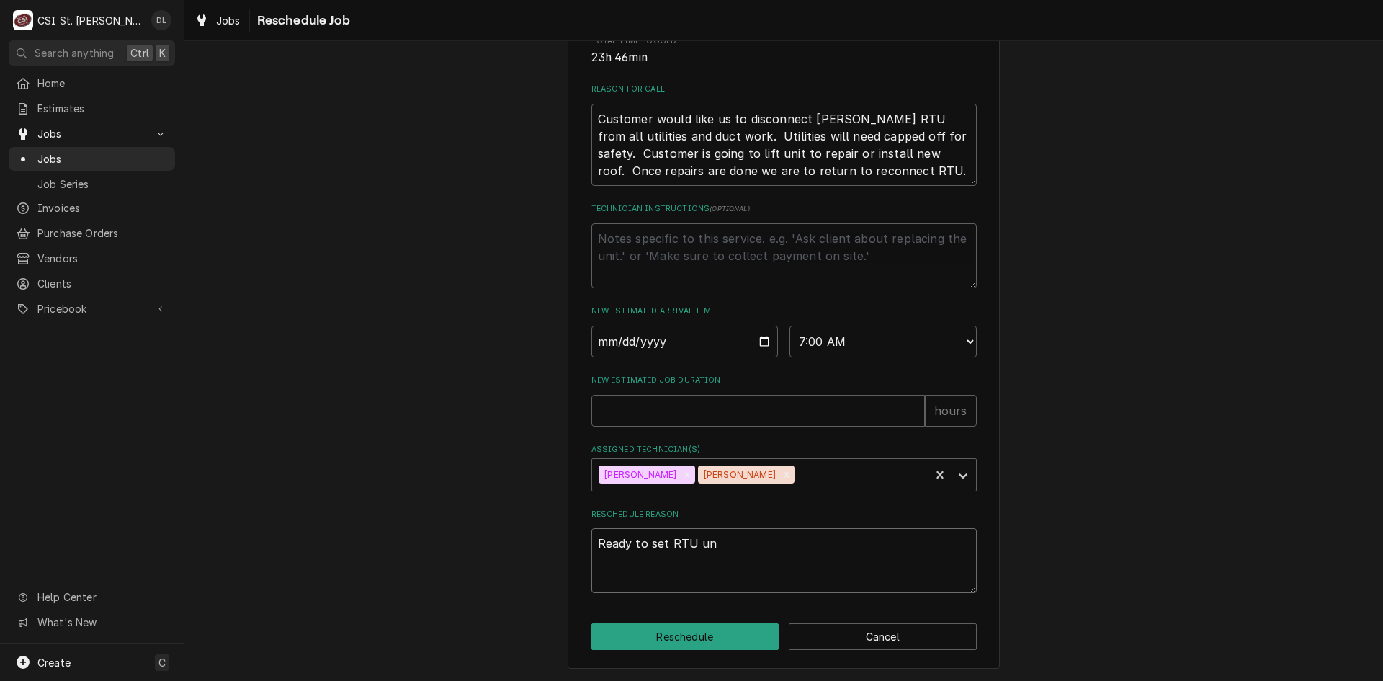
type textarea "x"
type textarea "Ready to set RTU uni"
type textarea "x"
type textarea "Ready to set RTU unit"
type textarea "x"
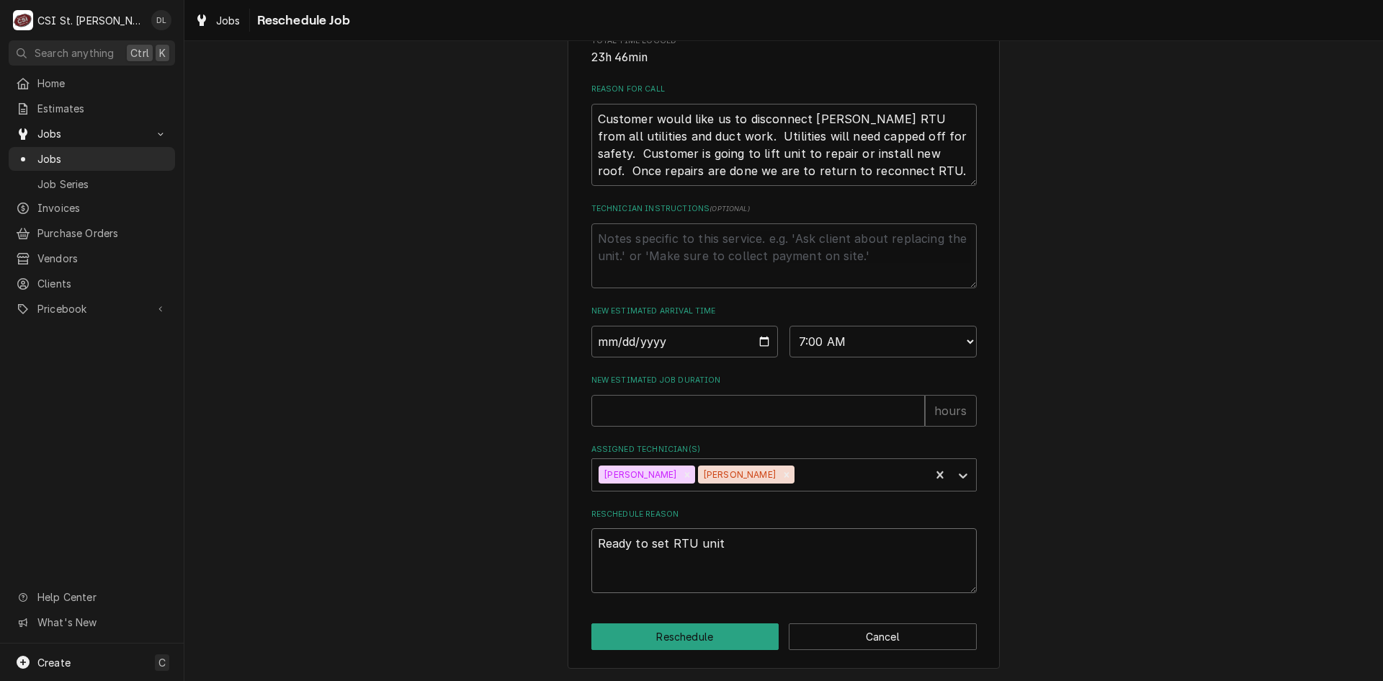
type textarea "Ready to set RTU units"
type textarea "x"
type textarea "Ready to set RTU units."
click at [699, 629] on button "Reschedule" at bounding box center [685, 636] width 188 height 27
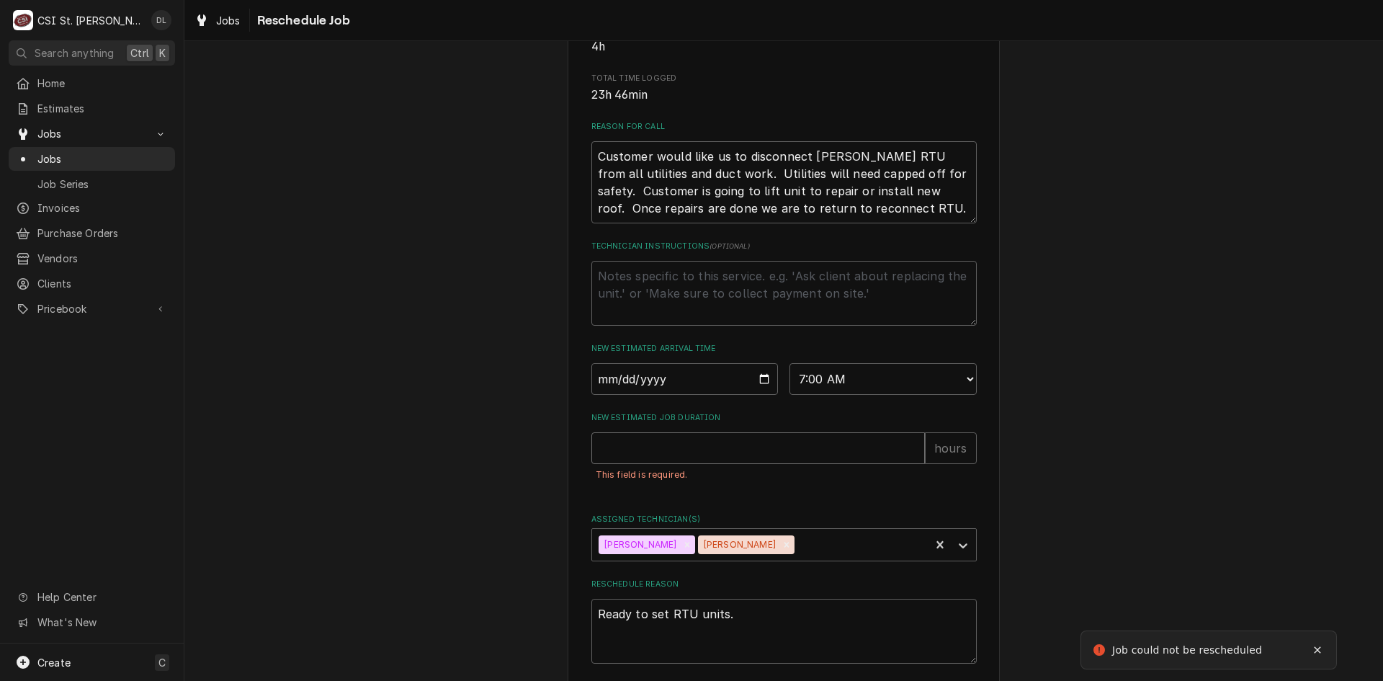
click at [810, 464] on input "New Estimated Job Duration" at bounding box center [757, 448] width 333 height 32
type textarea "x"
type input "8"
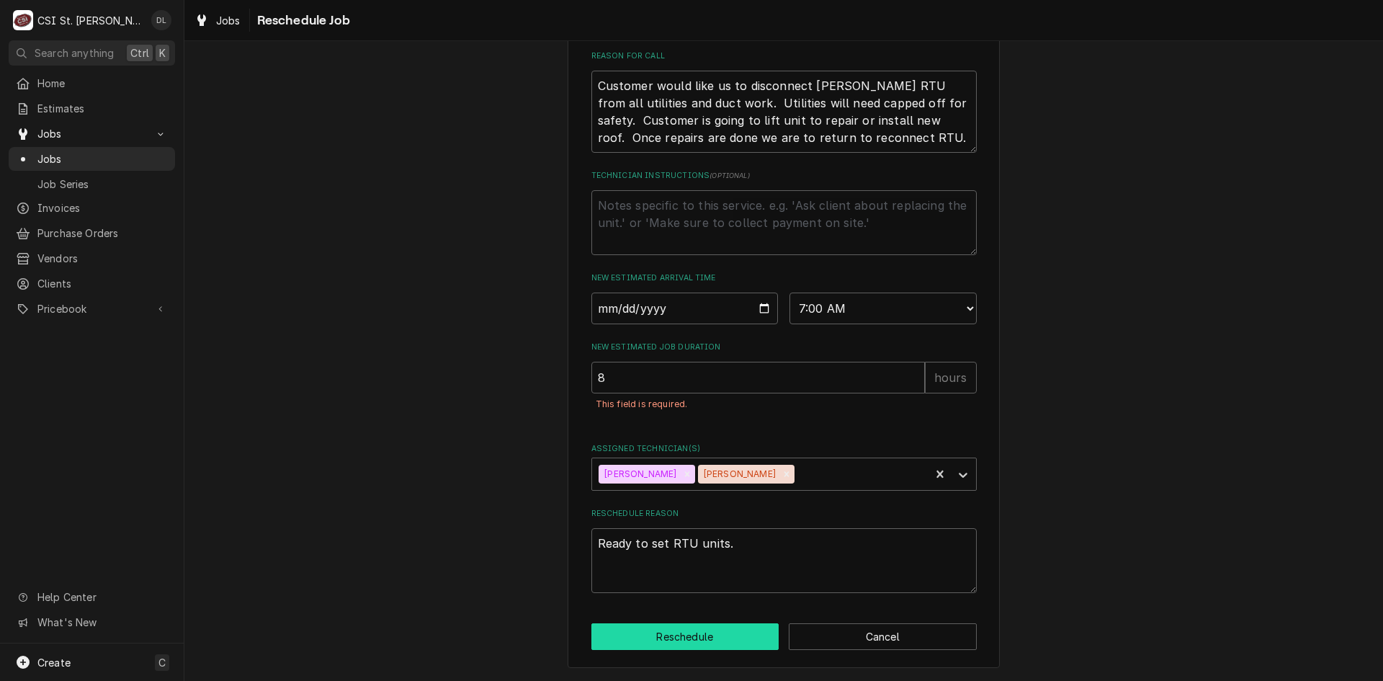
click at [708, 628] on button "Reschedule" at bounding box center [685, 636] width 188 height 27
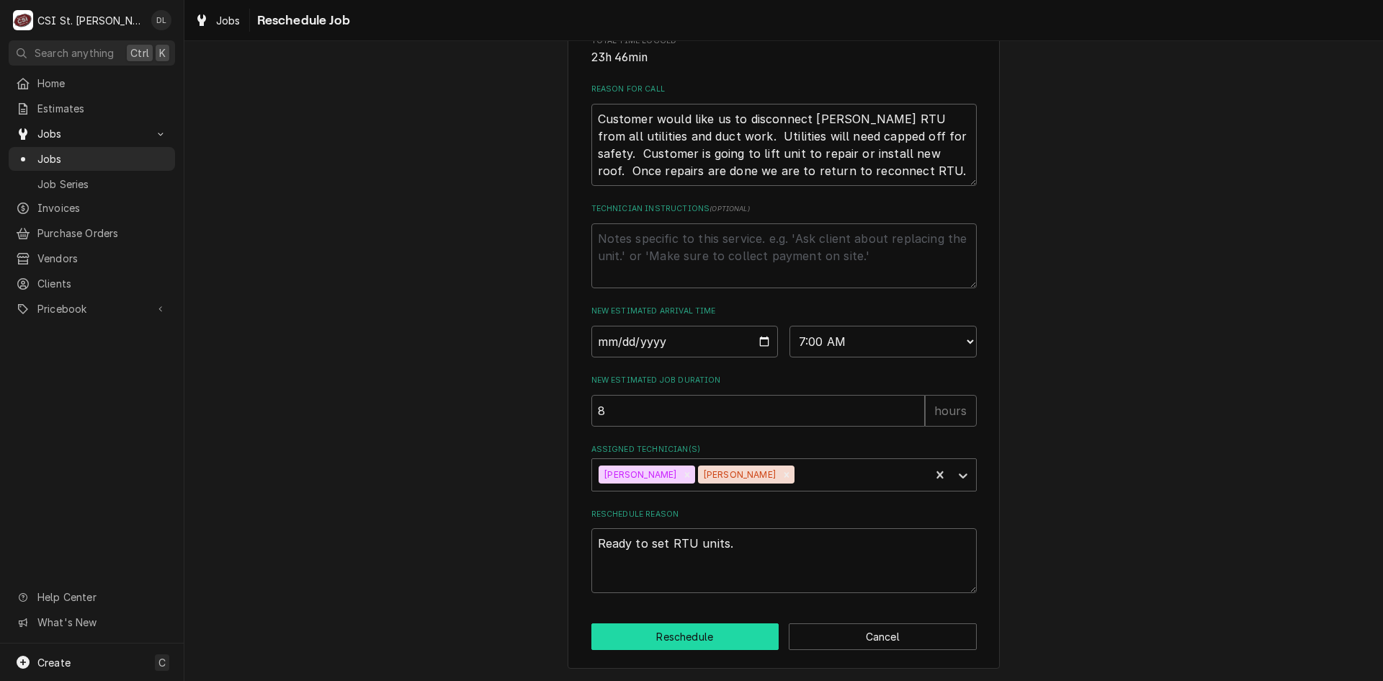
type textarea "x"
